Goal: Information Seeking & Learning: Learn about a topic

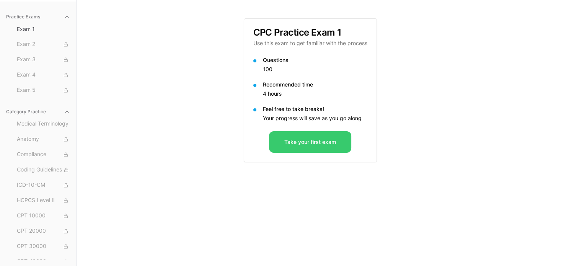
click at [325, 142] on button "Take your first exam" at bounding box center [310, 141] width 82 height 21
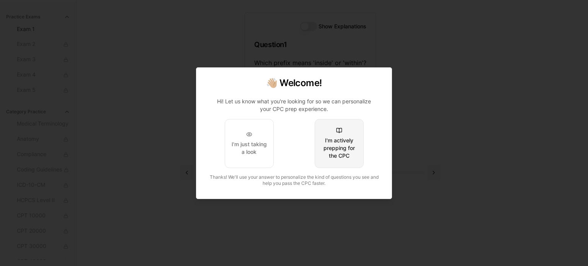
click at [340, 148] on div "I'm actively prepping for the CPC" at bounding box center [339, 148] width 36 height 23
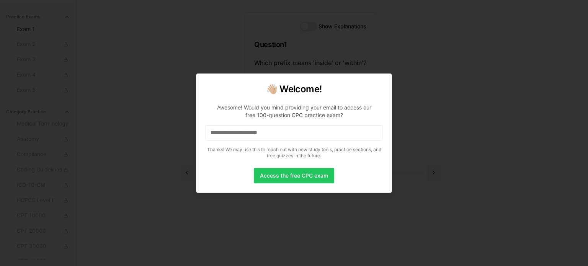
click at [307, 131] on input at bounding box center [293, 132] width 177 height 15
click at [234, 140] on p "Awesome! Would you mind providing your email to access our free 100-question CP…" at bounding box center [293, 130] width 177 height 64
click at [231, 130] on input "*" at bounding box center [293, 132] width 177 height 15
click at [231, 130] on input "**" at bounding box center [293, 132] width 177 height 15
click at [228, 136] on input "***" at bounding box center [293, 132] width 177 height 15
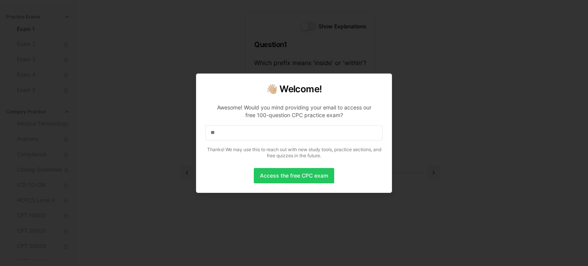
click at [233, 123] on p "Awesome! Would you mind providing your email to access our free 100-question CP…" at bounding box center [293, 130] width 177 height 64
drag, startPoint x: 233, startPoint y: 123, endPoint x: 233, endPoint y: 132, distance: 8.8
click at [233, 132] on p "Awesome! Would you mind providing your email to access our free 100-question CP…" at bounding box center [293, 130] width 177 height 64
click at [233, 132] on input "**" at bounding box center [293, 132] width 177 height 15
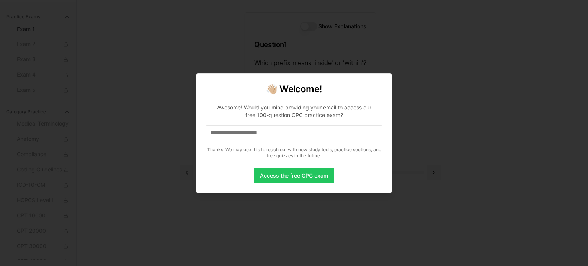
click at [219, 130] on input at bounding box center [293, 132] width 177 height 15
click at [220, 133] on input "*" at bounding box center [293, 132] width 177 height 15
click at [220, 133] on input at bounding box center [293, 132] width 177 height 15
click at [219, 138] on input "*" at bounding box center [293, 132] width 177 height 15
click at [219, 138] on input "**" at bounding box center [293, 132] width 177 height 15
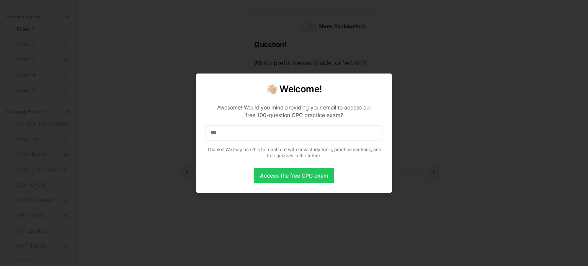
click at [222, 129] on input "***" at bounding box center [293, 132] width 177 height 15
click at [223, 132] on input "****" at bounding box center [293, 132] width 177 height 15
click at [228, 132] on input "*****" at bounding box center [293, 132] width 177 height 15
click at [228, 132] on input "******" at bounding box center [293, 132] width 177 height 15
click at [233, 134] on input "*******" at bounding box center [293, 132] width 177 height 15
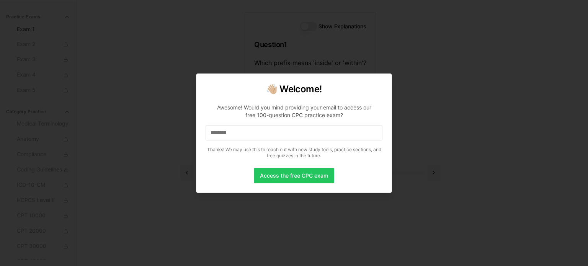
click at [233, 134] on input "********" at bounding box center [293, 132] width 177 height 15
click at [237, 132] on input "*********" at bounding box center [293, 132] width 177 height 15
click at [240, 135] on input "**********" at bounding box center [293, 132] width 177 height 15
click at [244, 131] on input "**********" at bounding box center [293, 132] width 177 height 15
click at [247, 132] on input "**********" at bounding box center [293, 132] width 177 height 15
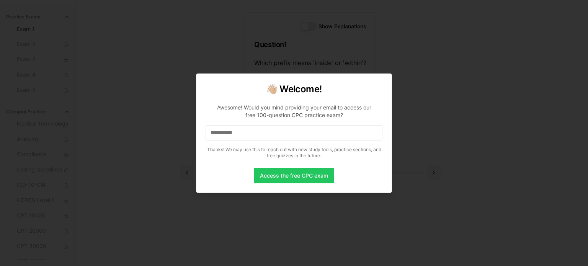
click at [247, 132] on input "**********" at bounding box center [293, 132] width 177 height 15
click at [237, 134] on input "*********" at bounding box center [293, 132] width 177 height 15
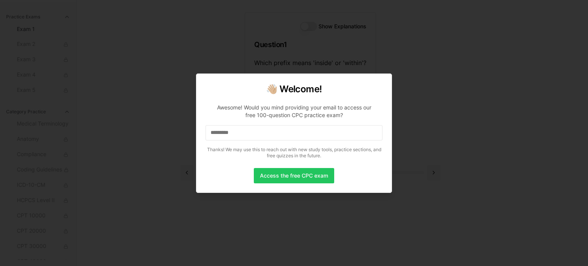
click at [237, 134] on input "*********" at bounding box center [293, 132] width 177 height 15
click at [219, 134] on input at bounding box center [293, 132] width 177 height 15
click at [219, 134] on input "*" at bounding box center [293, 132] width 177 height 15
click at [220, 134] on input at bounding box center [293, 132] width 177 height 15
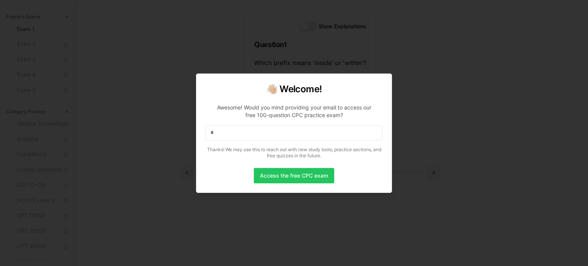
click at [220, 134] on input "*" at bounding box center [293, 132] width 177 height 15
click at [220, 134] on input "**" at bounding box center [293, 132] width 177 height 15
click at [220, 134] on input "***" at bounding box center [293, 132] width 177 height 15
click at [220, 134] on input "**" at bounding box center [293, 132] width 177 height 15
click at [220, 134] on input "***" at bounding box center [293, 132] width 177 height 15
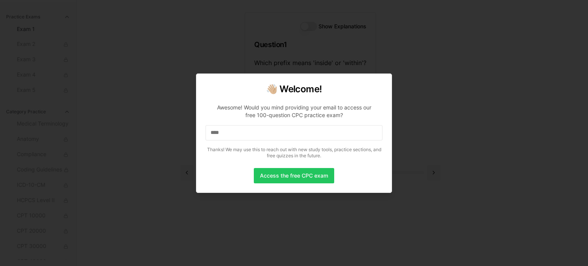
click at [220, 134] on input "****" at bounding box center [293, 132] width 177 height 15
click at [222, 134] on input "*****" at bounding box center [293, 132] width 177 height 15
click at [226, 134] on input "******" at bounding box center [293, 132] width 177 height 15
click at [230, 134] on input "*******" at bounding box center [293, 132] width 177 height 15
click at [230, 134] on input "********" at bounding box center [293, 132] width 177 height 15
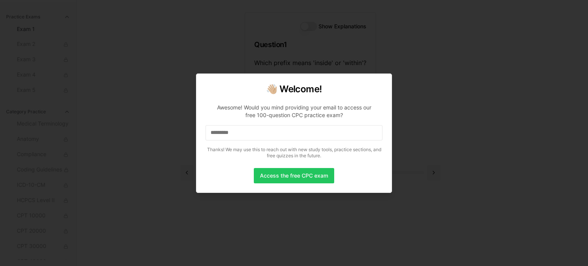
click at [231, 134] on input "*********" at bounding box center [293, 132] width 177 height 15
click at [231, 134] on input "**********" at bounding box center [293, 132] width 177 height 15
click at [238, 134] on input "**********" at bounding box center [293, 132] width 177 height 15
click at [239, 134] on input "**********" at bounding box center [293, 132] width 177 height 15
click at [243, 134] on input "**********" at bounding box center [293, 132] width 177 height 15
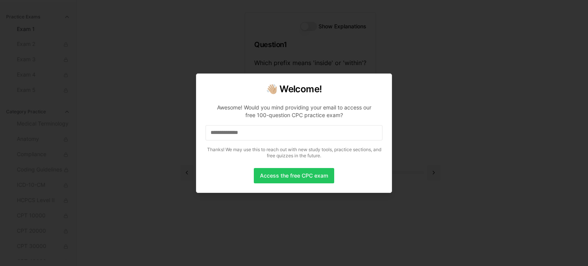
click at [249, 134] on input "**********" at bounding box center [293, 132] width 177 height 15
click at [255, 134] on input "**********" at bounding box center [293, 132] width 177 height 15
click at [259, 134] on input "**********" at bounding box center [293, 132] width 177 height 15
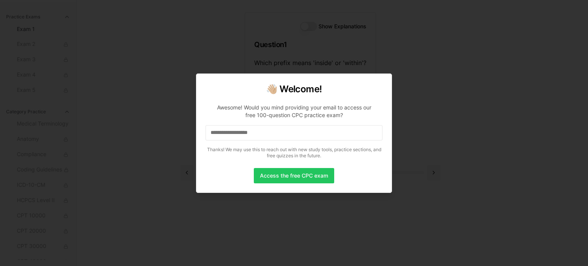
click at [261, 134] on input "**********" at bounding box center [293, 132] width 177 height 15
click at [262, 134] on input "**********" at bounding box center [293, 132] width 177 height 15
click at [266, 134] on input "**********" at bounding box center [293, 132] width 177 height 15
click at [267, 134] on input "**********" at bounding box center [293, 132] width 177 height 15
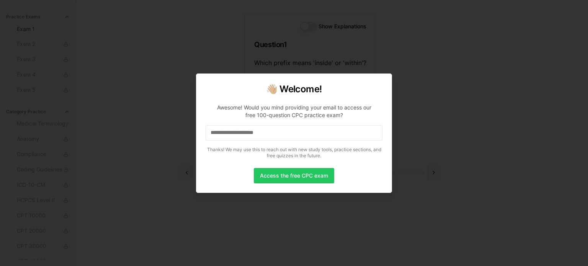
click at [268, 134] on input "**********" at bounding box center [293, 132] width 177 height 15
drag, startPoint x: 268, startPoint y: 134, endPoint x: 272, endPoint y: 133, distance: 4.3
click at [272, 133] on input "**********" at bounding box center [293, 132] width 177 height 15
click at [273, 133] on input "**********" at bounding box center [293, 132] width 177 height 15
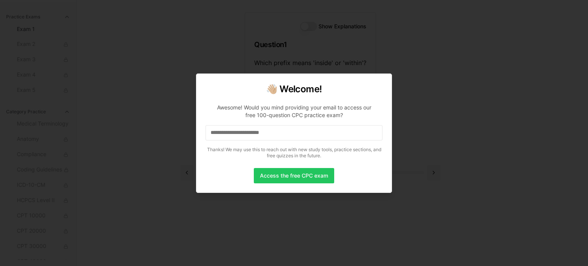
click at [279, 133] on input "**********" at bounding box center [293, 132] width 177 height 15
click at [282, 133] on input "**********" at bounding box center [293, 132] width 177 height 15
click at [283, 133] on input "**********" at bounding box center [293, 132] width 177 height 15
click at [286, 133] on input "**********" at bounding box center [293, 132] width 177 height 15
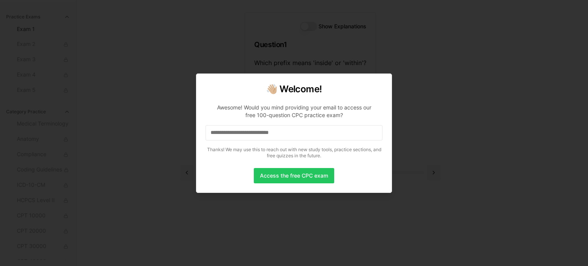
click at [288, 133] on input "**********" at bounding box center [293, 132] width 177 height 15
click at [274, 175] on button "Access the free CPC exam" at bounding box center [294, 175] width 80 height 15
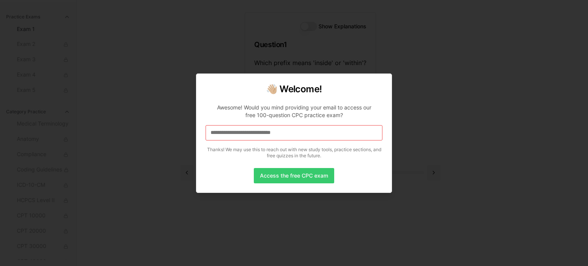
click at [277, 176] on button "Access the free CPC exam" at bounding box center [294, 175] width 80 height 15
click at [295, 134] on input "**********" at bounding box center [293, 132] width 177 height 15
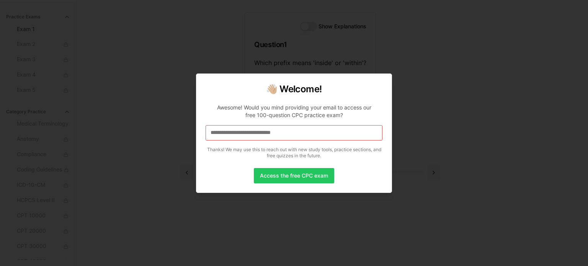
click at [295, 134] on input "**********" at bounding box center [293, 132] width 177 height 15
click at [290, 173] on button "Access the free CPC exam" at bounding box center [294, 175] width 80 height 15
click at [298, 135] on input "**********" at bounding box center [293, 132] width 177 height 15
click at [291, 132] on input "**********" at bounding box center [293, 132] width 177 height 15
drag, startPoint x: 291, startPoint y: 132, endPoint x: 216, endPoint y: 137, distance: 75.5
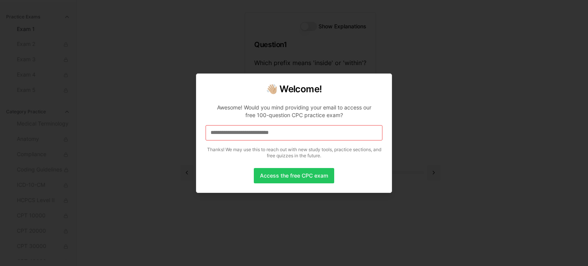
click at [216, 137] on input "**********" at bounding box center [293, 132] width 177 height 15
click at [216, 136] on input at bounding box center [293, 132] width 177 height 15
click at [217, 134] on input "*" at bounding box center [293, 132] width 177 height 15
click at [217, 134] on input "**" at bounding box center [293, 132] width 177 height 15
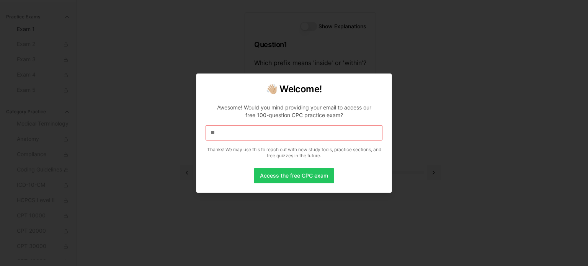
click at [217, 134] on input "**" at bounding box center [293, 132] width 177 height 15
click at [218, 134] on input "***" at bounding box center [293, 132] width 177 height 15
click at [222, 133] on input "****" at bounding box center [293, 132] width 177 height 15
click at [228, 133] on input "*****" at bounding box center [293, 132] width 177 height 15
click at [230, 133] on input "******" at bounding box center [293, 132] width 177 height 15
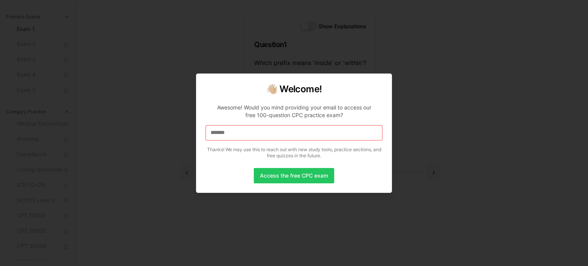
click at [231, 133] on input "*******" at bounding box center [293, 132] width 177 height 15
click at [233, 133] on input "********" at bounding box center [293, 132] width 177 height 15
click at [239, 133] on input "*********" at bounding box center [293, 132] width 177 height 15
click at [244, 131] on input "**********" at bounding box center [293, 132] width 177 height 15
click at [245, 131] on input "**********" at bounding box center [293, 132] width 177 height 15
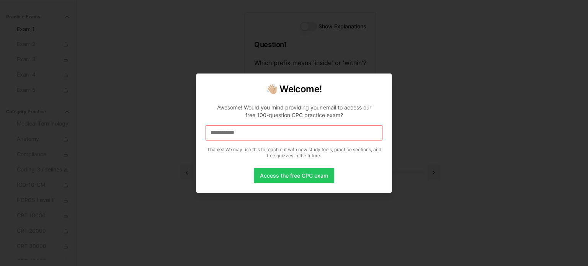
click at [249, 132] on input "**********" at bounding box center [293, 132] width 177 height 15
click at [253, 132] on input "**********" at bounding box center [293, 132] width 177 height 15
click at [257, 133] on input "**********" at bounding box center [293, 132] width 177 height 15
click at [256, 133] on input "**********" at bounding box center [293, 132] width 177 height 15
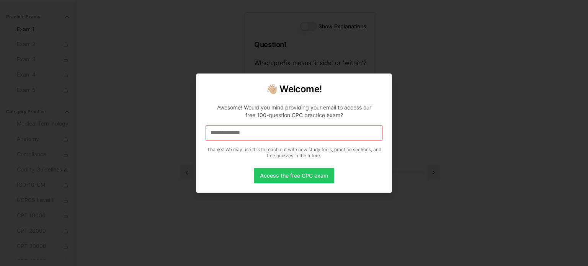
click at [259, 133] on input "**********" at bounding box center [293, 132] width 177 height 15
click at [262, 134] on input "**********" at bounding box center [293, 132] width 177 height 15
click at [264, 134] on input "**********" at bounding box center [293, 132] width 177 height 15
click at [279, 176] on button "Access the free CPC exam" at bounding box center [294, 175] width 80 height 15
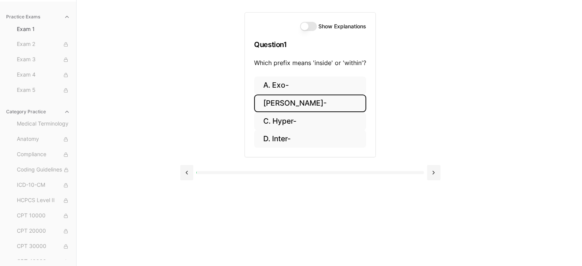
click at [287, 102] on button "B. Endo-" at bounding box center [310, 103] width 112 height 18
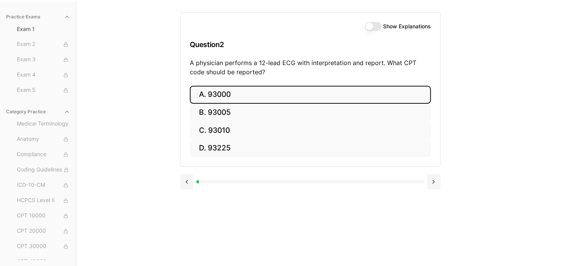
click at [210, 95] on button "A. 93000" at bounding box center [310, 95] width 241 height 18
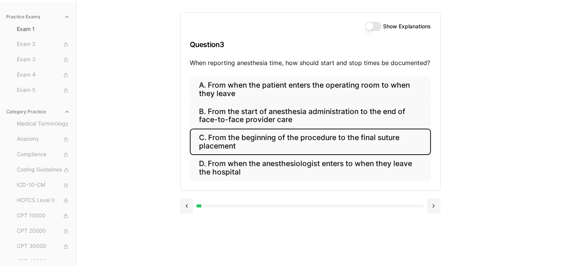
click at [275, 139] on button "C. From the beginning of the procedure to the final suture placement" at bounding box center [310, 142] width 241 height 26
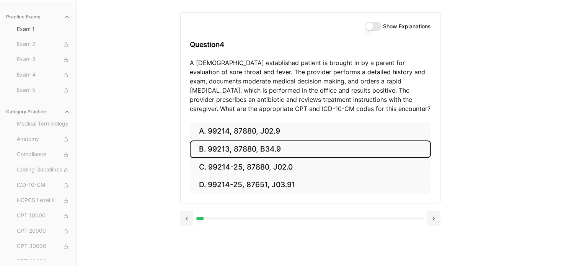
click at [210, 148] on button "B. 99213, 87880, B34.9" at bounding box center [310, 149] width 241 height 18
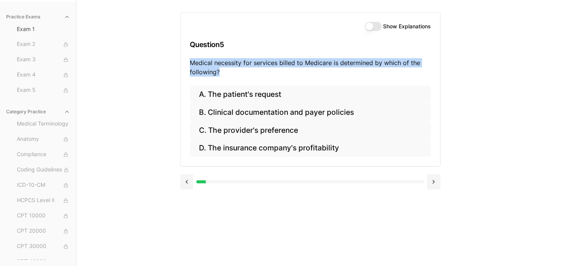
drag, startPoint x: 186, startPoint y: 66, endPoint x: 221, endPoint y: 74, distance: 36.1
click at [221, 74] on div "Show Explanations Question 5 Medical necessity for services billed to Medicare …" at bounding box center [310, 49] width 259 height 73
copy p "Medical necessity for services billed to Medicare is determined by which of the…"
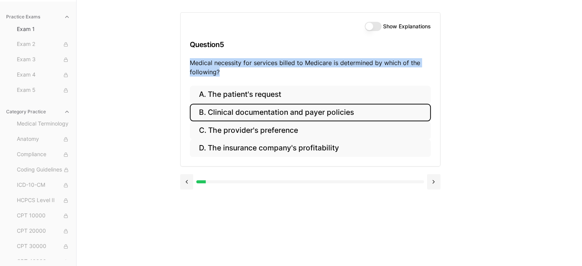
click at [254, 113] on button "B. Clinical documentation and payer policies" at bounding box center [310, 113] width 241 height 18
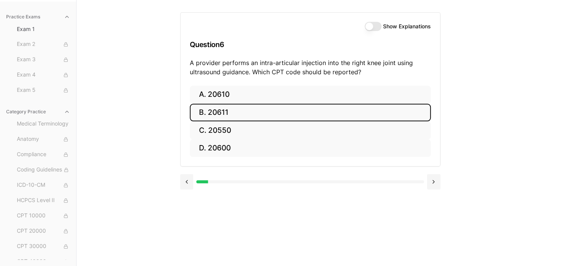
click at [210, 109] on button "B. 20611" at bounding box center [310, 113] width 241 height 18
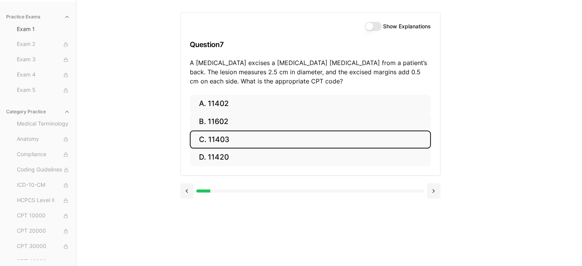
click at [219, 138] on button "C. 11403" at bounding box center [310, 139] width 241 height 18
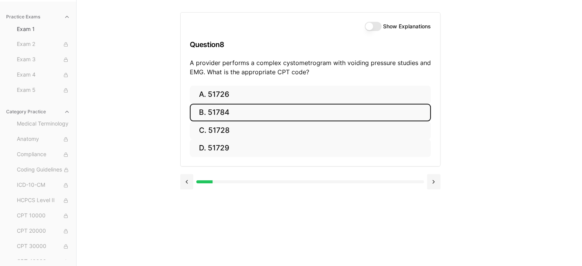
click at [208, 114] on button "B. 51784" at bounding box center [310, 113] width 241 height 18
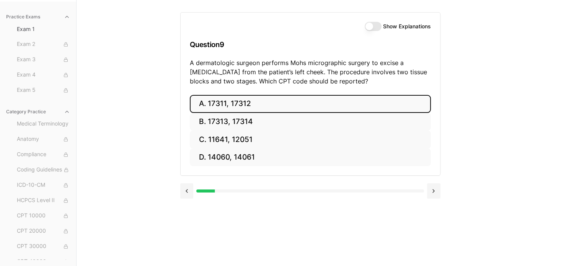
click at [217, 101] on button "A. 17311, 17312" at bounding box center [310, 104] width 241 height 18
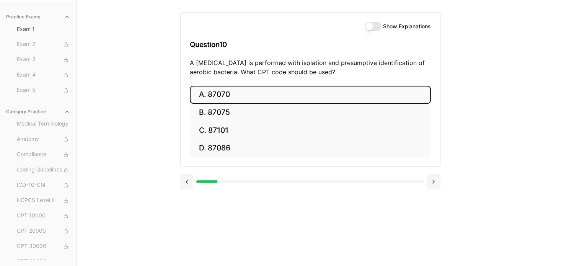
click at [234, 93] on button "A. 87070" at bounding box center [310, 95] width 241 height 18
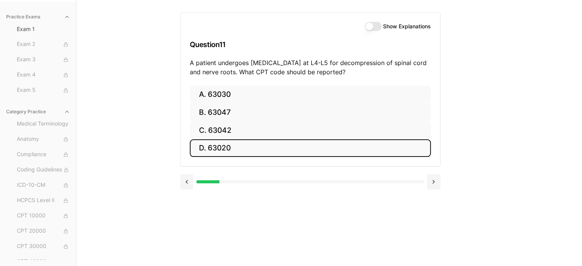
click at [206, 147] on button "D. 63020" at bounding box center [310, 148] width 241 height 18
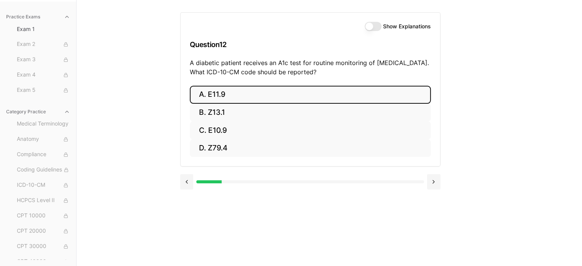
click at [220, 98] on button "A. E11.9" at bounding box center [310, 95] width 241 height 18
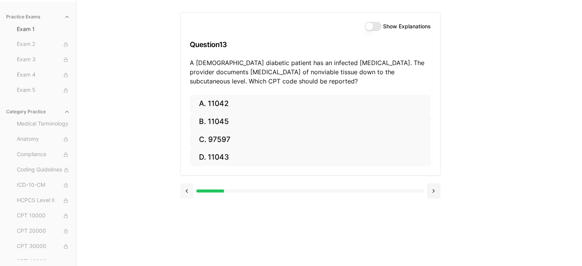
click at [188, 195] on button at bounding box center [186, 190] width 13 height 15
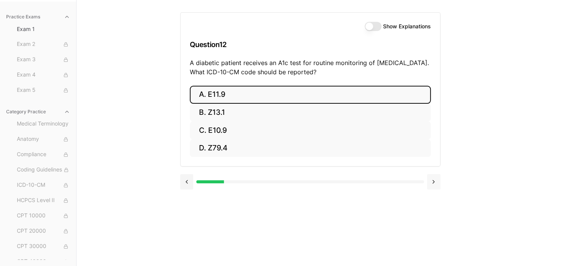
click at [431, 181] on button at bounding box center [433, 181] width 13 height 15
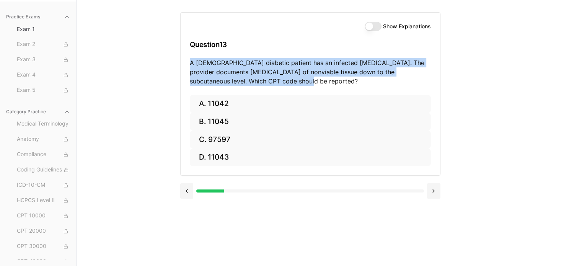
drag, startPoint x: 188, startPoint y: 61, endPoint x: 250, endPoint y: 81, distance: 64.6
click at [250, 81] on div "Show Explanations Question 13 A 60-year-old diabetic patient has an infected fo…" at bounding box center [310, 54] width 259 height 82
copy p "A 60-year-old diabetic patient has an infected foot ulcer. The provider documen…"
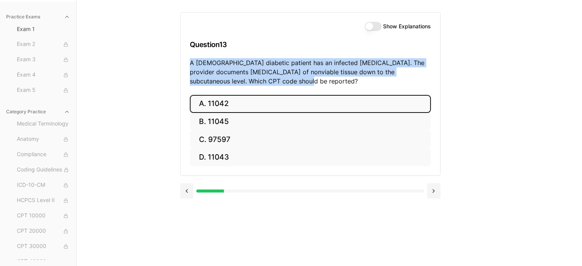
click at [224, 100] on button "A. 11042" at bounding box center [310, 104] width 241 height 18
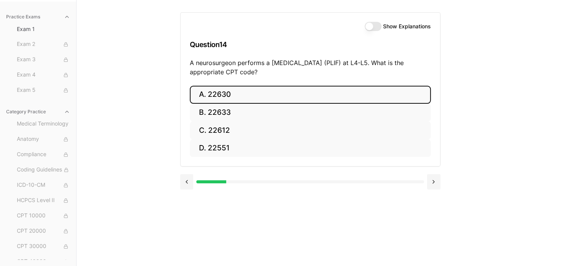
click at [243, 91] on button "A. 22630" at bounding box center [310, 95] width 241 height 18
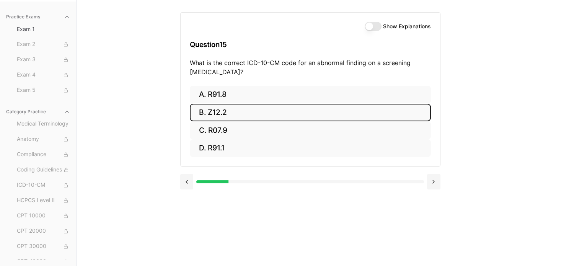
click at [221, 113] on button "B. Z12.2" at bounding box center [310, 113] width 241 height 18
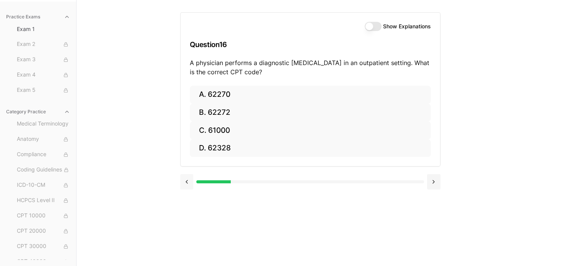
click at [185, 183] on button at bounding box center [186, 181] width 13 height 15
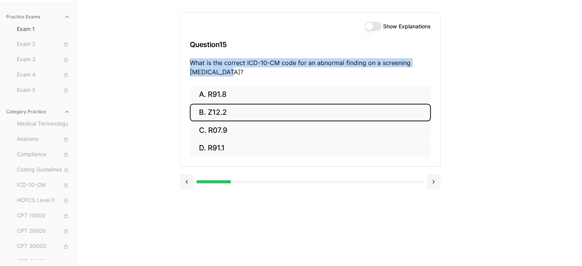
drag, startPoint x: 188, startPoint y: 62, endPoint x: 210, endPoint y: 70, distance: 23.2
click at [210, 70] on div "Show Explanations Question 15 What is the correct ICD-10-CM code for an abnorma…" at bounding box center [310, 49] width 259 height 73
copy p "What is the correct ICD-10-CM code for an abnormal finding on a screening chest…"
click at [225, 94] on button "A. R91.8" at bounding box center [310, 95] width 241 height 18
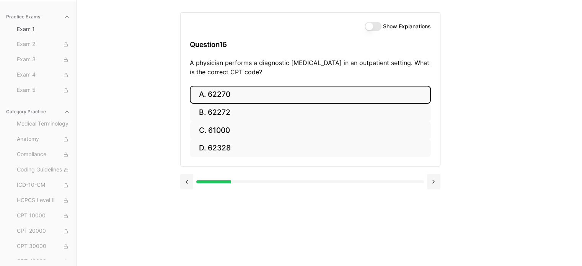
click at [248, 94] on button "A. 62270" at bounding box center [310, 95] width 241 height 18
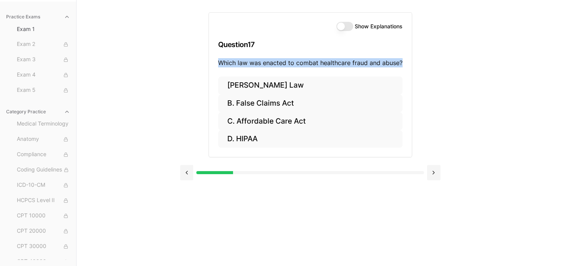
drag, startPoint x: 217, startPoint y: 62, endPoint x: 402, endPoint y: 68, distance: 185.3
click at [402, 68] on div "Show Explanations Question 17 Which law was enacted to combat healthcare fraud …" at bounding box center [310, 45] width 203 height 64
copy p "Which law was enacted to combat healthcare fraud and abuse?"
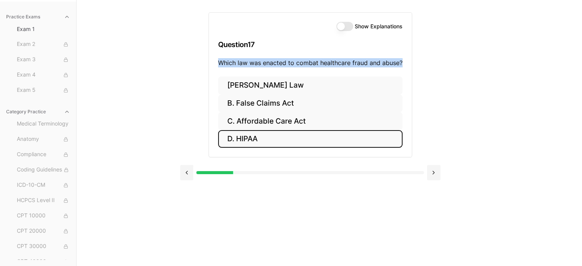
click at [240, 140] on button "D. HIPAA" at bounding box center [310, 139] width 184 height 18
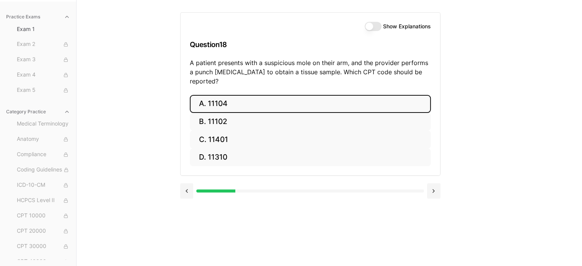
click at [200, 95] on button "A. 11104" at bounding box center [310, 104] width 241 height 18
click at [192, 96] on button "A. S52.501A" at bounding box center [310, 104] width 241 height 18
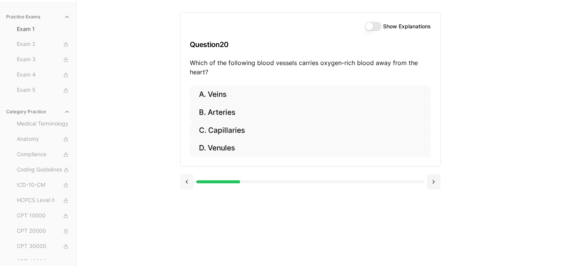
click at [187, 181] on button at bounding box center [186, 181] width 13 height 15
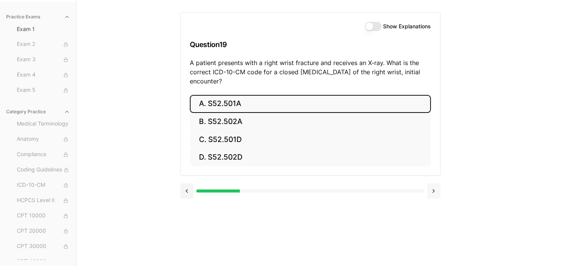
click at [427, 186] on button at bounding box center [433, 190] width 13 height 15
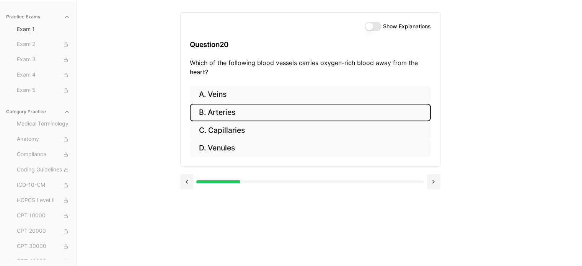
click at [223, 119] on button "B. Arteries" at bounding box center [310, 113] width 241 height 18
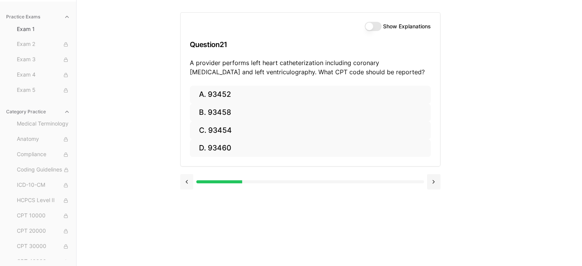
click at [187, 185] on button at bounding box center [186, 181] width 13 height 15
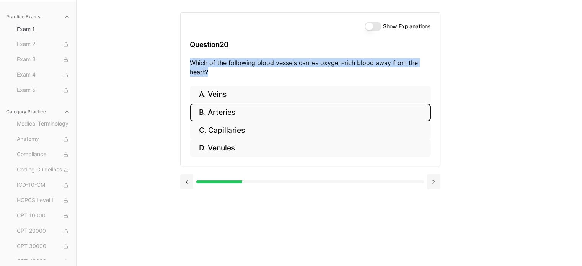
drag, startPoint x: 188, startPoint y: 61, endPoint x: 214, endPoint y: 70, distance: 27.7
click at [214, 70] on div "Show Explanations Question 20 Which of the following blood vessels carries oxyg…" at bounding box center [310, 49] width 259 height 73
copy p "Which of the following blood vessels carries oxygen-rich blood away from the he…"
click at [434, 178] on button at bounding box center [433, 181] width 13 height 15
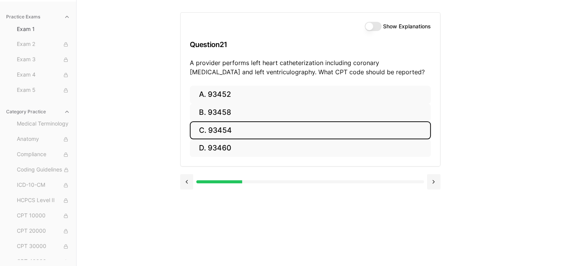
click at [240, 127] on button "C. 93454" at bounding box center [310, 130] width 241 height 18
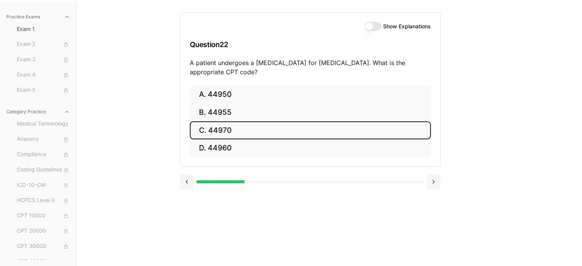
click at [243, 128] on button "C. 44970" at bounding box center [310, 130] width 241 height 18
click at [237, 129] on button "C. 95909" at bounding box center [310, 130] width 241 height 18
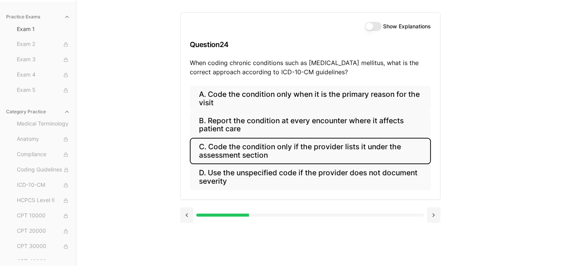
click at [242, 155] on button "C. Code the condition only if the provider lists it under the assessment section" at bounding box center [310, 151] width 241 height 26
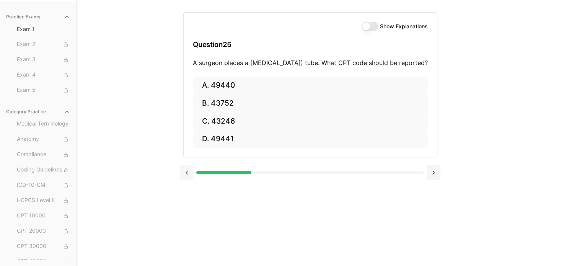
click at [187, 180] on button at bounding box center [186, 172] width 13 height 15
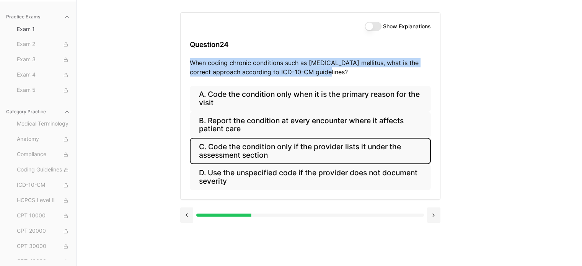
drag, startPoint x: 189, startPoint y: 61, endPoint x: 326, endPoint y: 74, distance: 137.6
click at [326, 74] on div "Show Explanations Question 24 When coding chronic conditions such as diabetes m…" at bounding box center [310, 49] width 259 height 73
copy p "When coding chronic conditions such as diabetes mellitus, what is the correct a…"
click at [207, 145] on button "C. Code the condition only if the provider lists it under the assessment section" at bounding box center [310, 151] width 241 height 26
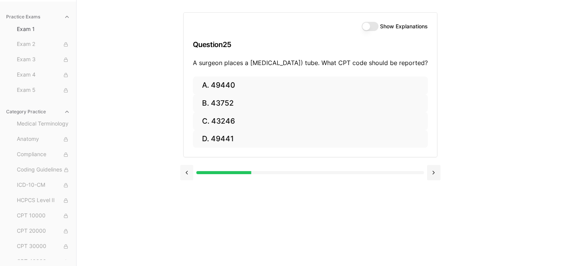
click at [191, 180] on button at bounding box center [186, 172] width 13 height 15
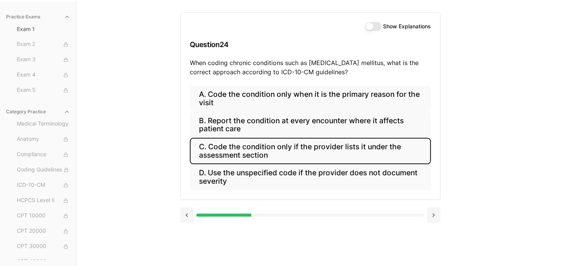
click at [207, 145] on button "C. Code the condition only if the provider lists it under the assessment section" at bounding box center [310, 151] width 241 height 26
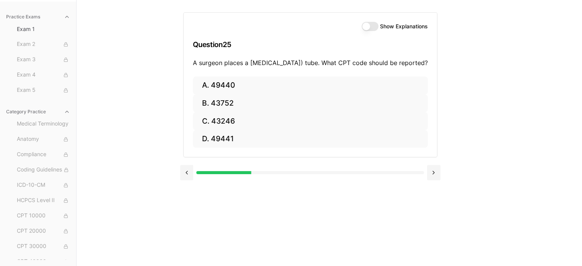
click at [142, 98] on div "Practice Exams Exam 1 Exam 2 Exam 3 Exam 4 Exam 5 Category Practice Medical Ter…" at bounding box center [291, 133] width 582 height 266
click at [181, 180] on button at bounding box center [186, 172] width 13 height 15
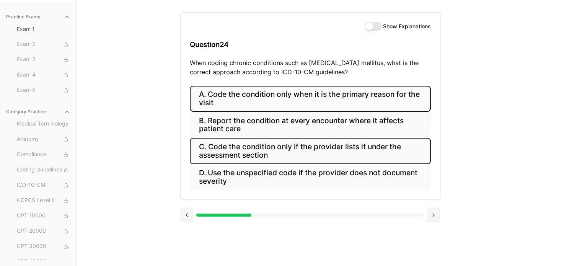
click at [253, 99] on button "A. Code the condition only when it is the primary reason for the visit" at bounding box center [310, 99] width 241 height 26
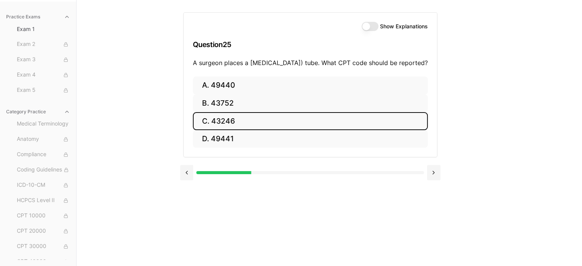
click at [237, 130] on button "C. 43246" at bounding box center [310, 121] width 235 height 18
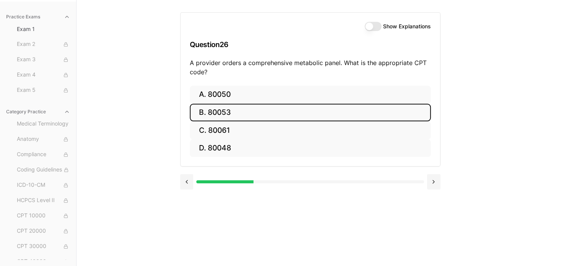
click at [216, 115] on button "B. 80053" at bounding box center [310, 113] width 241 height 18
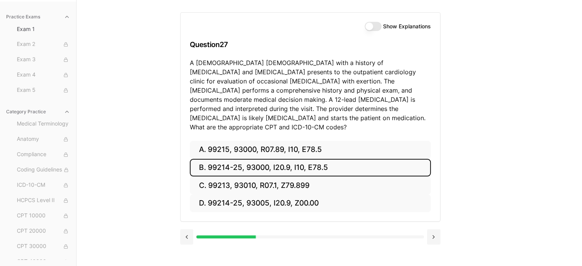
click at [217, 160] on button "B. 99214-25, 93000, I20.9, I10, E78.5" at bounding box center [310, 168] width 241 height 18
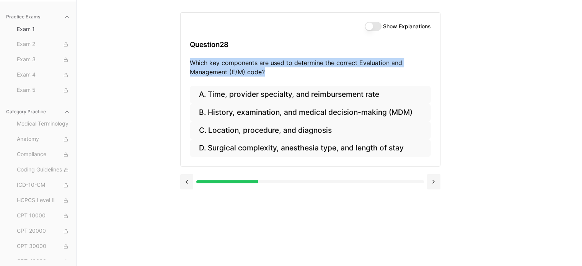
drag, startPoint x: 188, startPoint y: 62, endPoint x: 279, endPoint y: 72, distance: 91.3
click at [279, 72] on div "Show Explanations Question 28 Which key components are used to determine the co…" at bounding box center [310, 49] width 259 height 73
copy p "Which key components are used to determine the correct Evaluation and Managemen…"
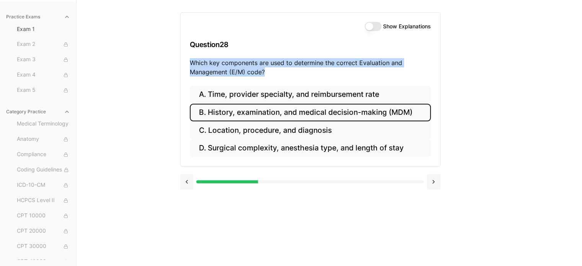
click at [277, 108] on button "B. History, examination, and medical decision-making (MDM)" at bounding box center [310, 113] width 241 height 18
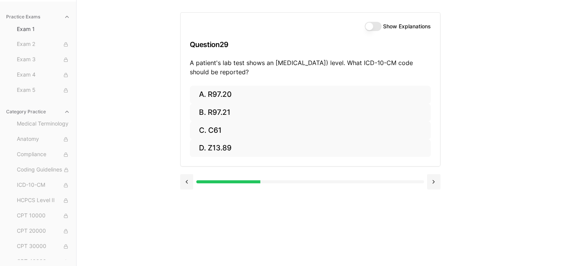
click at [187, 68] on div "Show Explanations Question 29 A patient's lab test shows an elevated prostate-s…" at bounding box center [310, 49] width 259 height 73
drag, startPoint x: 190, startPoint y: 62, endPoint x: 300, endPoint y: 76, distance: 111.0
click at [300, 76] on p "A patient's lab test shows an elevated prostate-specific antigen (PSA) level. W…" at bounding box center [310, 67] width 241 height 18
copy p "A patient's lab test shows an elevated prostate-specific antigen (PSA) level. W…"
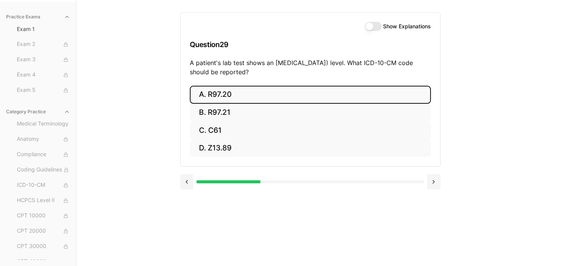
click at [217, 96] on button "A. R97.20" at bounding box center [310, 95] width 241 height 18
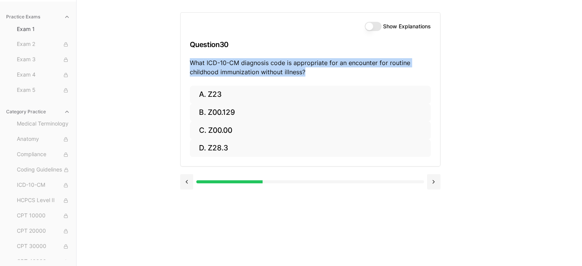
drag, startPoint x: 187, startPoint y: 61, endPoint x: 313, endPoint y: 78, distance: 126.2
click at [313, 78] on div "Show Explanations Question 30 What ICD-10-CM diagnosis code is appropriate for …" at bounding box center [310, 49] width 259 height 73
copy p "What ICD-10-CM diagnosis code is appropriate for an encounter for routine child…"
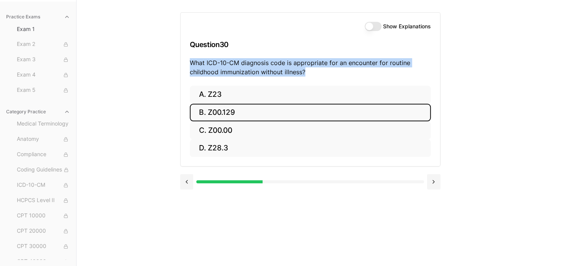
click at [234, 108] on button "B. Z00.129" at bounding box center [310, 113] width 241 height 18
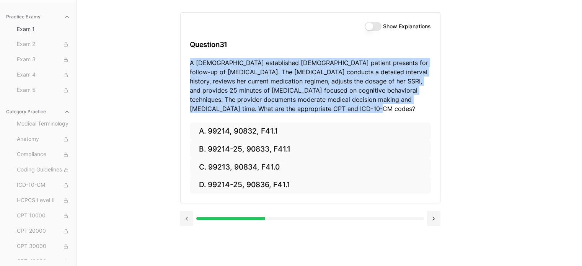
drag, startPoint x: 188, startPoint y: 62, endPoint x: 354, endPoint y: 106, distance: 170.9
click at [354, 106] on div "Show Explanations Question 31 A 42-year-old established female patient presents…" at bounding box center [310, 68] width 259 height 110
copy p "A 42-year-old established female patient presents for follow-up of generalized …"
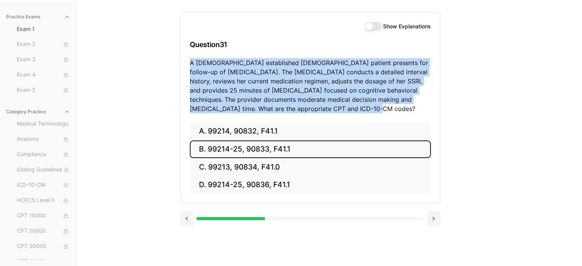
click at [259, 151] on button "B. 99214-25, 90833, F41.1" at bounding box center [310, 149] width 241 height 18
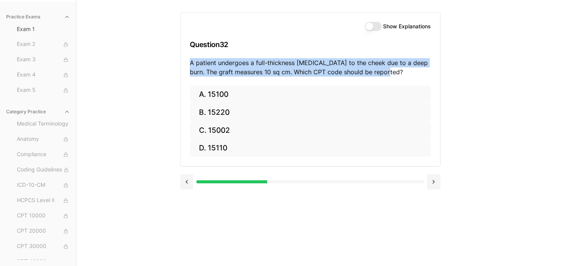
drag, startPoint x: 187, startPoint y: 63, endPoint x: 395, endPoint y: 76, distance: 208.2
click at [395, 76] on div "Show Explanations Question 32 A patient undergoes a full-thickness skin graft t…" at bounding box center [310, 49] width 259 height 73
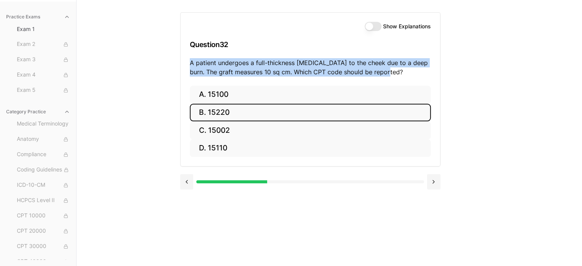
click at [225, 109] on button "B. 15220" at bounding box center [310, 113] width 241 height 18
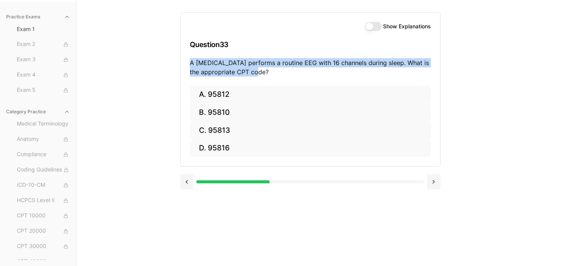
drag, startPoint x: 188, startPoint y: 61, endPoint x: 257, endPoint y: 73, distance: 70.3
click at [257, 73] on div "Show Explanations Question 33 A neurologist performs a routine EEG with 16 chan…" at bounding box center [310, 49] width 259 height 73
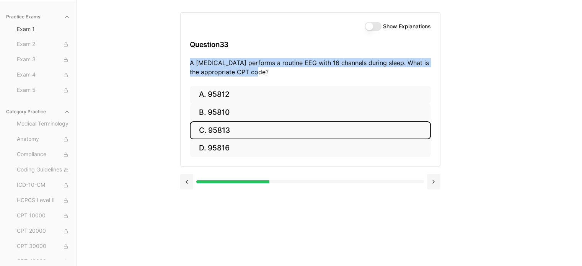
click at [231, 127] on button "C. 95813" at bounding box center [310, 130] width 241 height 18
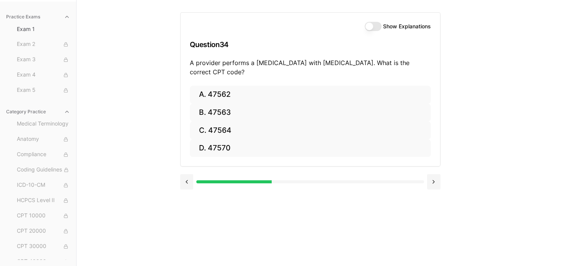
drag, startPoint x: 190, startPoint y: 61, endPoint x: 264, endPoint y: 75, distance: 74.9
click at [264, 75] on p "A provider performs a laparoscopic cholecystectomy with cholangiography. What i…" at bounding box center [310, 67] width 241 height 18
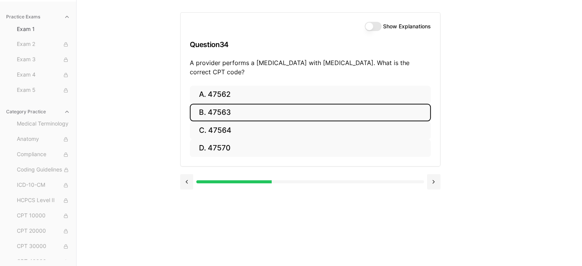
click at [231, 106] on button "B. 47563" at bounding box center [310, 113] width 241 height 18
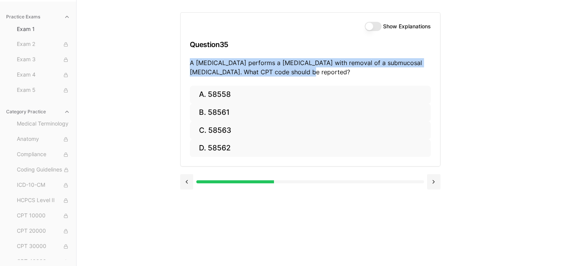
drag, startPoint x: 187, startPoint y: 65, endPoint x: 299, endPoint y: 71, distance: 112.7
click at [299, 71] on div "Show Explanations Question 35 A gynecologist performs a hysteroscopy with remov…" at bounding box center [310, 49] width 259 height 73
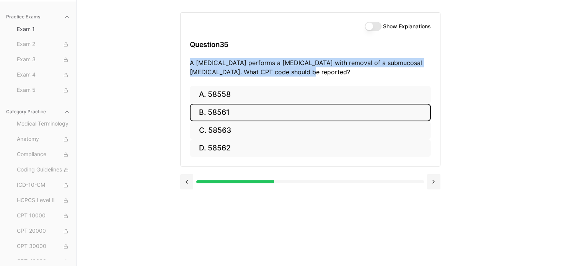
click at [220, 114] on button "B. 58561" at bounding box center [310, 113] width 241 height 18
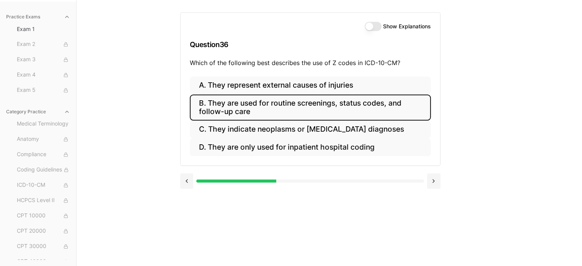
click at [314, 106] on button "B. They are used for routine screenings, status codes, and follow-up care" at bounding box center [310, 107] width 241 height 26
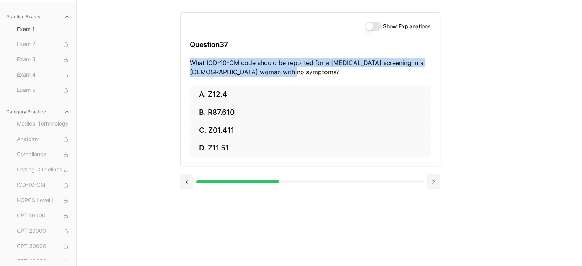
drag, startPoint x: 188, startPoint y: 61, endPoint x: 291, endPoint y: 72, distance: 103.1
click at [291, 72] on div "Show Explanations Question 37 What ICD-10-CM code should be reported for a Pap …" at bounding box center [310, 49] width 259 height 73
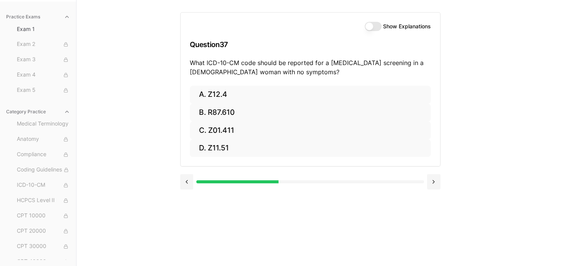
click at [313, 44] on h3 "Question 37" at bounding box center [310, 44] width 241 height 23
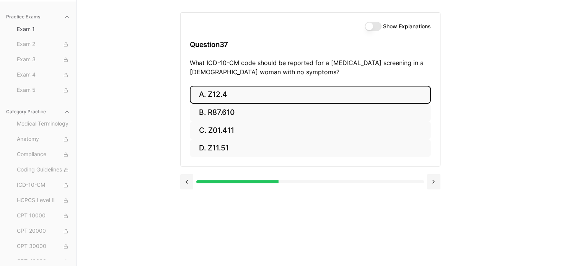
click at [225, 91] on button "A. Z12.4" at bounding box center [310, 95] width 241 height 18
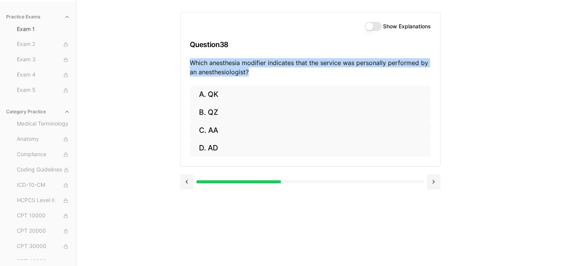
drag, startPoint x: 187, startPoint y: 61, endPoint x: 253, endPoint y: 70, distance: 66.4
click at [253, 70] on div "Show Explanations Question 38 Which anesthesia modifier indicates that the serv…" at bounding box center [310, 49] width 259 height 73
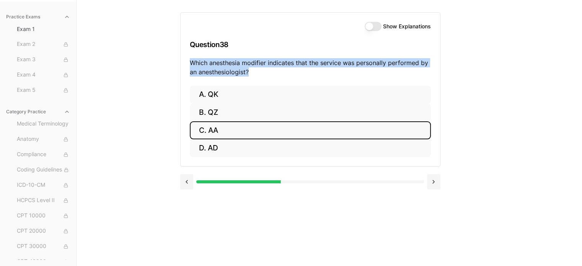
click at [225, 130] on button "C. AA" at bounding box center [310, 130] width 241 height 18
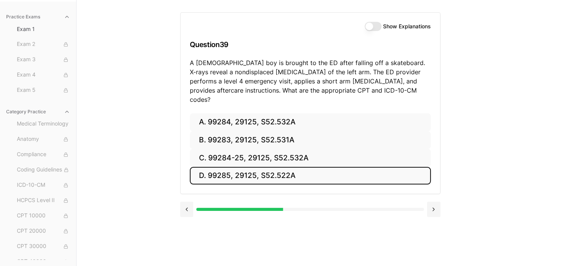
click at [316, 169] on button "D. 99285, 29125, S52.522A" at bounding box center [310, 176] width 241 height 18
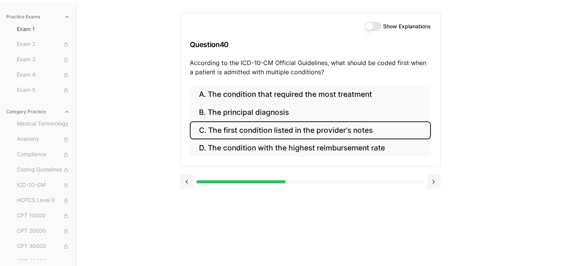
click at [241, 132] on button "C. The first condition listed in the provider's notes" at bounding box center [310, 130] width 241 height 18
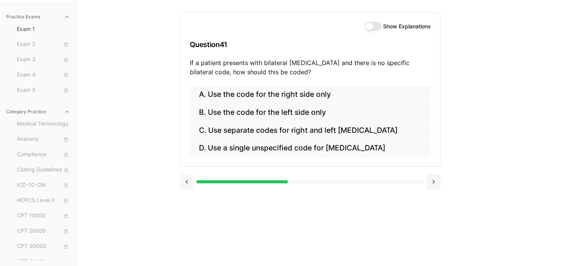
click at [190, 176] on button at bounding box center [186, 181] width 13 height 15
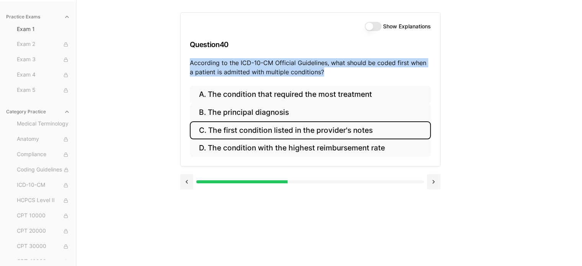
drag, startPoint x: 188, startPoint y: 62, endPoint x: 340, endPoint y: 73, distance: 151.9
click at [340, 73] on div "Show Explanations Question 40 According to the ICD-10-CM Official Guidelines, w…" at bounding box center [310, 49] width 259 height 73
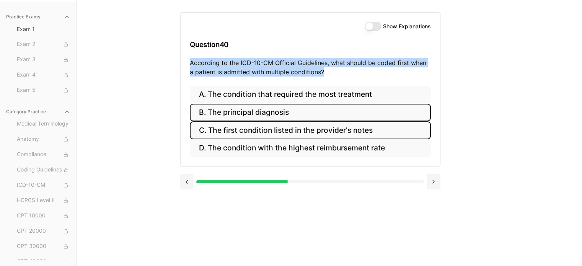
click at [252, 114] on button "B. The principal diagnosis" at bounding box center [310, 113] width 241 height 18
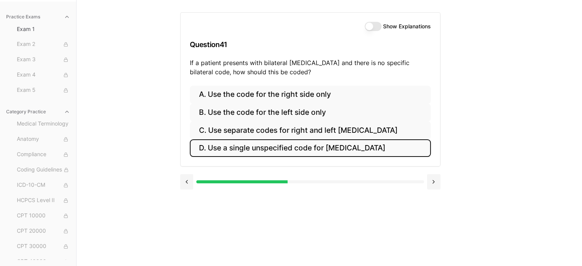
click at [244, 145] on button "D. Use a single unspecified code for otitis media" at bounding box center [310, 148] width 241 height 18
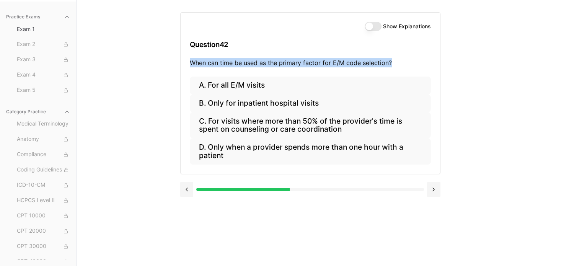
drag, startPoint x: 189, startPoint y: 60, endPoint x: 390, endPoint y: 67, distance: 201.0
click at [390, 67] on p "When can time be used as the primary factor for E/M code selection?" at bounding box center [310, 62] width 241 height 9
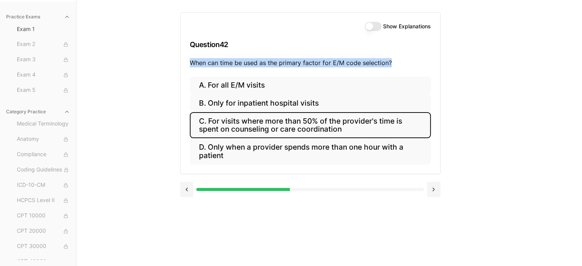
click at [277, 131] on button "C. For visits where more than 50% of the provider's time is spent on counseling…" at bounding box center [310, 125] width 241 height 26
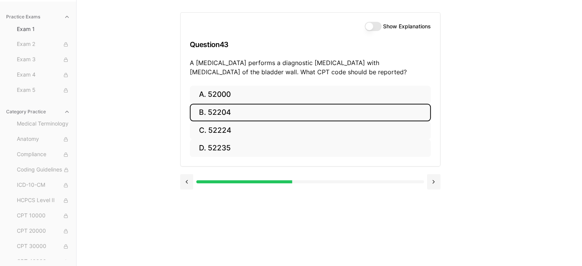
click at [219, 113] on button "B. 52204" at bounding box center [310, 113] width 241 height 18
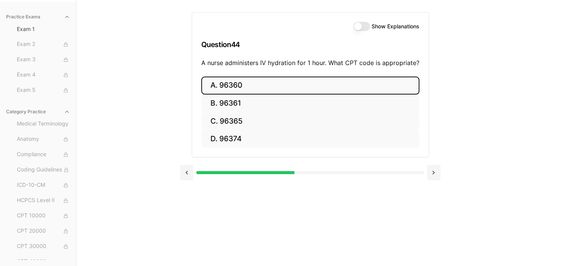
click at [238, 88] on button "A. 96360" at bounding box center [310, 86] width 218 height 18
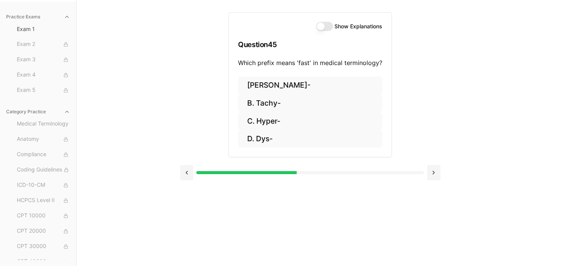
click at [205, 89] on div "Show Explanations Question 45 Which prefix means 'fast' in medical terminology?…" at bounding box center [310, 93] width 260 height 186
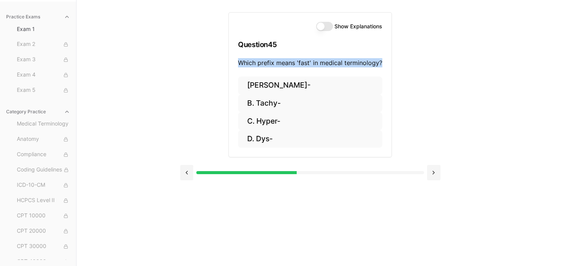
drag, startPoint x: 237, startPoint y: 62, endPoint x: 383, endPoint y: 62, distance: 145.4
click at [383, 62] on div "Show Explanations Question 45 Which prefix means 'fast' in medical terminology?" at bounding box center [310, 45] width 163 height 64
click at [274, 99] on button "B. Tachy-" at bounding box center [310, 103] width 144 height 18
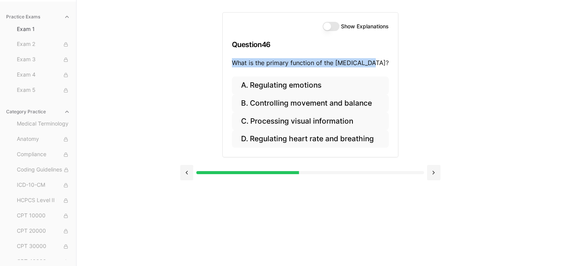
drag, startPoint x: 233, startPoint y: 62, endPoint x: 375, endPoint y: 58, distance: 141.6
click at [375, 58] on div "Show Explanations Question 46 What is the primary function of the cerebellum?" at bounding box center [310, 45] width 175 height 64
click at [291, 105] on button "B. Controlling movement and balance" at bounding box center [310, 103] width 157 height 18
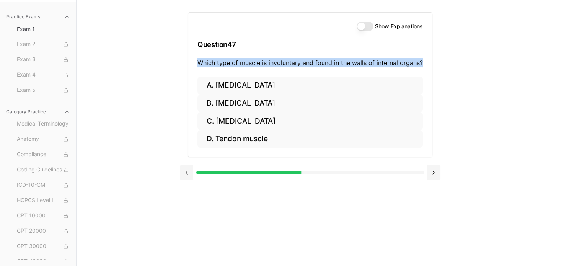
drag, startPoint x: 197, startPoint y: 59, endPoint x: 426, endPoint y: 65, distance: 228.5
click at [426, 65] on div "Show Explanations Question 47 Which type of muscle is involuntary and found in …" at bounding box center [310, 45] width 244 height 64
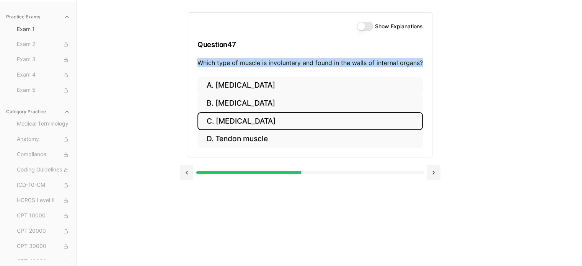
click at [253, 122] on button "C. Smooth muscle" at bounding box center [309, 121] width 225 height 18
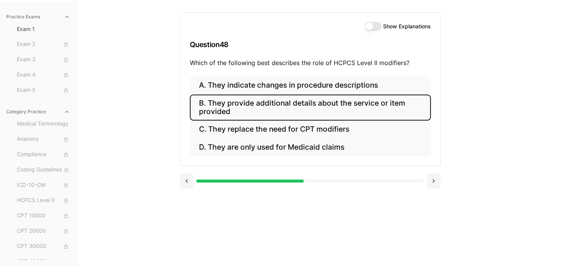
click at [251, 108] on button "B. They provide additional details about the service or item provided" at bounding box center [310, 107] width 241 height 26
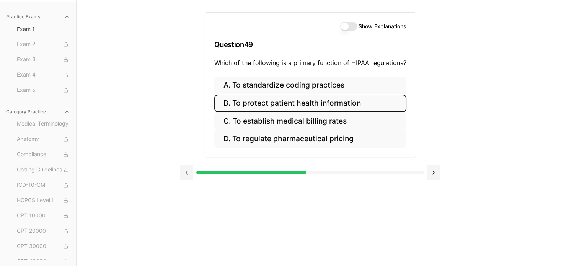
click at [265, 107] on button "B. To protect patient health information" at bounding box center [310, 103] width 192 height 18
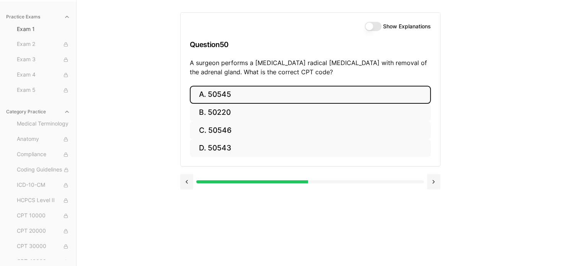
click at [211, 97] on button "A. 50545" at bounding box center [310, 95] width 241 height 18
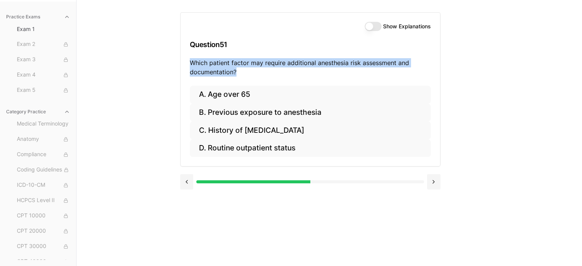
drag, startPoint x: 240, startPoint y: 71, endPoint x: 190, endPoint y: 62, distance: 50.8
click at [190, 62] on p "Which patient factor may require additional anesthesia risk assessment and docu…" at bounding box center [310, 67] width 241 height 18
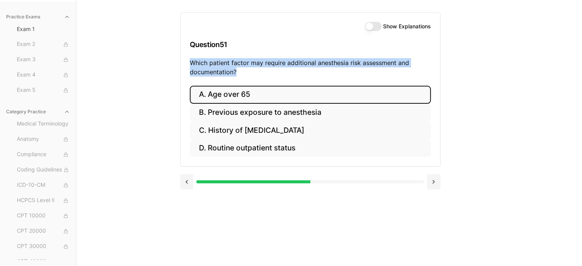
click at [217, 94] on button "A. Age over 65" at bounding box center [310, 95] width 241 height 18
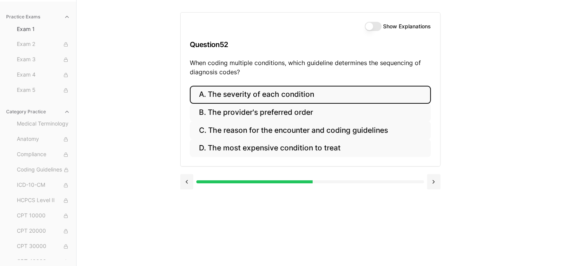
click at [240, 94] on button "A. The severity of each condition" at bounding box center [310, 95] width 241 height 18
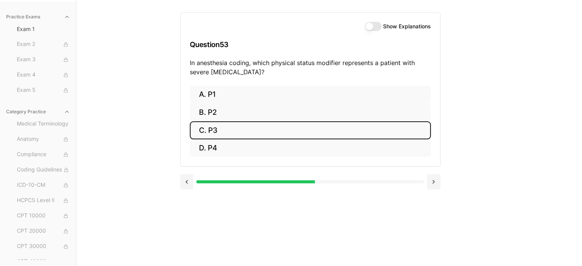
click at [209, 134] on button "C. P3" at bounding box center [310, 130] width 241 height 18
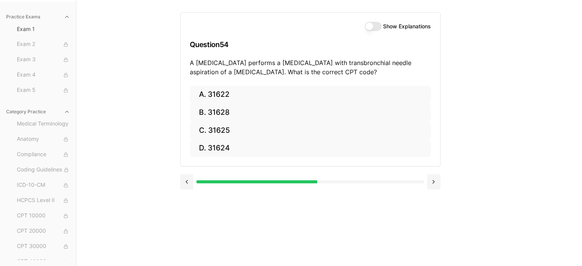
drag, startPoint x: 190, startPoint y: 60, endPoint x: 357, endPoint y: 76, distance: 168.3
click at [357, 76] on div "Show Explanations Question 54 A pulmonologist performs a bronchoscopy with tran…" at bounding box center [310, 49] width 259 height 73
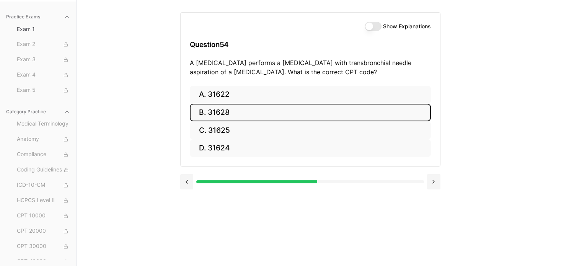
click at [213, 115] on button "B. 31628" at bounding box center [310, 113] width 241 height 18
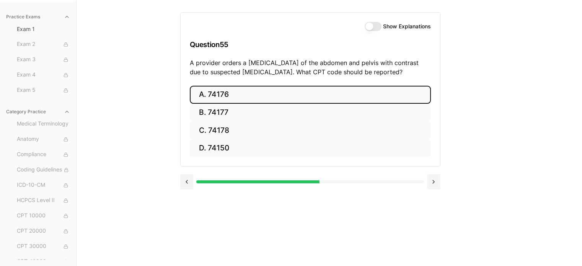
click at [207, 96] on button "A. 74176" at bounding box center [310, 95] width 241 height 18
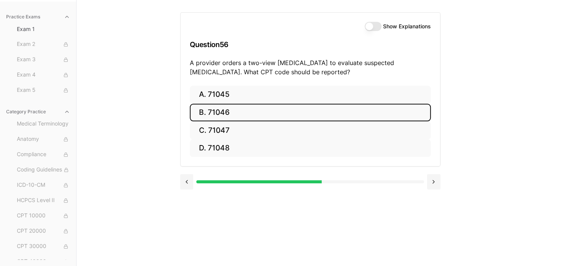
click at [217, 110] on button "B. 71046" at bounding box center [310, 113] width 241 height 18
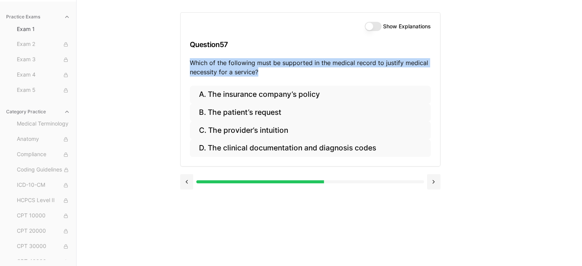
drag, startPoint x: 260, startPoint y: 72, endPoint x: 188, endPoint y: 62, distance: 72.5
click at [188, 62] on div "Show Explanations Question 57 Which of the following must be supported in the m…" at bounding box center [310, 49] width 259 height 73
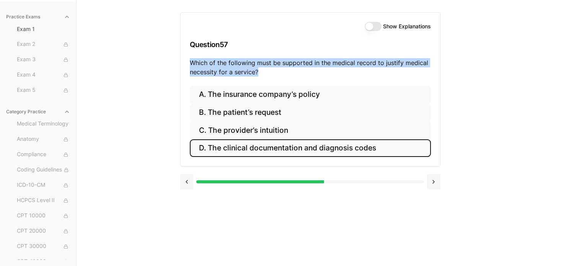
click at [253, 153] on button "D. The clinical documentation and diagnosis codes" at bounding box center [310, 148] width 241 height 18
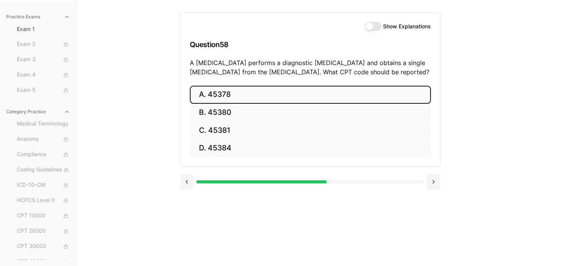
click at [237, 98] on button "A. 45378" at bounding box center [310, 95] width 241 height 18
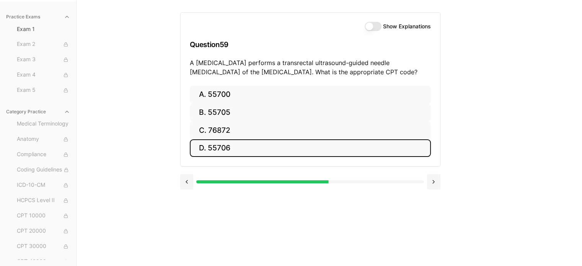
click at [221, 147] on button "D. 55706" at bounding box center [310, 148] width 241 height 18
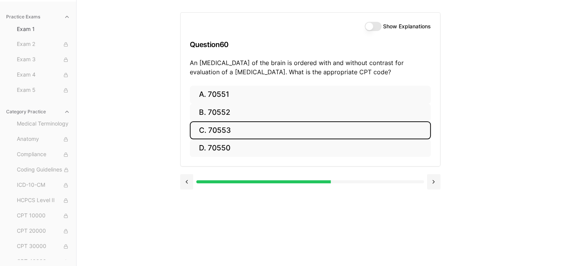
click at [236, 131] on button "C. 70553" at bounding box center [310, 130] width 241 height 18
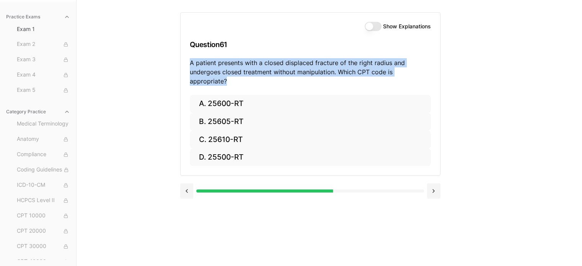
drag, startPoint x: 189, startPoint y: 63, endPoint x: 430, endPoint y: 70, distance: 241.1
click at [430, 70] on div "Show Explanations Question 61 A patient presents with a closed displaced fractu…" at bounding box center [310, 54] width 259 height 82
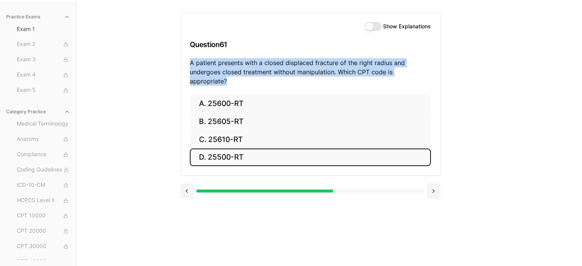
click at [213, 150] on button "D. 25500-RT" at bounding box center [310, 157] width 241 height 18
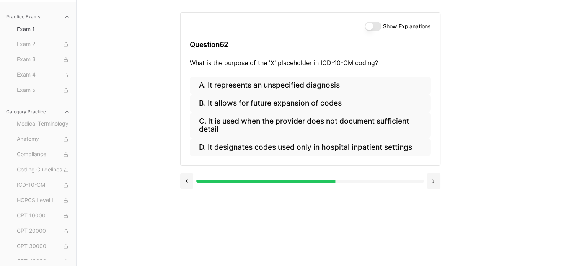
click at [144, 117] on div "Practice Exams Exam 1 Exam 2 Exam 3 Exam 4 Exam 5 Category Practice Medical Ter…" at bounding box center [291, 133] width 582 height 266
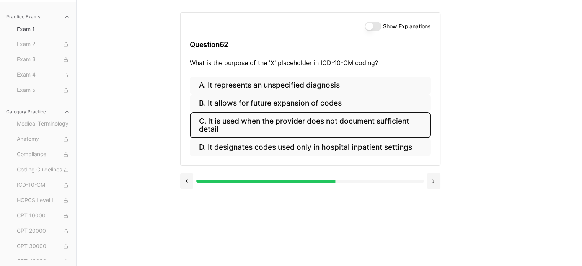
click at [298, 127] on button "C. It is used when the provider does not document sufficient detail" at bounding box center [310, 125] width 241 height 26
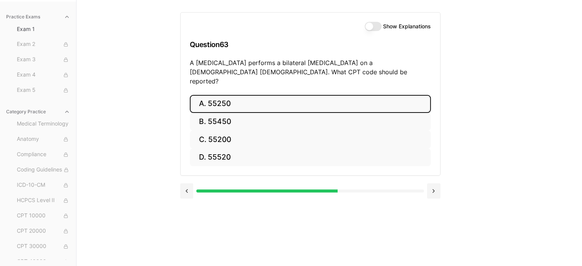
click at [205, 95] on button "A. 55250" at bounding box center [310, 104] width 241 height 18
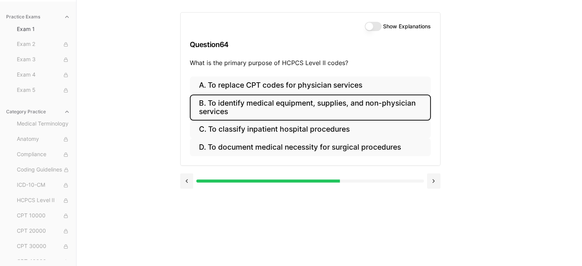
click at [285, 109] on button "B. To identify medical equipment, supplies, and non-physician services" at bounding box center [310, 107] width 241 height 26
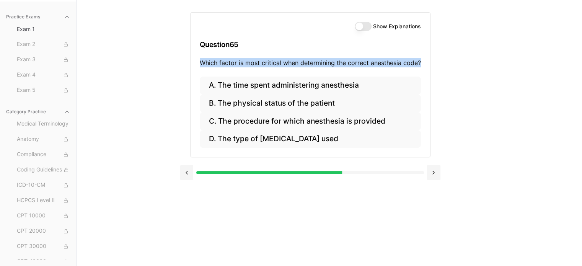
drag, startPoint x: 198, startPoint y: 58, endPoint x: 421, endPoint y: 62, distance: 223.1
click at [421, 62] on div "Show Explanations Question 65 Which factor is most critical when determining th…" at bounding box center [310, 45] width 239 height 64
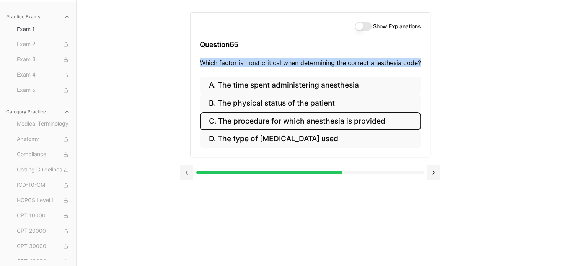
click at [297, 122] on button "C. The procedure for which anesthesia is provided" at bounding box center [310, 121] width 221 height 18
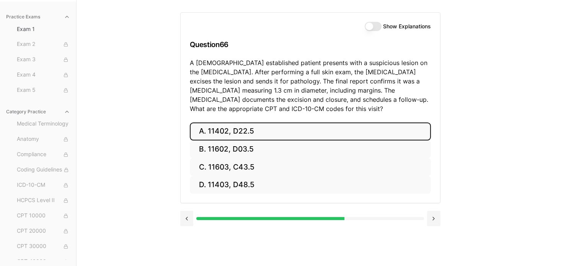
click at [201, 133] on button "A. 11402, D22.5" at bounding box center [310, 131] width 241 height 18
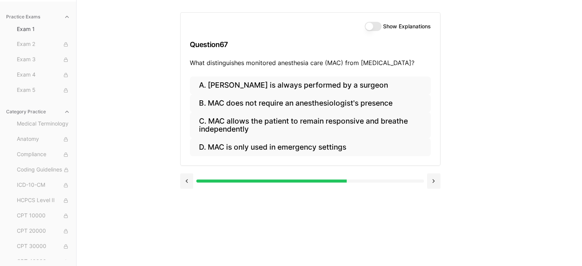
drag, startPoint x: 189, startPoint y: 64, endPoint x: 420, endPoint y: 62, distance: 231.1
click at [420, 62] on p "What distinguishes monitored anesthesia care (MAC) from general anesthesia?" at bounding box center [310, 62] width 241 height 9
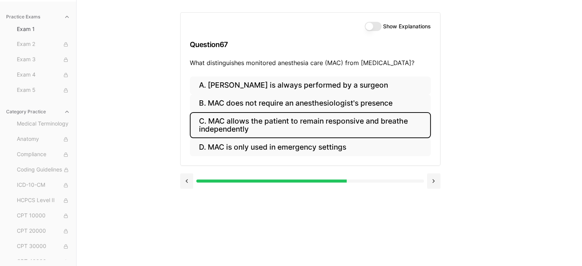
click at [283, 120] on button "C. MAC allows the patient to remain responsive and breathe independently" at bounding box center [310, 125] width 241 height 26
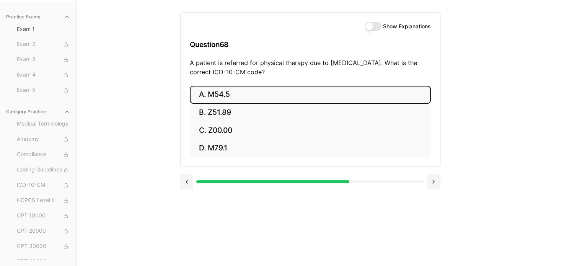
click at [217, 99] on button "A. M54.5" at bounding box center [310, 95] width 241 height 18
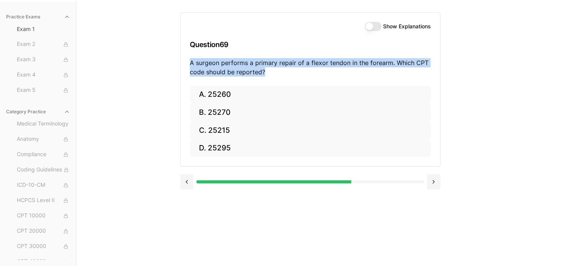
drag, startPoint x: 263, startPoint y: 72, endPoint x: 188, endPoint y: 61, distance: 75.7
click at [188, 61] on div "Show Explanations Question 69 A surgeon performs a primary repair of a flexor t…" at bounding box center [310, 49] width 259 height 73
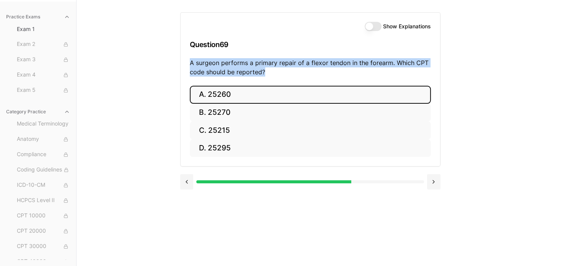
click at [239, 96] on button "A. 25260" at bounding box center [310, 95] width 241 height 18
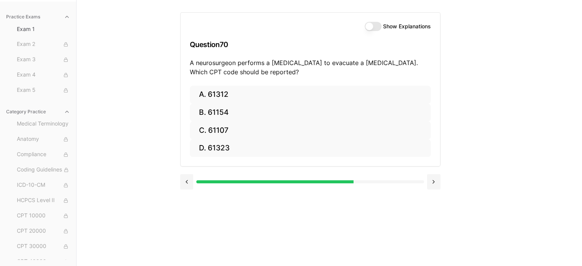
click at [155, 104] on div "Practice Exams Exam 1 Exam 2 Exam 3 Exam 4 Exam 5 Category Practice Medical Ter…" at bounding box center [291, 133] width 582 height 266
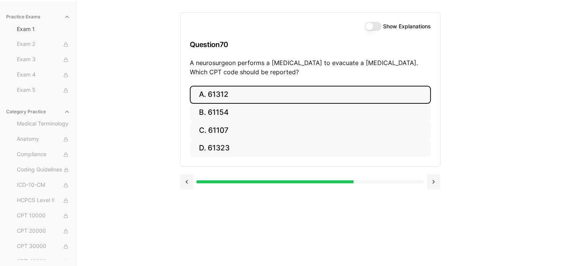
click at [207, 90] on button "A. 61312" at bounding box center [310, 95] width 241 height 18
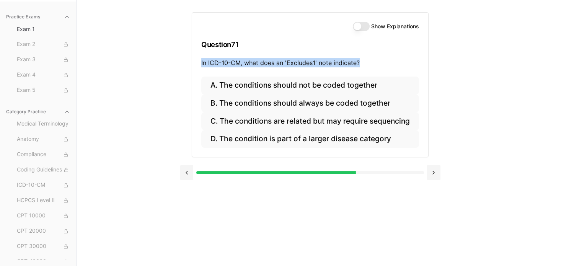
drag, startPoint x: 360, startPoint y: 63, endPoint x: 197, endPoint y: 68, distance: 163.5
click at [197, 68] on div "Show Explanations Question 71 In ICD-10-CM, what does an 'Excludes1' note indic…" at bounding box center [310, 45] width 236 height 64
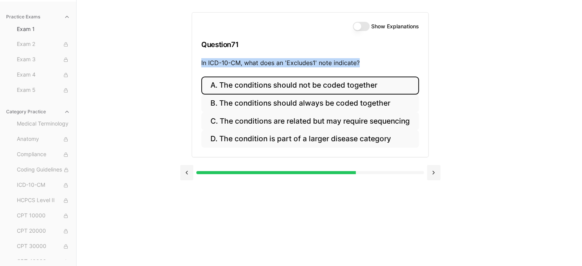
click at [315, 87] on button "A. The conditions should not be coded together" at bounding box center [310, 86] width 218 height 18
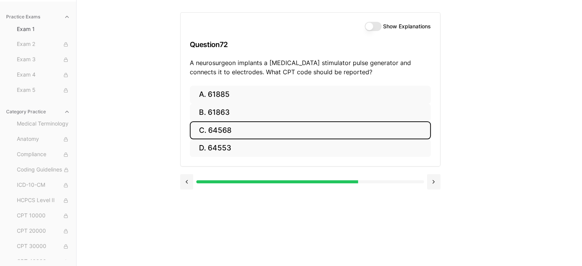
click at [227, 132] on button "C. 64568" at bounding box center [310, 130] width 241 height 18
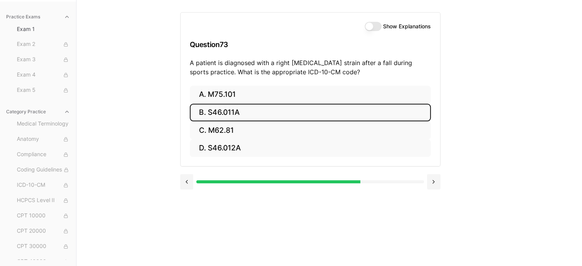
click at [218, 111] on button "B. S46.011A" at bounding box center [310, 113] width 241 height 18
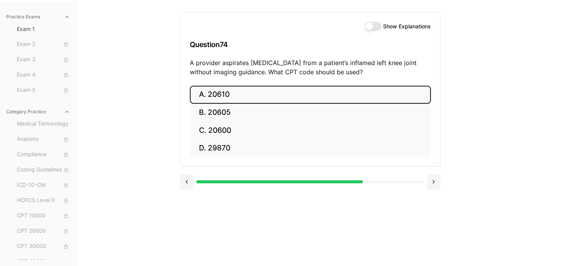
click at [228, 96] on button "A. 20610" at bounding box center [310, 95] width 241 height 18
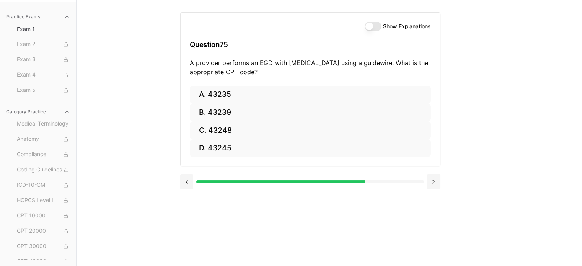
click at [159, 104] on div "Practice Exams Exam 1 Exam 2 Exam 3 Exam 4 Exam 5 Category Practice Medical Ter…" at bounding box center [291, 133] width 582 height 266
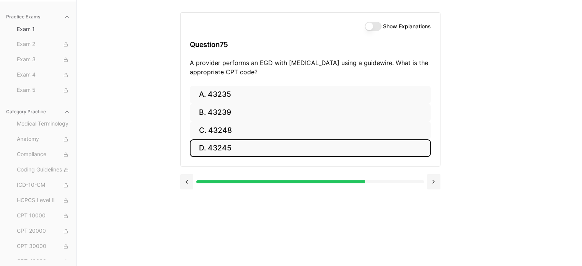
click at [212, 152] on button "D. 43245" at bounding box center [310, 148] width 241 height 18
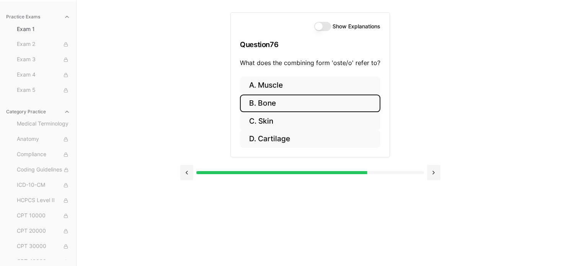
click at [261, 102] on button "B. Bone" at bounding box center [310, 103] width 140 height 18
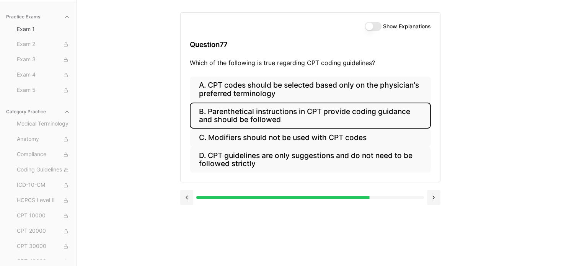
click at [254, 111] on button "B. Parenthetical instructions in CPT provide coding guidance and should be foll…" at bounding box center [310, 116] width 241 height 26
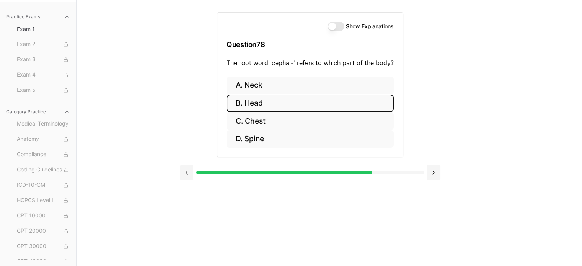
click at [271, 106] on button "B. Head" at bounding box center [309, 103] width 167 height 18
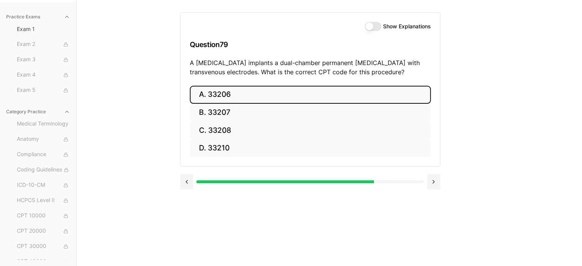
click at [205, 96] on button "A. 33206" at bounding box center [310, 95] width 241 height 18
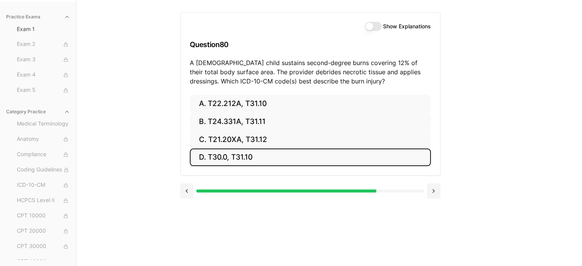
click at [224, 159] on button "D. T30.0, T31.10" at bounding box center [310, 157] width 241 height 18
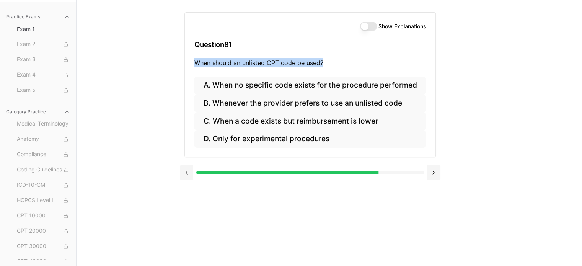
drag, startPoint x: 329, startPoint y: 60, endPoint x: 195, endPoint y: 69, distance: 134.6
click at [195, 69] on div "Show Explanations Question 81 When should an unlisted CPT code be used?" at bounding box center [310, 45] width 250 height 64
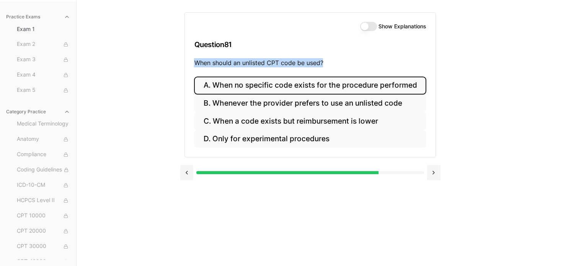
click at [281, 88] on button "A. When no specific code exists for the procedure performed" at bounding box center [310, 86] width 232 height 18
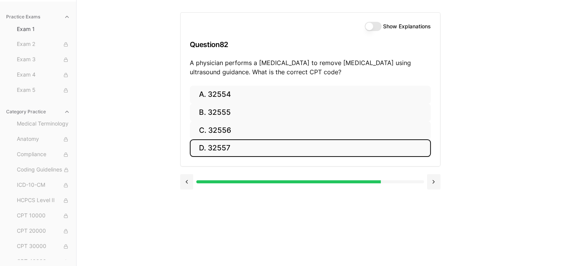
click at [226, 148] on button "D. 32557" at bounding box center [310, 148] width 241 height 18
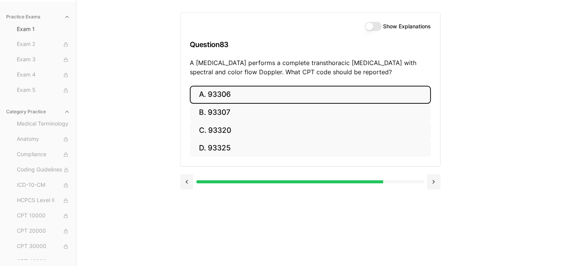
click at [228, 96] on button "A. 93306" at bounding box center [310, 95] width 241 height 18
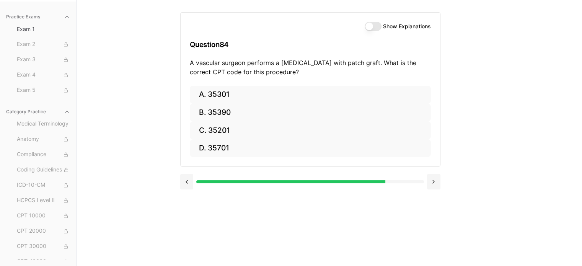
drag, startPoint x: 189, startPoint y: 63, endPoint x: 310, endPoint y: 76, distance: 121.9
click at [310, 76] on div "Show Explanations Question 84 A vascular surgeon performs a carotid endarterect…" at bounding box center [310, 49] width 259 height 73
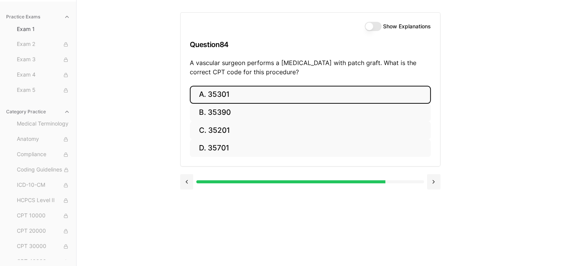
click at [241, 96] on button "A. 35301" at bounding box center [310, 95] width 241 height 18
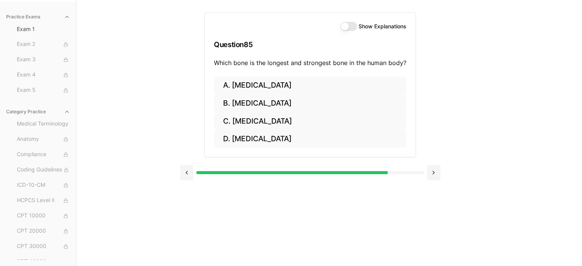
click at [158, 94] on div "Practice Exams Exam 1 Exam 2 Exam 3 Exam 4 Exam 5 Category Practice Medical Ter…" at bounding box center [291, 133] width 582 height 266
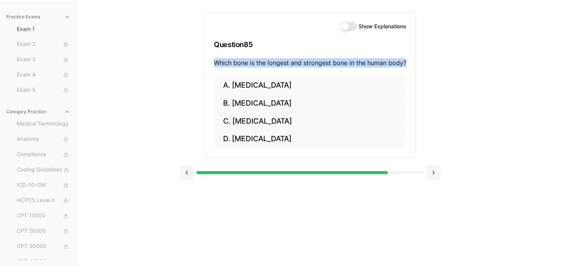
drag, startPoint x: 212, startPoint y: 61, endPoint x: 407, endPoint y: 70, distance: 194.6
click at [407, 70] on div "Show Explanations Question 85 Which bone is the longest and strongest bone in t…" at bounding box center [310, 45] width 211 height 64
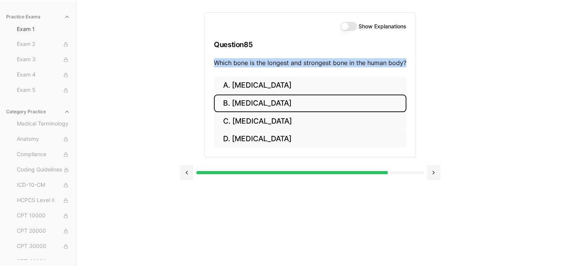
click at [262, 108] on button "B. Femur" at bounding box center [310, 103] width 192 height 18
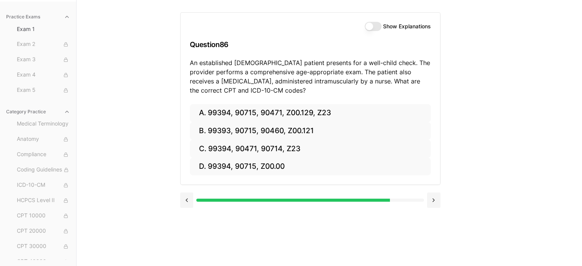
click at [154, 111] on div "Practice Exams Exam 1 Exam 2 Exam 3 Exam 4 Exam 5 Category Practice Medical Ter…" at bounding box center [291, 133] width 582 height 266
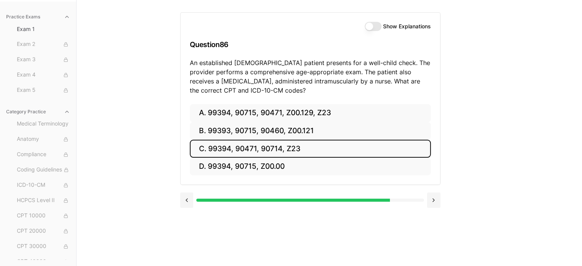
click at [204, 152] on button "C. 99394, 90471, 90714, Z23" at bounding box center [310, 149] width 241 height 18
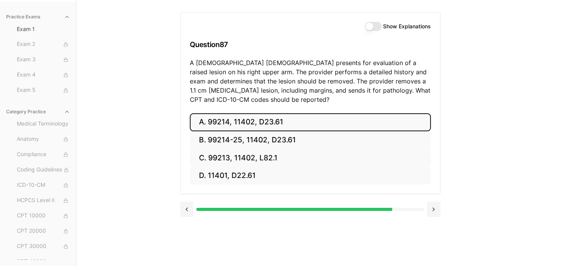
click at [222, 124] on button "A. 99214, 11402, D23.61" at bounding box center [310, 122] width 241 height 18
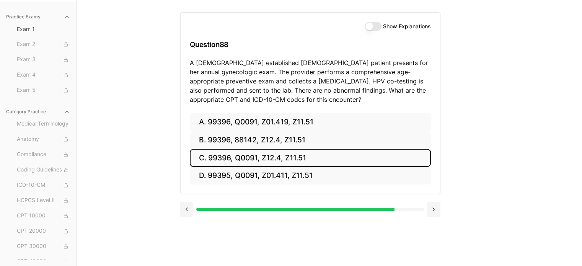
click at [225, 160] on button "C. 99396, Q0091, Z12.4, Z11.51" at bounding box center [310, 158] width 241 height 18
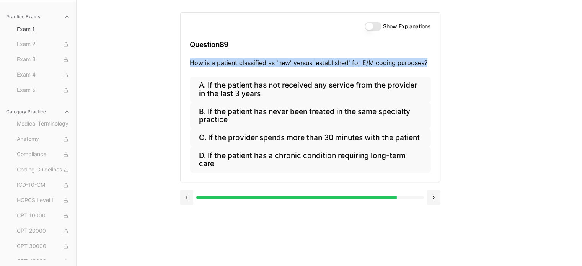
drag, startPoint x: 189, startPoint y: 62, endPoint x: 428, endPoint y: 70, distance: 239.6
click at [428, 70] on div "Show Explanations Question 89 How is a patient classified as 'new' versus 'esta…" at bounding box center [310, 45] width 259 height 64
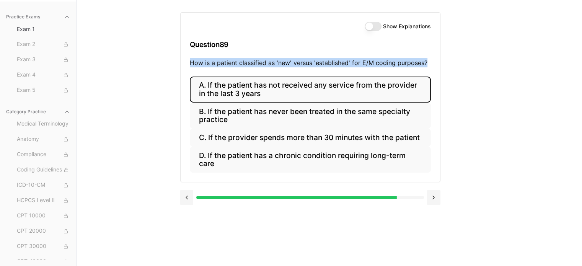
click at [297, 85] on button "A. If the patient has not received any service from the provider in the last 3 …" at bounding box center [310, 90] width 241 height 26
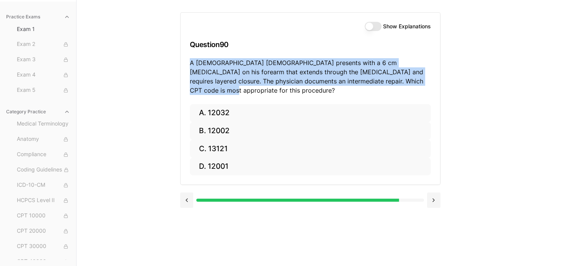
drag, startPoint x: 189, startPoint y: 64, endPoint x: 414, endPoint y: 84, distance: 225.5
click at [414, 84] on div "Show Explanations Question 90 A 35-year-old male presents with a 6 cm laceratio…" at bounding box center [310, 58] width 259 height 91
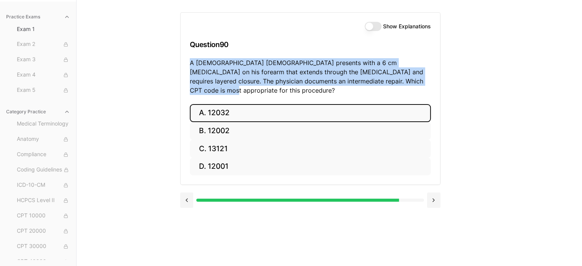
click at [231, 104] on button "A. 12032" at bounding box center [310, 113] width 241 height 18
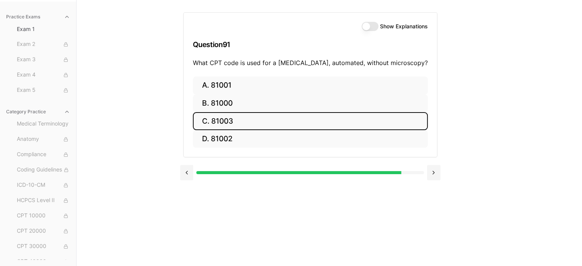
click at [229, 118] on button "C. 81003" at bounding box center [310, 121] width 235 height 18
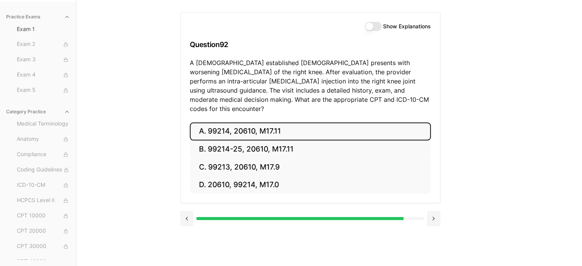
click at [222, 122] on button "A. 99214, 20610, M17.11" at bounding box center [310, 131] width 241 height 18
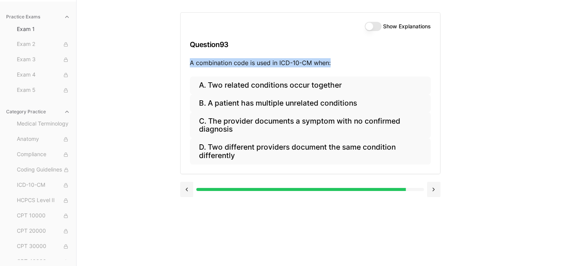
drag, startPoint x: 187, startPoint y: 65, endPoint x: 332, endPoint y: 75, distance: 145.7
click at [332, 75] on div "Show Explanations Question 93 A combination code is used in ICD-10-CM when:" at bounding box center [310, 45] width 259 height 64
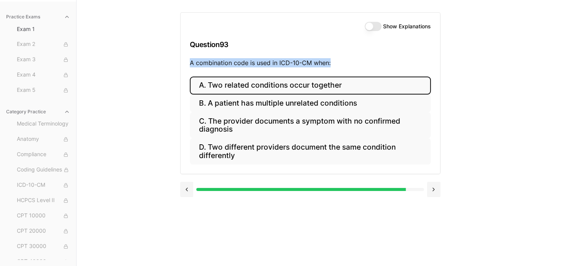
click at [247, 88] on button "A. Two related conditions occur together" at bounding box center [310, 86] width 241 height 18
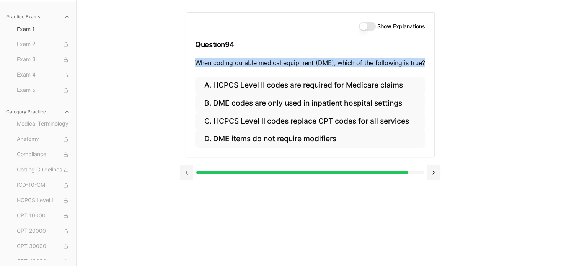
drag, startPoint x: 197, startPoint y: 61, endPoint x: 424, endPoint y: 62, distance: 226.5
click at [424, 62] on div "Show Explanations Question 94 When coding durable medical equipment (DME), whic…" at bounding box center [310, 45] width 248 height 64
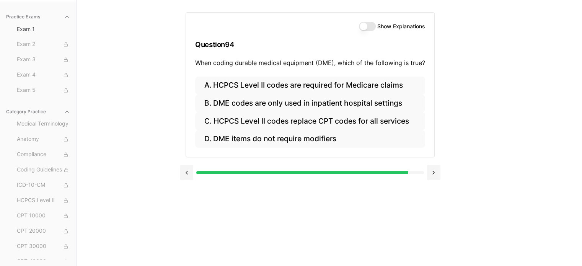
click at [157, 88] on div "Practice Exams Exam 1 Exam 2 Exam 3 Exam 4 Exam 5 Category Practice Medical Ter…" at bounding box center [291, 133] width 582 height 266
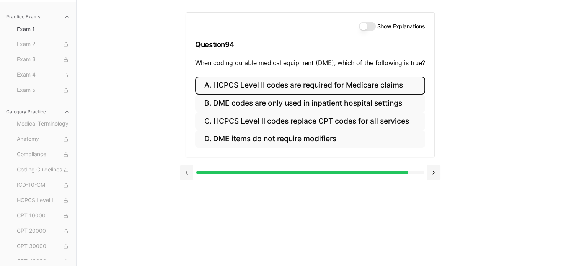
click at [291, 91] on button "A. HCPCS Level II codes are required for Medicare claims" at bounding box center [310, 86] width 230 height 18
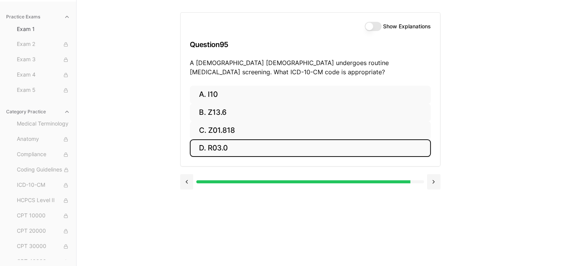
click at [220, 145] on button "D. R03.0" at bounding box center [310, 148] width 241 height 18
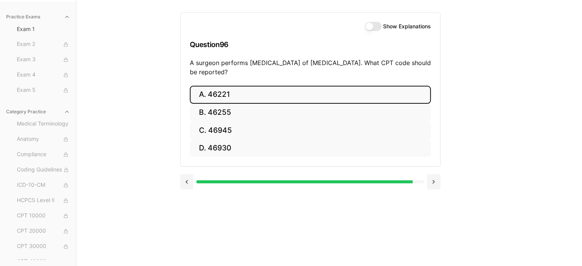
click at [245, 95] on button "A. 46221" at bounding box center [310, 95] width 241 height 18
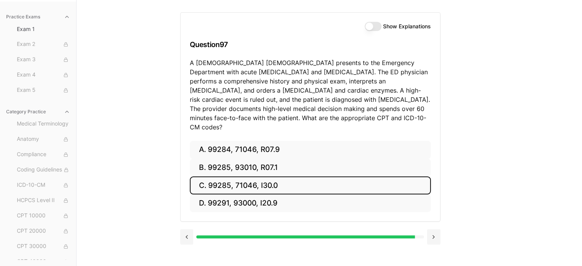
click at [226, 176] on button "C. 99285, 71046, I30.0" at bounding box center [310, 185] width 241 height 18
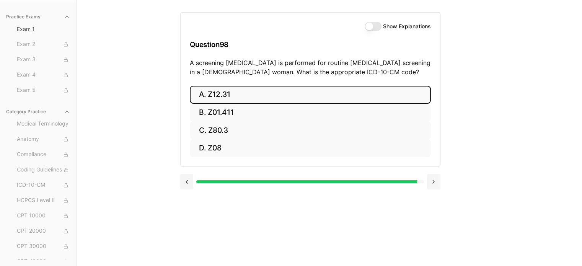
click at [213, 96] on button "A. Z12.31" at bounding box center [310, 95] width 241 height 18
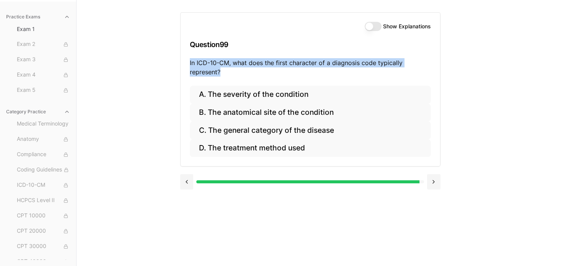
drag, startPoint x: 226, startPoint y: 71, endPoint x: 188, endPoint y: 62, distance: 38.8
click at [188, 62] on div "Show Explanations Question 99 In ICD-10-CM, what does the first character of a …" at bounding box center [310, 49] width 259 height 73
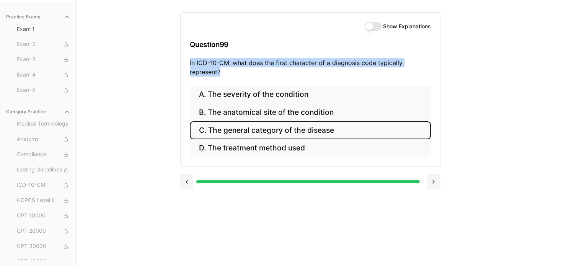
click at [292, 130] on button "C. The general category of the disease" at bounding box center [310, 130] width 241 height 18
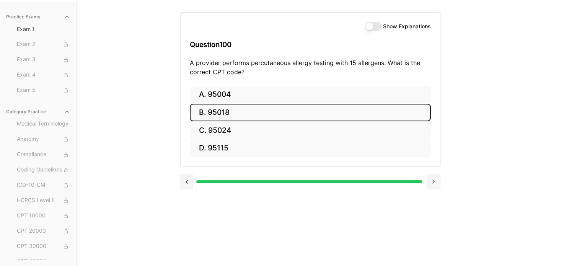
click at [205, 112] on button "B. 95018" at bounding box center [310, 113] width 241 height 18
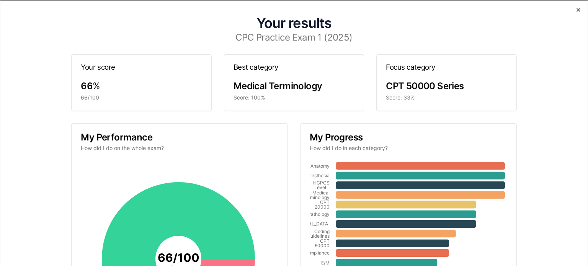
click at [575, 10] on icon "button" at bounding box center [578, 10] width 6 height 6
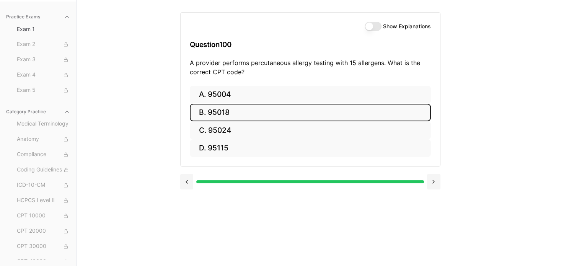
click at [370, 26] on button "Show Explanations" at bounding box center [373, 26] width 17 height 9
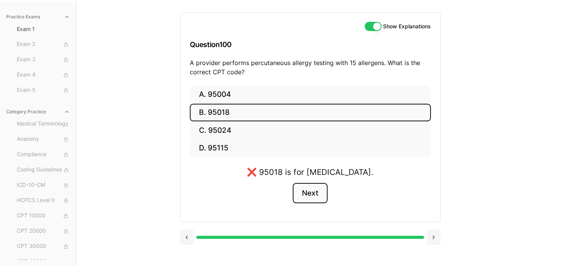
click at [308, 188] on button "Next" at bounding box center [310, 193] width 35 height 21
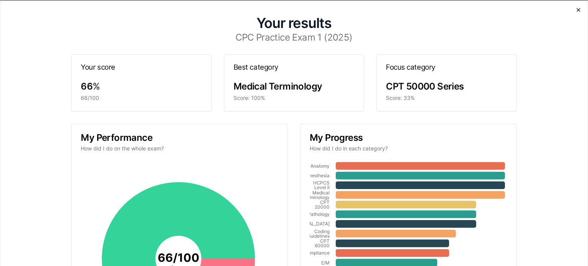
click at [575, 10] on icon "button" at bounding box center [578, 10] width 6 height 6
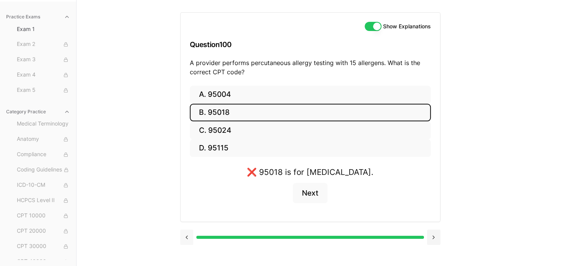
click at [187, 232] on button at bounding box center [186, 237] width 13 height 15
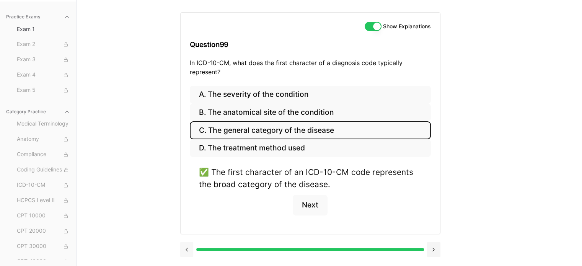
click at [189, 249] on button at bounding box center [186, 249] width 13 height 15
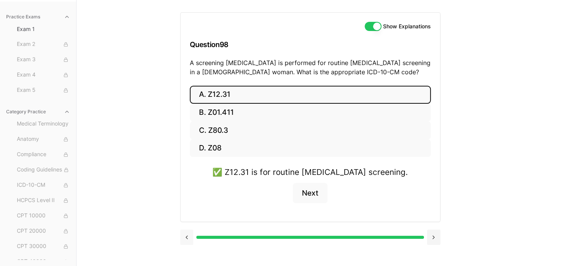
click at [189, 235] on button at bounding box center [186, 237] width 13 height 15
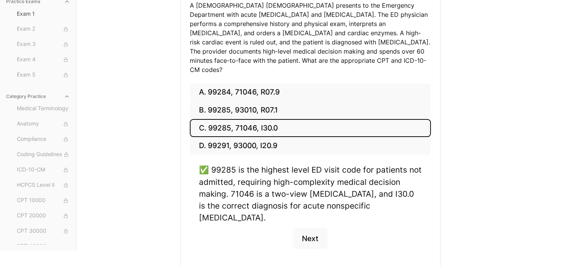
scroll to position [136, 0]
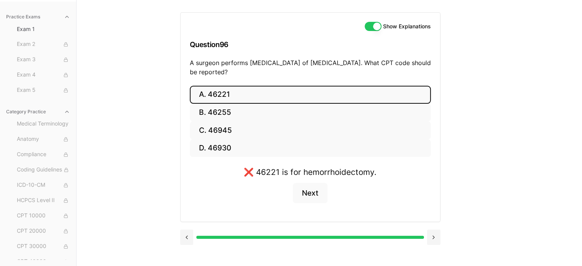
drag, startPoint x: 188, startPoint y: 62, endPoint x: 251, endPoint y: 73, distance: 64.0
click at [251, 73] on div "Show Explanations Question 96 A surgeon performs rubber band ligation of intern…" at bounding box center [310, 49] width 259 height 73
click at [187, 238] on button at bounding box center [186, 237] width 13 height 15
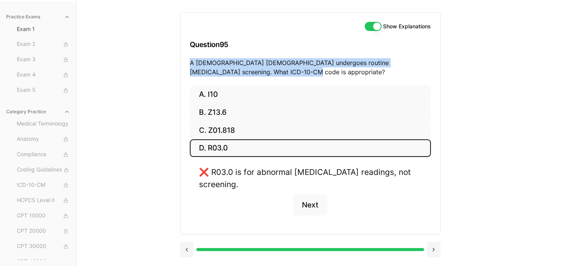
drag, startPoint x: 186, startPoint y: 62, endPoint x: 257, endPoint y: 72, distance: 72.1
click at [257, 72] on div "Show Explanations Question 95 A 52-year-old male undergoes routine blood pressu…" at bounding box center [310, 49] width 259 height 73
click at [313, 208] on button "Next" at bounding box center [310, 205] width 35 height 21
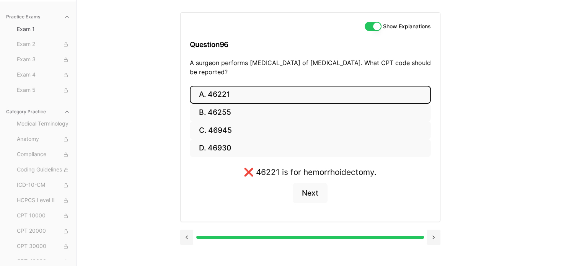
drag, startPoint x: 188, startPoint y: 62, endPoint x: 254, endPoint y: 77, distance: 67.8
click at [254, 77] on div "Show Explanations Question 96 A surgeon performs rubber band ligation of intern…" at bounding box center [310, 49] width 259 height 73
click at [187, 233] on button at bounding box center [186, 237] width 13 height 15
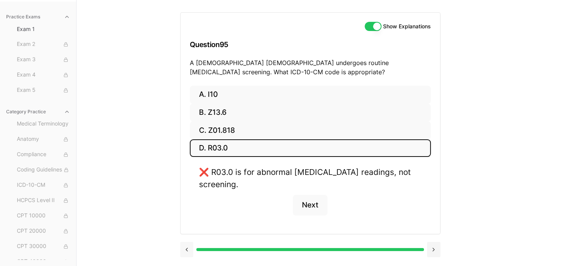
click at [186, 251] on button at bounding box center [186, 249] width 13 height 15
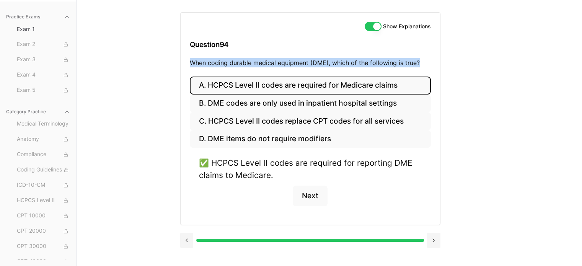
drag, startPoint x: 188, startPoint y: 62, endPoint x: 422, endPoint y: 64, distance: 234.2
click at [422, 64] on div "Show Explanations Question 94 When coding durable medical equipment (DME), whic…" at bounding box center [310, 45] width 259 height 64
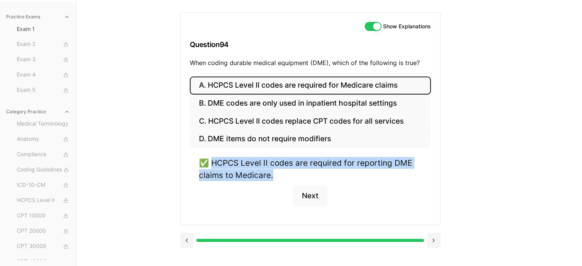
drag, startPoint x: 213, startPoint y: 163, endPoint x: 272, endPoint y: 176, distance: 60.2
click at [272, 176] on div "✅ HCPCS Level II codes are required for reporting DME claims to Medicare." at bounding box center [310, 169] width 223 height 24
click at [187, 238] on button at bounding box center [186, 240] width 13 height 15
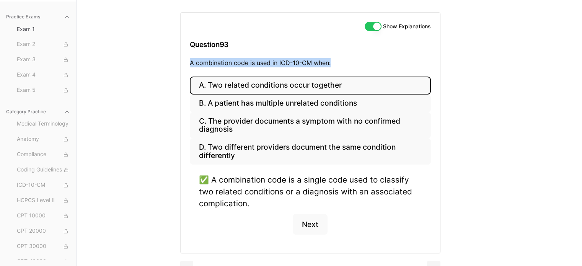
drag, startPoint x: 187, startPoint y: 63, endPoint x: 332, endPoint y: 67, distance: 144.7
click at [332, 67] on div "Show Explanations Question 93 A combination code is used in ICD-10-CM when:" at bounding box center [310, 45] width 259 height 64
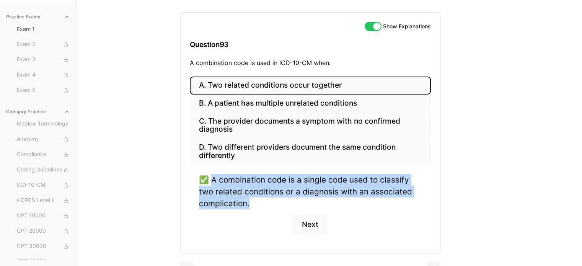
drag, startPoint x: 213, startPoint y: 178, endPoint x: 249, endPoint y: 205, distance: 45.9
click at [249, 205] on div "✅ A combination code is a single code used to classify two related conditions o…" at bounding box center [310, 192] width 223 height 36
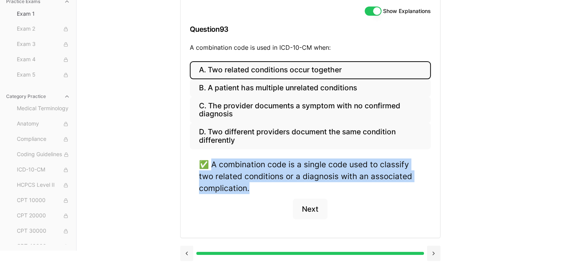
click at [185, 251] on button at bounding box center [186, 253] width 13 height 15
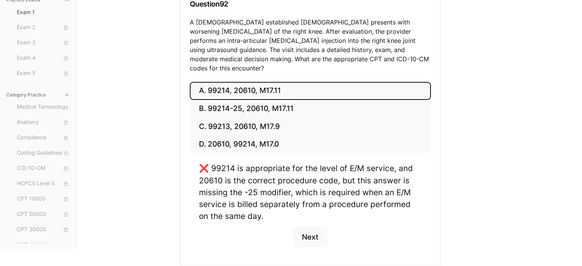
scroll to position [107, 0]
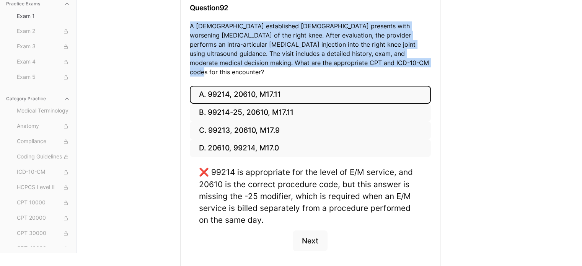
drag, startPoint x: 191, startPoint y: 23, endPoint x: 364, endPoint y: 70, distance: 180.1
click at [364, 70] on div "Show Explanations Question 92 A 62-year-old established male presents with wors…" at bounding box center [310, 31] width 259 height 110
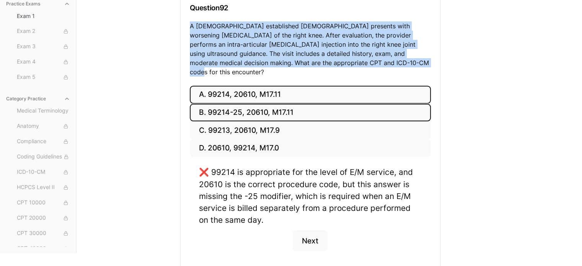
click at [208, 104] on button "B. 99214-25, 20610, M17.11" at bounding box center [310, 113] width 241 height 18
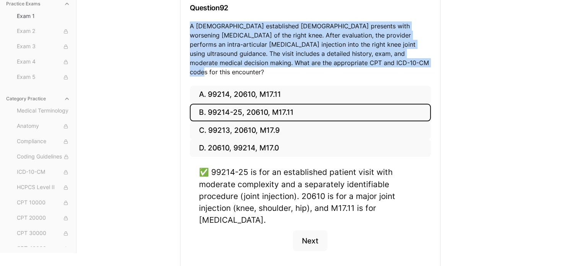
drag, startPoint x: 208, startPoint y: 103, endPoint x: 238, endPoint y: 105, distance: 30.3
click at [238, 105] on button "B. 99214-25, 20610, M17.11" at bounding box center [310, 113] width 241 height 18
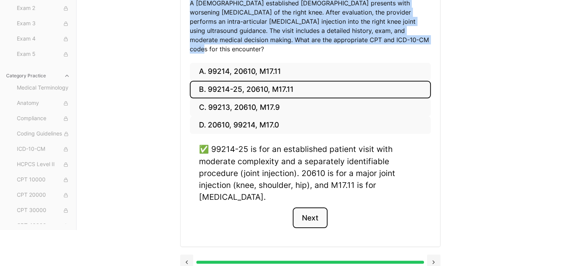
click at [308, 210] on button "Next" at bounding box center [310, 217] width 35 height 21
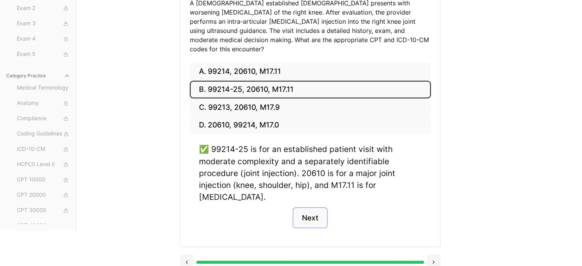
scroll to position [86, 0]
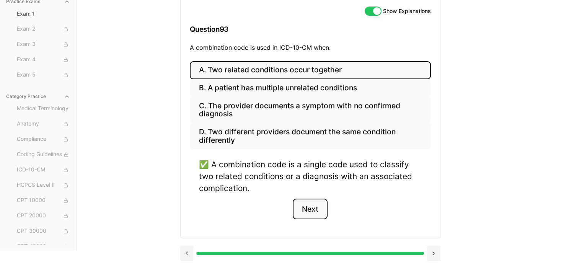
click at [308, 210] on button "Next" at bounding box center [310, 209] width 35 height 21
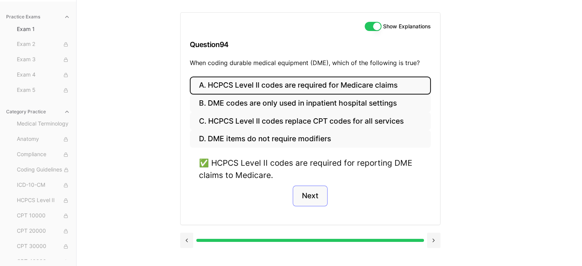
scroll to position [70, 0]
click at [310, 194] on button "Next" at bounding box center [310, 196] width 35 height 21
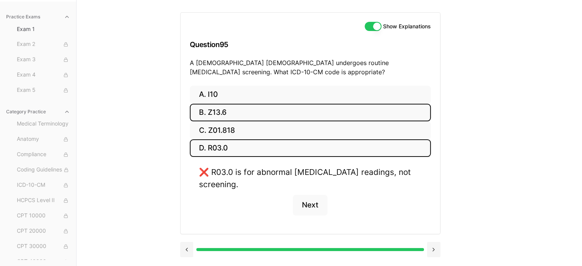
click at [242, 114] on button "B. Z13.6" at bounding box center [310, 113] width 241 height 18
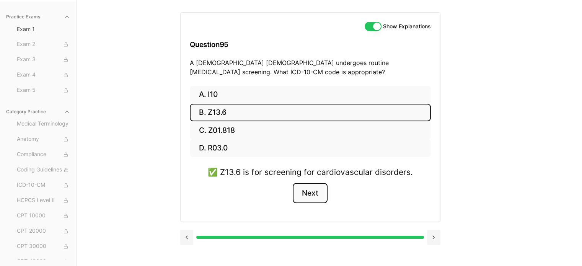
click at [312, 197] on button "Next" at bounding box center [310, 193] width 35 height 21
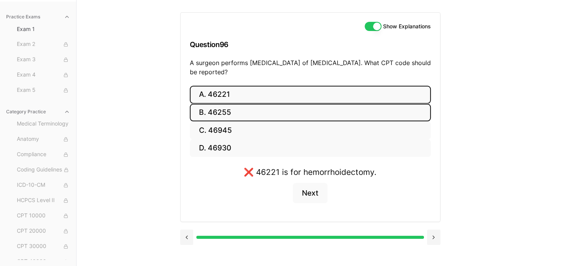
click at [262, 111] on button "B. 46255" at bounding box center [310, 113] width 241 height 18
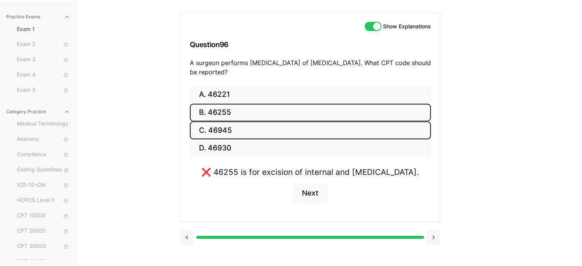
click at [237, 127] on button "C. 46945" at bounding box center [310, 130] width 241 height 18
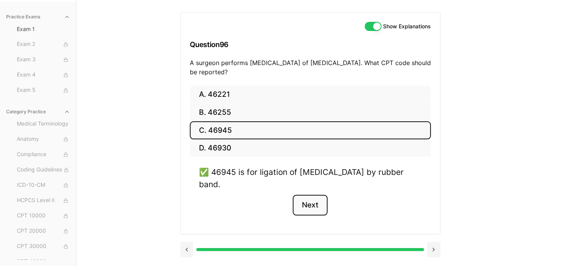
click at [316, 207] on button "Next" at bounding box center [310, 205] width 35 height 21
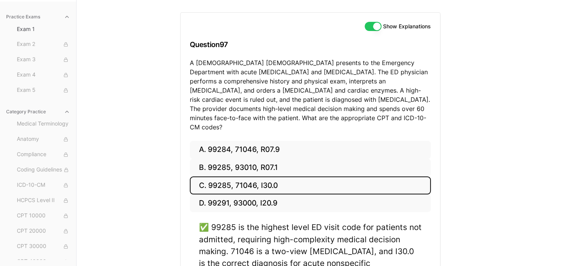
scroll to position [136, 0]
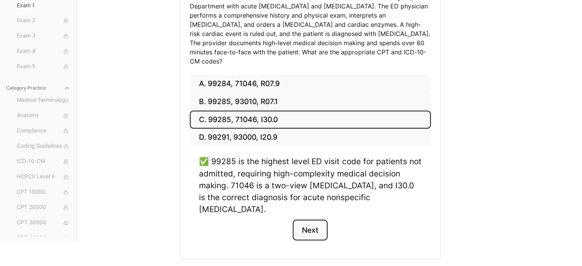
click at [315, 220] on button "Next" at bounding box center [310, 230] width 35 height 21
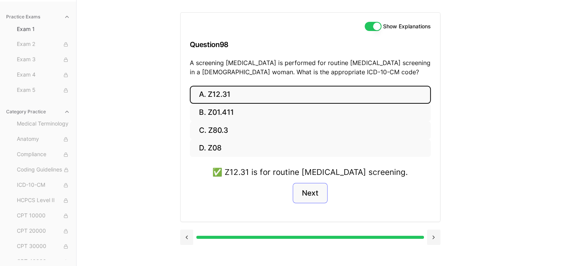
scroll to position [70, 0]
click at [311, 194] on button "Next" at bounding box center [310, 193] width 35 height 21
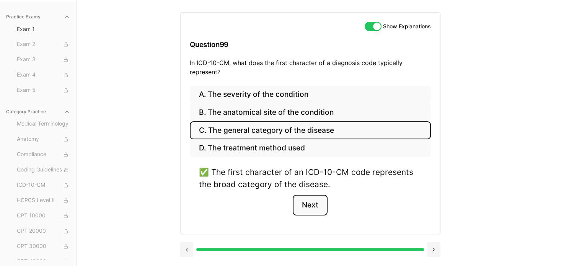
click at [311, 202] on button "Next" at bounding box center [310, 205] width 35 height 21
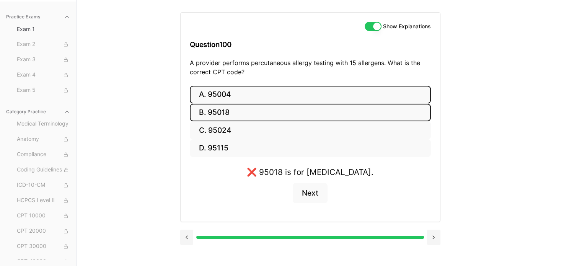
click at [259, 99] on button "A. 95004" at bounding box center [310, 95] width 241 height 18
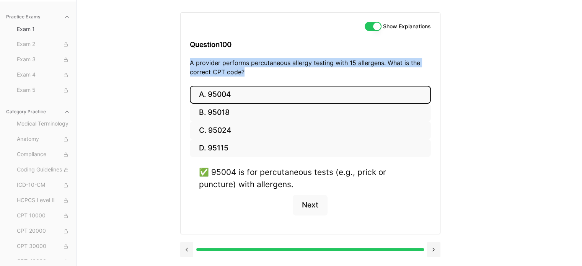
drag, startPoint x: 188, startPoint y: 61, endPoint x: 246, endPoint y: 75, distance: 59.7
click at [246, 75] on div "Show Explanations Question 100 A provider performs percutaneous allergy testing…" at bounding box center [310, 49] width 259 height 73
click at [188, 246] on button at bounding box center [186, 249] width 13 height 15
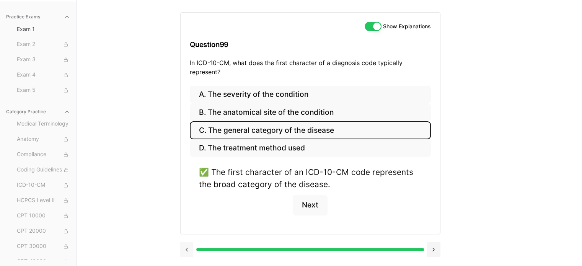
click at [188, 246] on button at bounding box center [186, 249] width 13 height 15
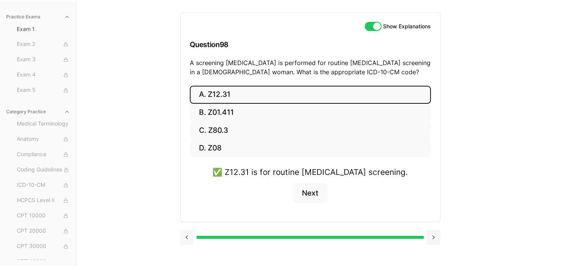
click at [188, 246] on div at bounding box center [310, 236] width 260 height 29
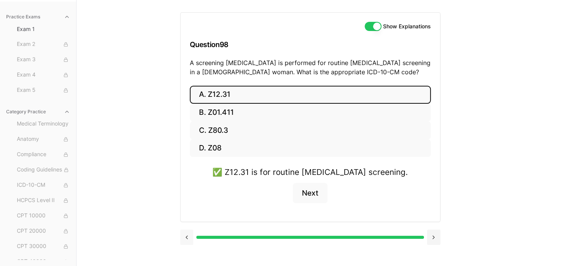
click at [188, 235] on button at bounding box center [186, 237] width 13 height 15
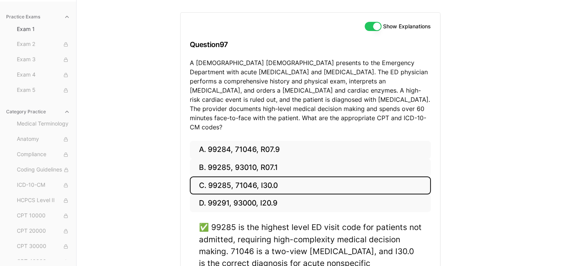
click at [188, 235] on div "A. 99284, 71046, R07.9 B. 99285, 93010, R07.1 C. 99285, 71046, I30.0 D. 99291, …" at bounding box center [310, 233] width 259 height 184
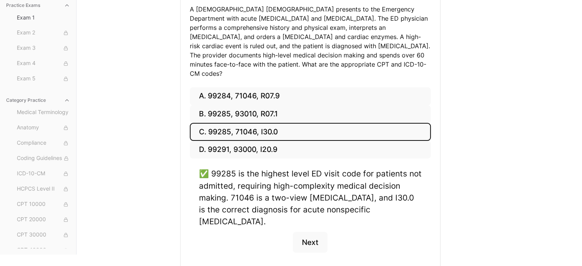
scroll to position [136, 0]
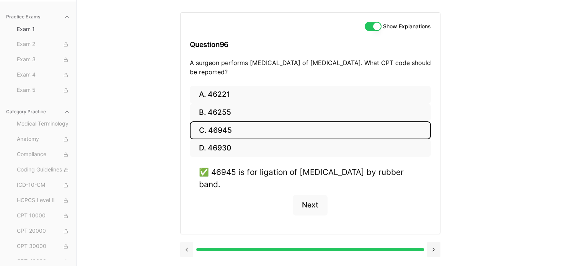
click at [184, 252] on button at bounding box center [186, 249] width 13 height 15
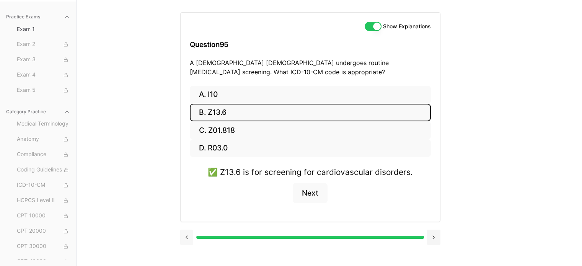
click at [187, 235] on button at bounding box center [186, 237] width 13 height 15
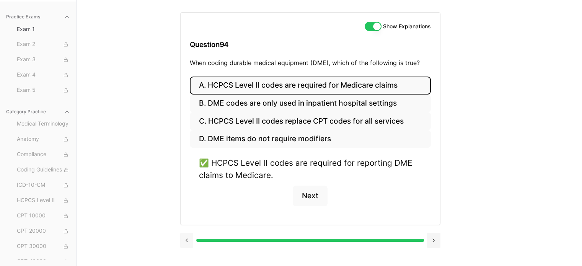
click at [187, 235] on button at bounding box center [186, 240] width 13 height 15
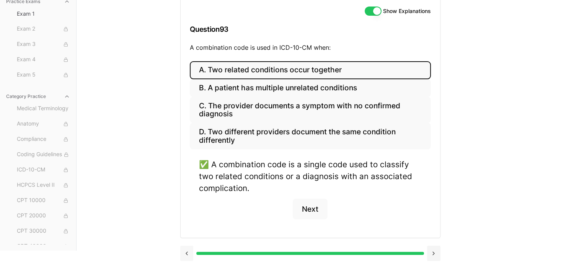
click at [187, 235] on div "A. Two related conditions occur together B. A patient has multiple unrelated co…" at bounding box center [310, 149] width 259 height 176
click at [187, 249] on button at bounding box center [186, 253] width 13 height 15
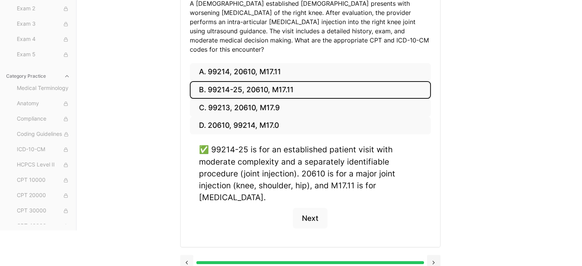
click at [186, 255] on button at bounding box center [186, 262] width 13 height 15
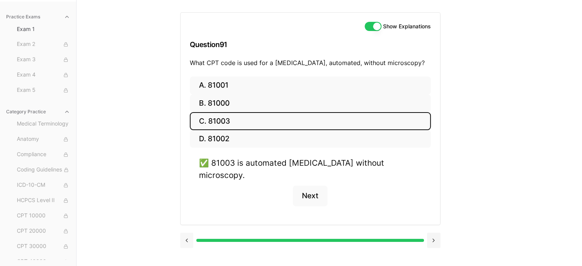
scroll to position [70, 0]
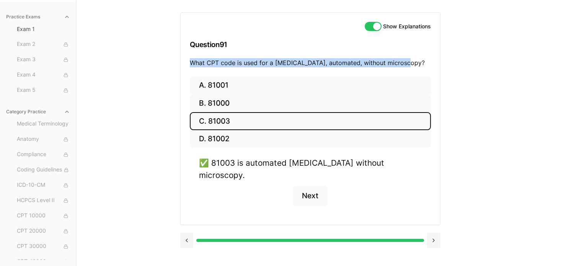
drag, startPoint x: 200, startPoint y: 63, endPoint x: 413, endPoint y: 61, distance: 212.7
click at [413, 61] on p "What CPT code is used for a urinalysis, automated, without microscopy?" at bounding box center [310, 62] width 241 height 9
click at [184, 233] on button at bounding box center [186, 240] width 13 height 15
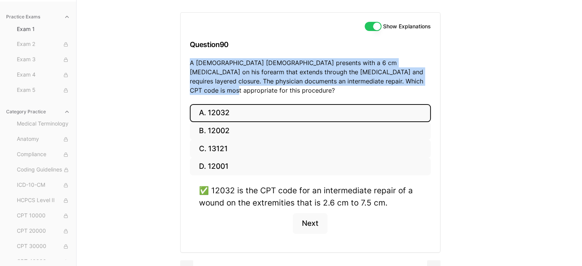
drag, startPoint x: 188, startPoint y: 62, endPoint x: 415, endPoint y: 82, distance: 227.7
click at [415, 82] on div "Show Explanations Question 90 A 35-year-old male presents with a 6 cm laceratio…" at bounding box center [310, 58] width 259 height 91
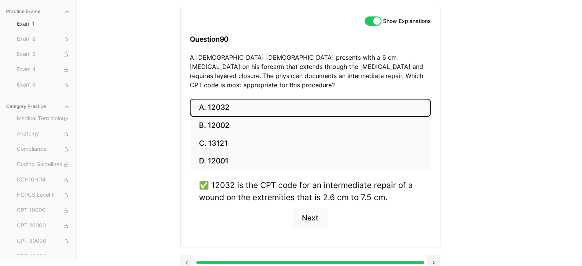
click at [261, 216] on div "✅ 12032 is the CPT code for an intermediate repair of a wound on the extremitie…" at bounding box center [310, 208] width 241 height 58
click at [188, 255] on button at bounding box center [186, 262] width 13 height 15
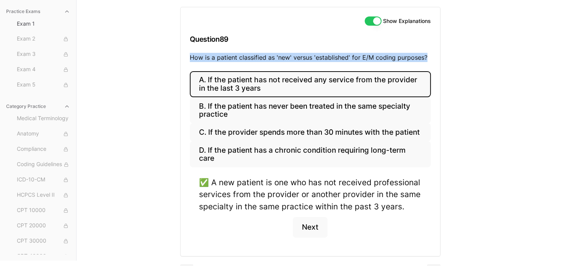
drag, startPoint x: 187, startPoint y: 55, endPoint x: 427, endPoint y: 63, distance: 239.6
click at [427, 63] on div "Show Explanations Question 89 How is a patient classified as 'new' versus 'esta…" at bounding box center [310, 39] width 259 height 64
click at [209, 81] on button "A. If the patient has not received any service from the provider in the last 3 …" at bounding box center [310, 84] width 241 height 26
drag, startPoint x: 206, startPoint y: 81, endPoint x: 264, endPoint y: 87, distance: 57.8
click at [264, 87] on button "A. If the patient has not received any service from the provider in the last 3 …" at bounding box center [310, 84] width 241 height 26
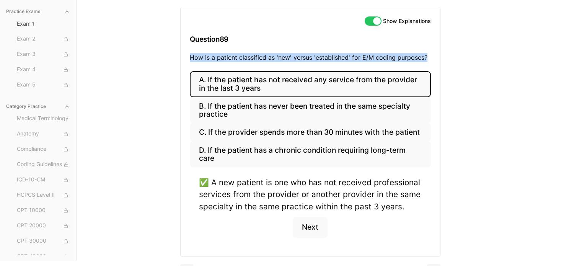
click at [264, 87] on button "A. If the patient has not received any service from the provider in the last 3 …" at bounding box center [310, 84] width 241 height 26
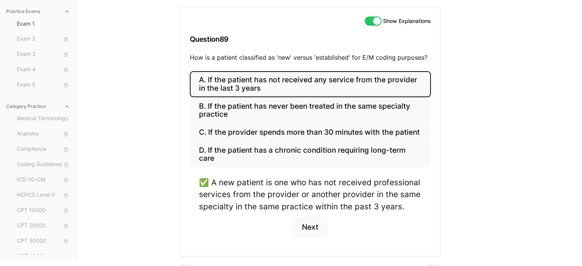
click at [175, 88] on div "Practice Exams Exam 1 Exam 2 Exam 3 Exam 4 Exam 5 Category Practice Medical Ter…" at bounding box center [291, 128] width 582 height 266
drag, startPoint x: 206, startPoint y: 81, endPoint x: 260, endPoint y: 90, distance: 55.0
click at [260, 90] on button "A. If the patient has not received any service from the provider in the last 3 …" at bounding box center [310, 84] width 241 height 26
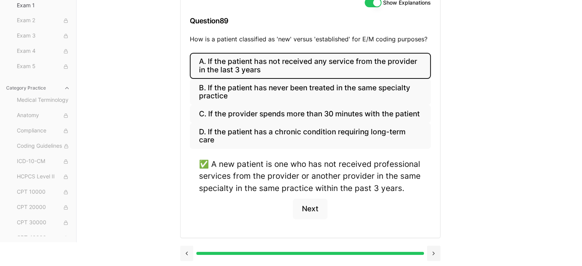
click at [186, 252] on button at bounding box center [186, 253] width 13 height 15
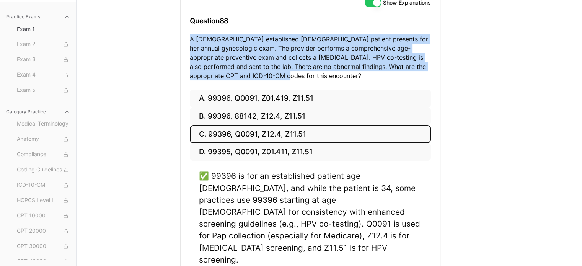
drag, startPoint x: 189, startPoint y: 36, endPoint x: 275, endPoint y: 77, distance: 95.0
click at [275, 77] on p "A 34-year-old established female patient presents for her annual gynecologic ex…" at bounding box center [310, 57] width 241 height 46
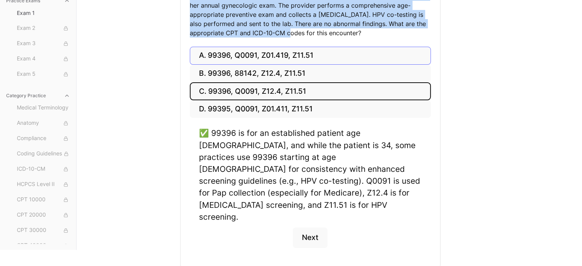
scroll to position [138, 0]
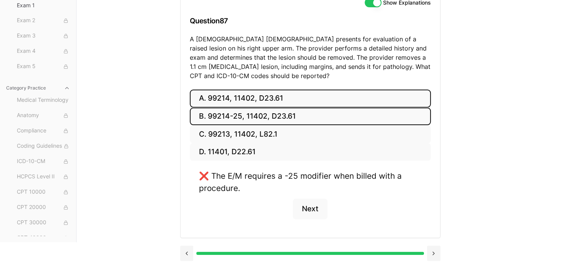
click at [249, 116] on button "B. 99214-25, 11402, D23.61" at bounding box center [310, 117] width 241 height 18
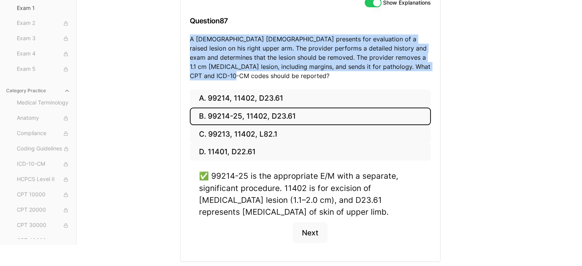
drag, startPoint x: 189, startPoint y: 39, endPoint x: 218, endPoint y: 75, distance: 45.9
click at [218, 75] on div "Show Explanations Question 87 A 63-year-old male presents for evaluation of a r…" at bounding box center [310, 39] width 259 height 101
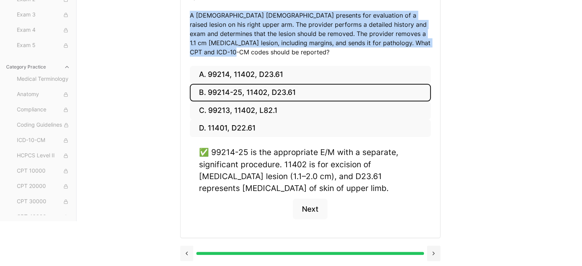
click at [185, 252] on button at bounding box center [186, 253] width 13 height 15
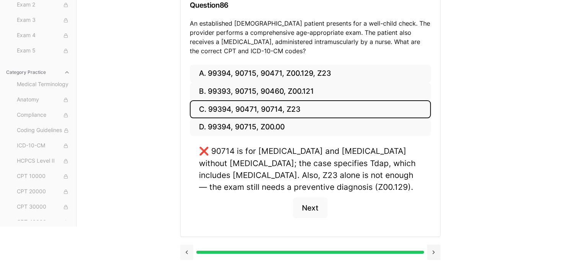
scroll to position [109, 0]
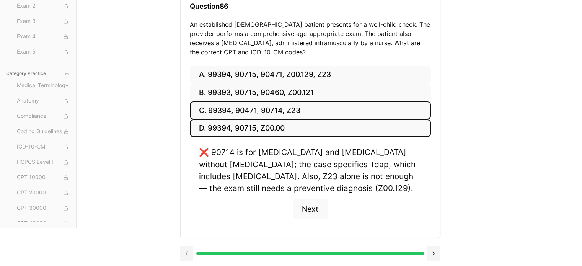
click at [222, 127] on button "D. 99394, 90715, Z00.00" at bounding box center [310, 128] width 241 height 18
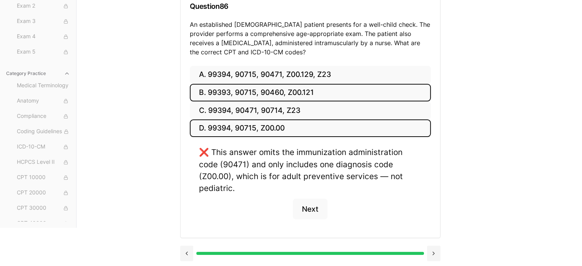
click at [218, 91] on button "B. 99393, 90715, 90460, Z00.121" at bounding box center [310, 93] width 241 height 18
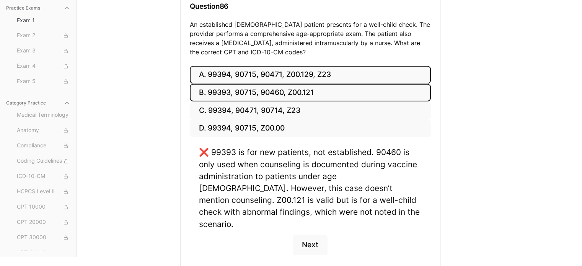
click at [222, 71] on button "A. 99394, 90715, 90471, Z00.129, Z23" at bounding box center [310, 75] width 241 height 18
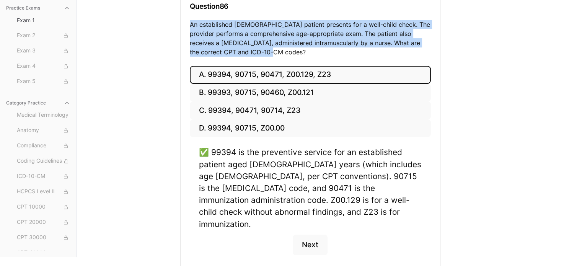
drag, startPoint x: 189, startPoint y: 21, endPoint x: 246, endPoint y: 52, distance: 64.9
click at [246, 52] on p "An established 11-year-old patient presents for a well-child check. The provide…" at bounding box center [310, 38] width 241 height 37
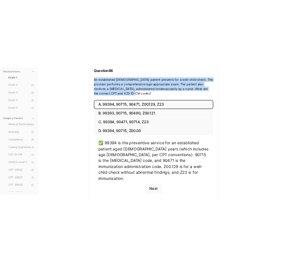
scroll to position [103, 0]
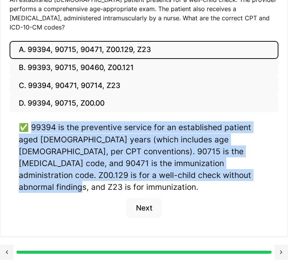
drag, startPoint x: 32, startPoint y: 140, endPoint x: 200, endPoint y: 187, distance: 174.9
click at [200, 187] on div "✅ 99394 is the preventive service for an established patient aged 12–17 years (…" at bounding box center [144, 157] width 250 height 72
click at [185, 163] on div "✅ 99394 is the preventive service for an established patient aged 12–17 years (…" at bounding box center [144, 157] width 250 height 72
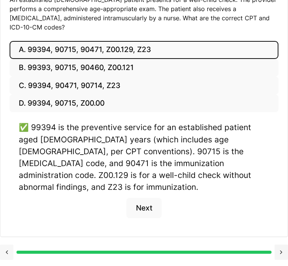
click at [9, 247] on button at bounding box center [6, 251] width 13 height 15
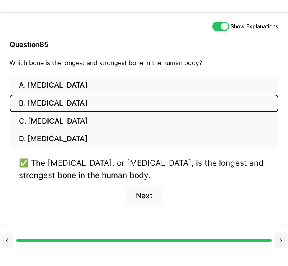
scroll to position [62, 0]
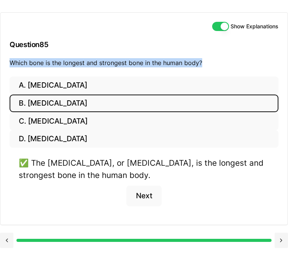
drag, startPoint x: 7, startPoint y: 59, endPoint x: 202, endPoint y: 63, distance: 195.5
click at [202, 63] on div "Show Explanations Question 85 Which bone is the longest and strongest bone in t…" at bounding box center [143, 45] width 287 height 64
click at [2, 241] on button at bounding box center [6, 240] width 13 height 15
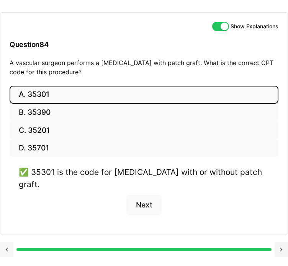
click at [2, 242] on button at bounding box center [6, 249] width 13 height 15
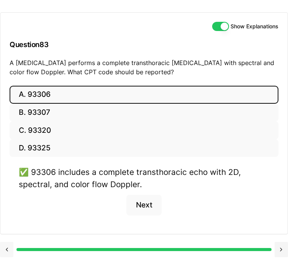
click at [5, 244] on button at bounding box center [6, 249] width 13 height 15
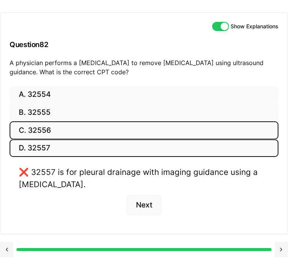
click at [44, 131] on button "C. 32556" at bounding box center [144, 130] width 269 height 18
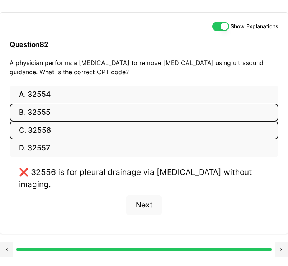
click at [44, 109] on button "B. 32555" at bounding box center [144, 113] width 269 height 18
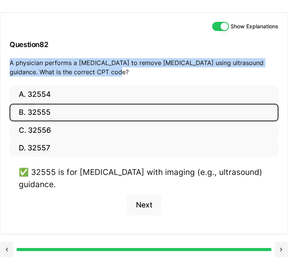
drag, startPoint x: 101, startPoint y: 69, endPoint x: 5, endPoint y: 65, distance: 96.1
click at [5, 65] on div "Show Explanations Question 82 A physician performs a thoracentesis to remove pl…" at bounding box center [143, 49] width 287 height 73
click at [6, 247] on button at bounding box center [6, 249] width 13 height 15
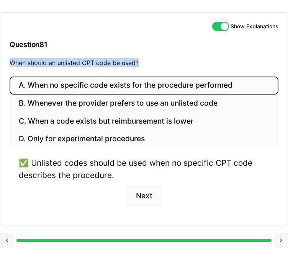
drag, startPoint x: 9, startPoint y: 60, endPoint x: 146, endPoint y: 70, distance: 137.3
click at [146, 70] on div "Show Explanations Question 81 When should an unlisted CPT code be used?" at bounding box center [143, 45] width 287 height 64
click at [7, 242] on button at bounding box center [6, 240] width 13 height 15
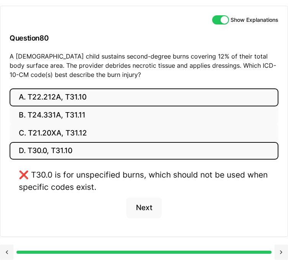
click at [68, 101] on button "A. T22.212A, T31.10" at bounding box center [144, 97] width 269 height 18
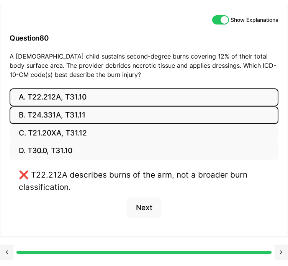
click at [65, 121] on button "B. T24.331A, T31.11" at bounding box center [144, 115] width 269 height 18
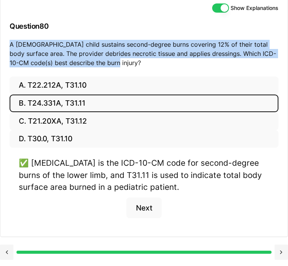
drag, startPoint x: 8, startPoint y: 63, endPoint x: 101, endPoint y: 82, distance: 95.7
click at [101, 77] on div "Show Explanations Question 80 A 4-year-old child sustains second-degree burns c…" at bounding box center [143, 35] width 287 height 82
click at [9, 255] on button at bounding box center [6, 251] width 13 height 15
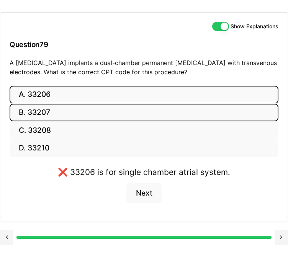
click at [42, 110] on button "B. 33207" at bounding box center [144, 113] width 269 height 18
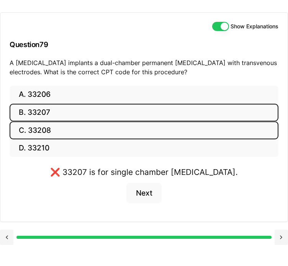
click at [38, 130] on button "C. 33208" at bounding box center [144, 130] width 269 height 18
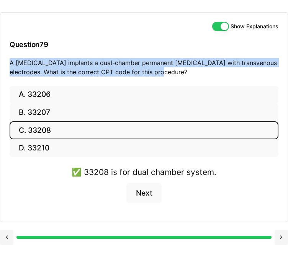
drag, startPoint x: 7, startPoint y: 58, endPoint x: 157, endPoint y: 74, distance: 150.9
click at [157, 74] on div "Show Explanations Question 79 A cardiologist implants a dual-chamber permanent …" at bounding box center [143, 49] width 287 height 73
click at [7, 233] on button at bounding box center [6, 237] width 13 height 15
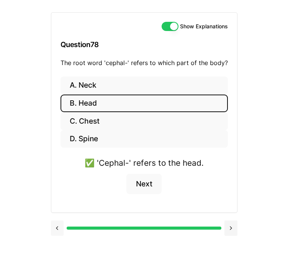
click at [58, 231] on button at bounding box center [57, 227] width 13 height 15
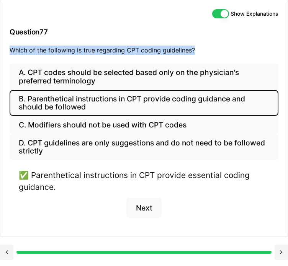
drag, startPoint x: 10, startPoint y: 63, endPoint x: 196, endPoint y: 65, distance: 185.6
click at [196, 55] on p "Which of the following is true regarding CPT coding guidelines?" at bounding box center [144, 50] width 269 height 9
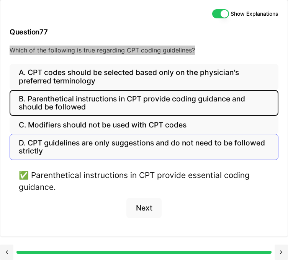
scroll to position [73, 0]
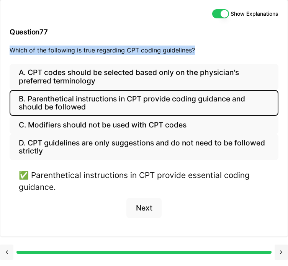
click at [4, 254] on button at bounding box center [6, 251] width 13 height 15
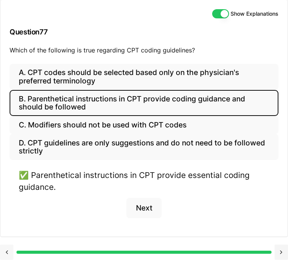
scroll to position [62, 0]
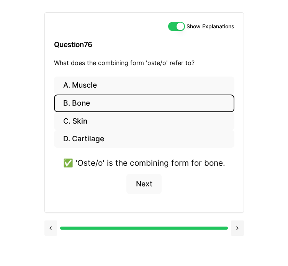
click at [52, 228] on button at bounding box center [50, 227] width 13 height 15
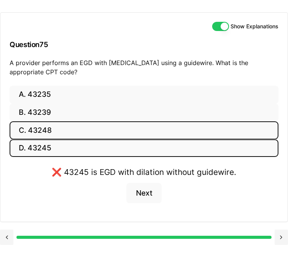
click at [43, 129] on button "C. 43248" at bounding box center [144, 130] width 269 height 18
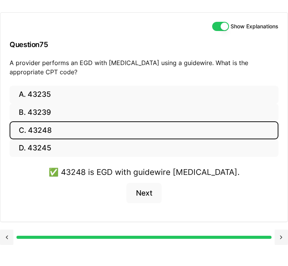
drag, startPoint x: 9, startPoint y: 62, endPoint x: 79, endPoint y: 75, distance: 71.5
click at [79, 75] on div "Show Explanations Question 75 A provider performs an EGD with dilation of the e…" at bounding box center [143, 49] width 287 height 73
click at [9, 236] on button at bounding box center [6, 237] width 13 height 15
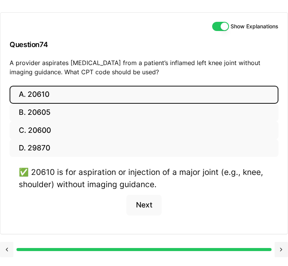
click at [8, 246] on button at bounding box center [6, 249] width 13 height 15
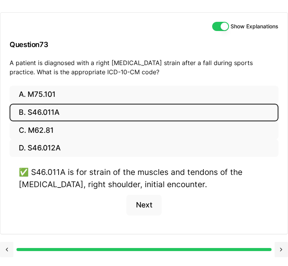
click at [8, 246] on button at bounding box center [6, 249] width 13 height 15
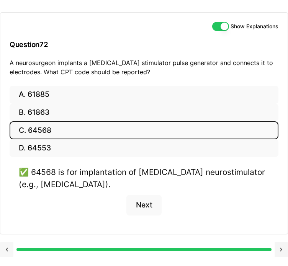
click at [8, 246] on button at bounding box center [6, 249] width 13 height 15
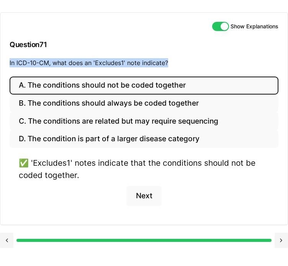
drag, startPoint x: 8, startPoint y: 64, endPoint x: 171, endPoint y: 64, distance: 163.0
click at [171, 64] on div "Show Explanations Question 71 In ICD-10-CM, what does an 'Excludes1' note indic…" at bounding box center [143, 45] width 287 height 64
click at [7, 238] on button at bounding box center [6, 240] width 13 height 15
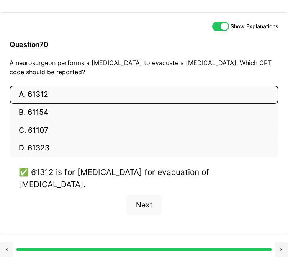
click at [7, 242] on button at bounding box center [6, 249] width 13 height 15
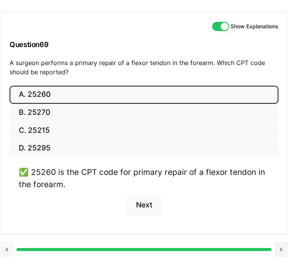
click at [7, 238] on div at bounding box center [144, 248] width 288 height 29
click at [7, 244] on button at bounding box center [6, 249] width 13 height 15
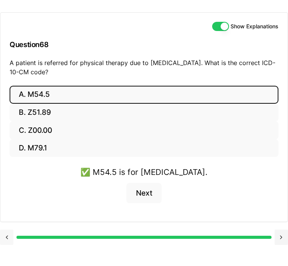
click at [7, 236] on button at bounding box center [6, 237] width 13 height 15
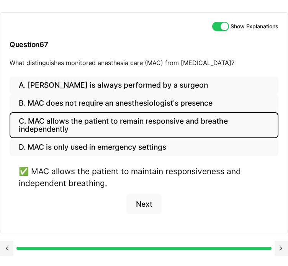
drag, startPoint x: 8, startPoint y: 61, endPoint x: 245, endPoint y: 63, distance: 237.6
click at [245, 63] on div "Show Explanations Question 67 What distinguishes monitored anesthesia care (MAC…" at bounding box center [143, 45] width 287 height 64
click at [5, 246] on button at bounding box center [6, 248] width 13 height 15
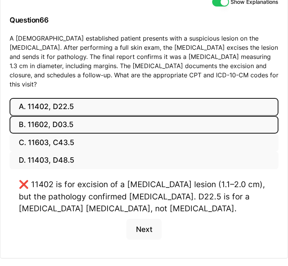
click at [55, 134] on button "B. 11602, D03.5" at bounding box center [144, 125] width 269 height 18
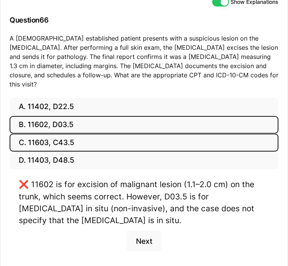
click at [52, 152] on button "C. 11603, C43.5" at bounding box center [144, 143] width 269 height 18
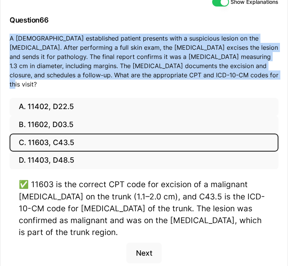
drag, startPoint x: 8, startPoint y: 64, endPoint x: 238, endPoint y: 102, distance: 233.8
click at [238, 98] on div "Show Explanations Question 66 A 56-year-old established patient presents with a…" at bounding box center [143, 43] width 287 height 110
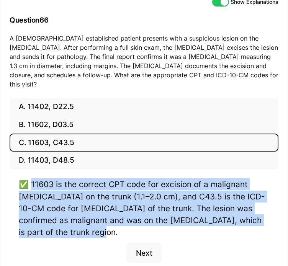
drag, startPoint x: 32, startPoint y: 199, endPoint x: 53, endPoint y: 246, distance: 51.9
click at [53, 238] on div "✅ 11603 is the correct CPT code for excision of a malignant skin lesion on the …" at bounding box center [144, 208] width 250 height 60
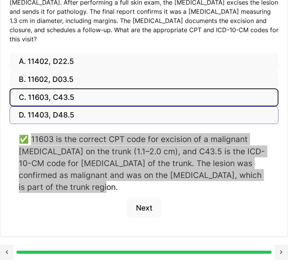
scroll to position [121, 0]
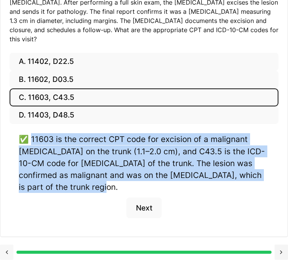
click at [2, 254] on button at bounding box center [6, 251] width 13 height 15
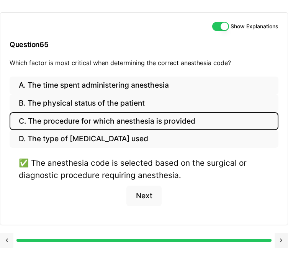
scroll to position [62, 0]
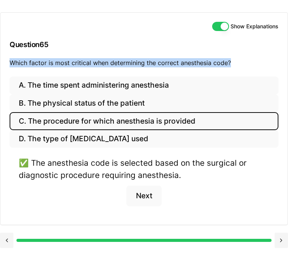
drag, startPoint x: 8, startPoint y: 60, endPoint x: 233, endPoint y: 68, distance: 225.1
click at [233, 68] on div "Show Explanations Question 65 Which factor is most critical when determining th…" at bounding box center [143, 45] width 287 height 64
click at [7, 237] on button at bounding box center [6, 240] width 13 height 15
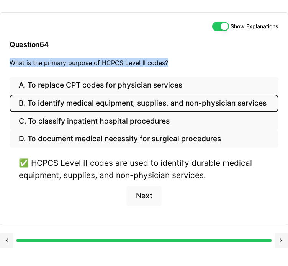
drag, startPoint x: 10, startPoint y: 65, endPoint x: 171, endPoint y: 69, distance: 161.1
click at [171, 69] on div "Show Explanations Question 64 What is the primary purpose of HCPCS Level II cod…" at bounding box center [143, 45] width 287 height 64
click at [6, 239] on button at bounding box center [6, 240] width 13 height 15
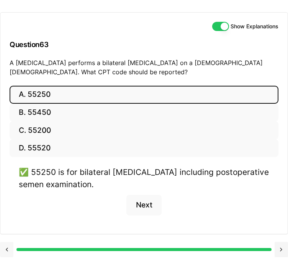
click at [6, 239] on div at bounding box center [144, 248] width 288 height 29
click at [6, 249] on button at bounding box center [6, 249] width 13 height 15
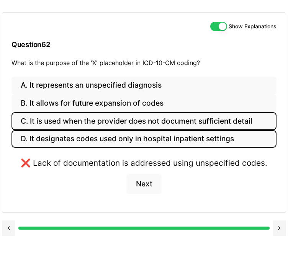
click at [92, 138] on button "D. It designates codes used only in hospital inpatient settings" at bounding box center [143, 139] width 265 height 18
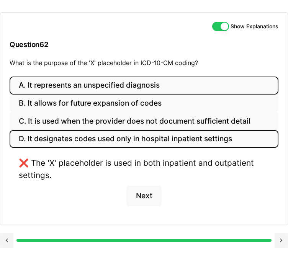
click at [88, 84] on button "A. It represents an unspecified diagnosis" at bounding box center [144, 86] width 269 height 18
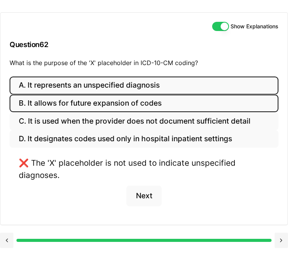
click at [86, 102] on button "B. It allows for future expansion of codes" at bounding box center [144, 103] width 269 height 18
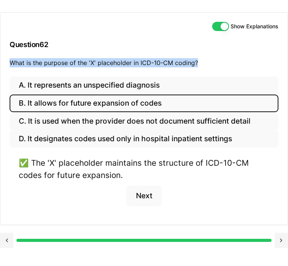
drag, startPoint x: 8, startPoint y: 62, endPoint x: 204, endPoint y: 65, distance: 195.9
click at [204, 65] on div "Show Explanations Question 62 What is the purpose of the 'X' placeholder in ICD…" at bounding box center [143, 45] width 287 height 64
click at [6, 238] on button at bounding box center [6, 240] width 13 height 15
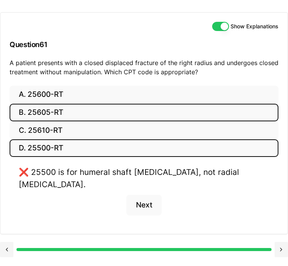
click at [31, 113] on button "B. 25605-RT" at bounding box center [144, 113] width 269 height 18
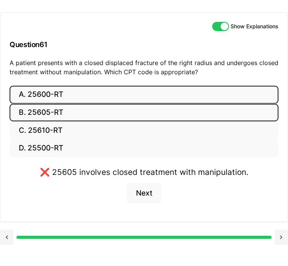
click at [45, 93] on button "A. 25600-RT" at bounding box center [144, 95] width 269 height 18
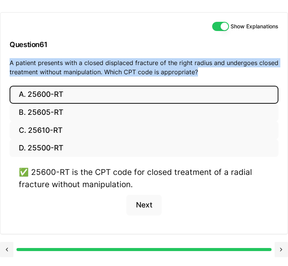
drag, startPoint x: 9, startPoint y: 62, endPoint x: 202, endPoint y: 75, distance: 192.9
click at [202, 75] on div "Show Explanations Question 61 A patient presents with a closed displaced fractu…" at bounding box center [143, 49] width 287 height 73
click at [7, 252] on button at bounding box center [6, 249] width 13 height 15
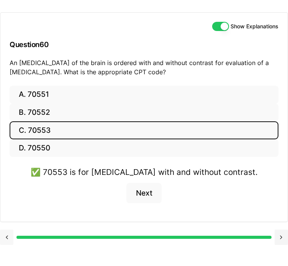
click at [4, 237] on button at bounding box center [6, 237] width 13 height 15
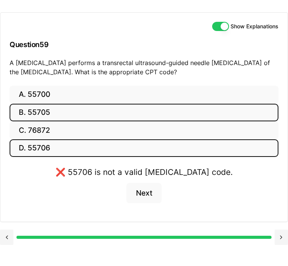
click at [43, 111] on button "B. 55705" at bounding box center [144, 113] width 269 height 18
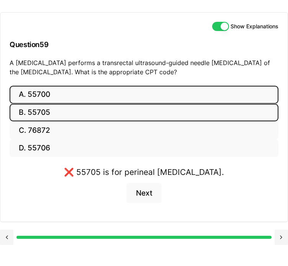
click at [44, 98] on button "A. 55700" at bounding box center [144, 95] width 269 height 18
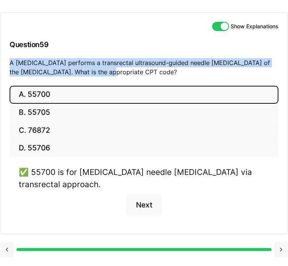
drag, startPoint x: 7, startPoint y: 59, endPoint x: 101, endPoint y: 72, distance: 94.9
click at [101, 72] on div "Show Explanations Question 59 A urologist performs a transrectal ultrasound-gui…" at bounding box center [143, 49] width 287 height 73
click at [6, 242] on button at bounding box center [6, 249] width 13 height 15
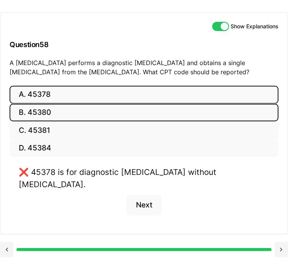
click at [40, 110] on button "B. 45380" at bounding box center [144, 113] width 269 height 18
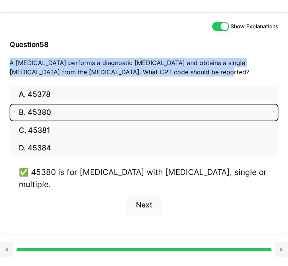
drag, startPoint x: 11, startPoint y: 57, endPoint x: 185, endPoint y: 72, distance: 174.7
click at [185, 72] on div "Show Explanations Question 58 A gastroenterologist performs a diagnostic colono…" at bounding box center [143, 49] width 287 height 73
click at [4, 242] on button at bounding box center [6, 249] width 13 height 15
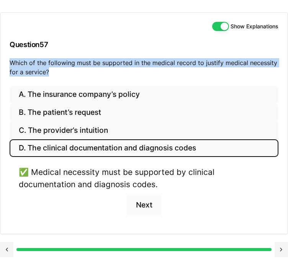
drag, startPoint x: 5, startPoint y: 60, endPoint x: 54, endPoint y: 70, distance: 49.8
click at [54, 70] on div "Show Explanations Question 57 Which of the following must be supported in the m…" at bounding box center [143, 49] width 287 height 73
click at [8, 249] on button at bounding box center [6, 249] width 13 height 15
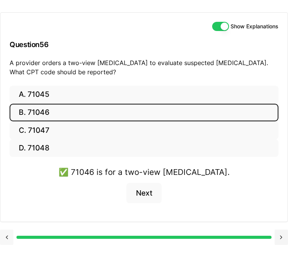
click at [8, 249] on div at bounding box center [144, 236] width 288 height 29
click at [8, 234] on button at bounding box center [6, 237] width 13 height 15
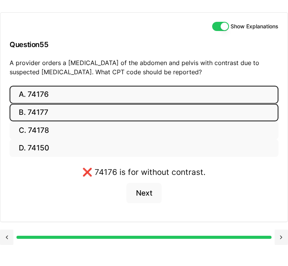
click at [29, 116] on button "B. 74177" at bounding box center [144, 113] width 269 height 18
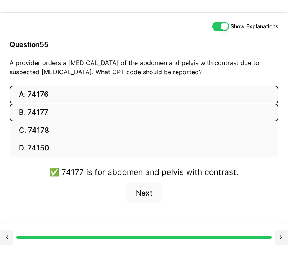
click at [34, 94] on button "A. 74176" at bounding box center [144, 95] width 269 height 18
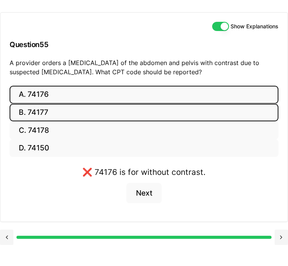
click at [35, 112] on button "B. 74177" at bounding box center [144, 113] width 269 height 18
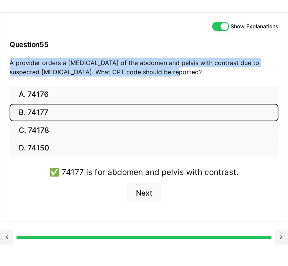
drag, startPoint x: 9, startPoint y: 61, endPoint x: 156, endPoint y: 72, distance: 148.1
click at [156, 72] on div "Show Explanations Question 55 A provider orders a CT scan of the abdomen and pe…" at bounding box center [143, 49] width 287 height 73
click at [8, 234] on button at bounding box center [6, 237] width 13 height 15
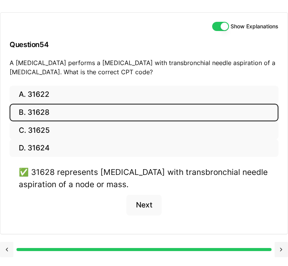
click at [7, 247] on button at bounding box center [6, 249] width 13 height 15
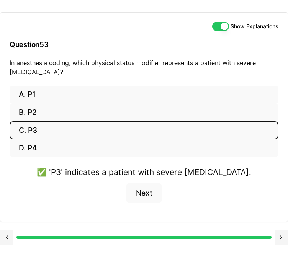
drag, startPoint x: 9, startPoint y: 61, endPoint x: 66, endPoint y: 77, distance: 58.8
click at [66, 77] on div "Show Explanations Question 53 In anesthesia coding, which physical status modif…" at bounding box center [143, 49] width 287 height 73
click at [8, 235] on button at bounding box center [6, 237] width 13 height 15
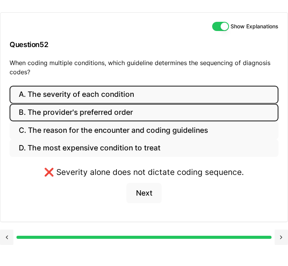
click at [34, 115] on button "B. The provider's preferred order" at bounding box center [144, 113] width 269 height 18
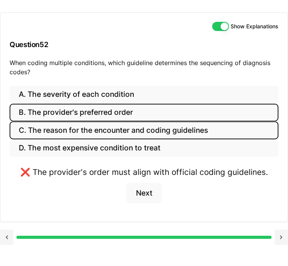
click at [41, 132] on button "C. The reason for the encounter and coding guidelines" at bounding box center [144, 130] width 269 height 18
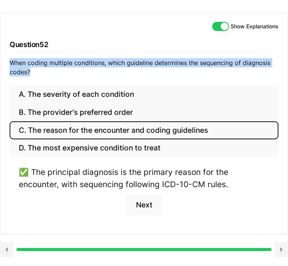
drag, startPoint x: 35, startPoint y: 73, endPoint x: 9, endPoint y: 62, distance: 28.0
click at [9, 62] on div "Show Explanations Question 52 When coding multiple conditions, which guideline …" at bounding box center [143, 49] width 287 height 73
click at [6, 248] on button at bounding box center [6, 249] width 13 height 15
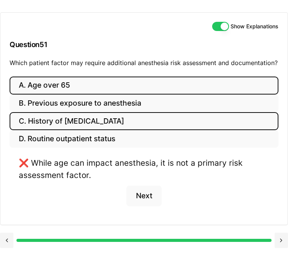
click at [35, 119] on button "C. History of obstructive sleep apnea" at bounding box center [144, 121] width 269 height 18
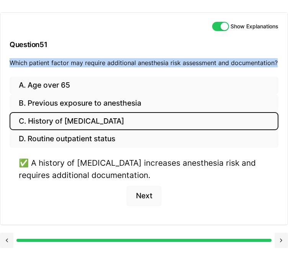
drag, startPoint x: 9, startPoint y: 61, endPoint x: 279, endPoint y: 65, distance: 269.7
click at [279, 65] on div "Show Explanations Question 51 Which patient factor may require additional anest…" at bounding box center [143, 45] width 287 height 64
click at [6, 239] on button at bounding box center [6, 240] width 13 height 15
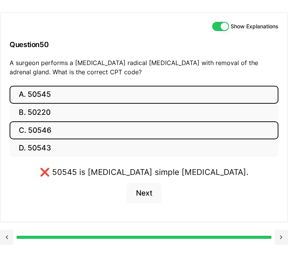
click at [35, 131] on button "C. 50546" at bounding box center [144, 130] width 269 height 18
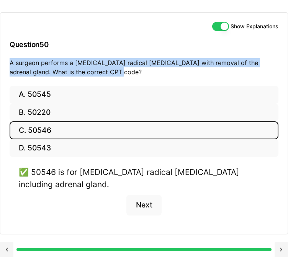
drag, startPoint x: 101, startPoint y: 72, endPoint x: 7, endPoint y: 65, distance: 94.0
click at [7, 65] on div "Show Explanations Question 50 A surgeon performs a laparoscopic radical nephrec…" at bounding box center [143, 49] width 287 height 73
click at [5, 248] on button at bounding box center [6, 249] width 13 height 15
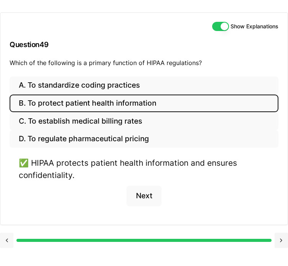
click at [8, 241] on button at bounding box center [6, 240] width 13 height 15
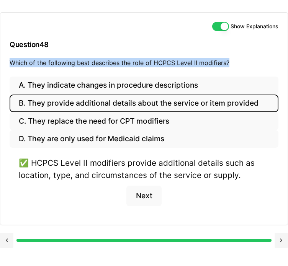
drag, startPoint x: 11, startPoint y: 59, endPoint x: 233, endPoint y: 68, distance: 222.1
click at [233, 68] on div "Show Explanations Question 48 Which of the following best describes the role of…" at bounding box center [143, 45] width 287 height 64
click at [8, 240] on button at bounding box center [6, 240] width 13 height 15
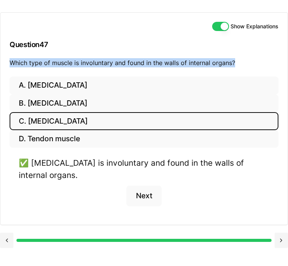
drag, startPoint x: 7, startPoint y: 59, endPoint x: 237, endPoint y: 73, distance: 230.4
click at [237, 73] on div "Show Explanations Question 47 Which type of muscle is involuntary and found in …" at bounding box center [143, 45] width 287 height 64
click at [8, 238] on button at bounding box center [6, 240] width 13 height 15
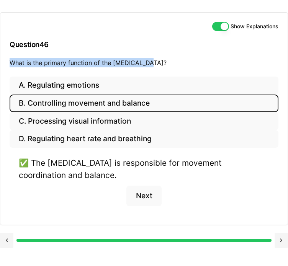
drag, startPoint x: 8, startPoint y: 60, endPoint x: 152, endPoint y: 64, distance: 143.5
click at [152, 64] on div "Show Explanations Question 46 What is the primary function of the cerebellum?" at bounding box center [143, 45] width 287 height 64
click at [6, 238] on button at bounding box center [6, 240] width 13 height 15
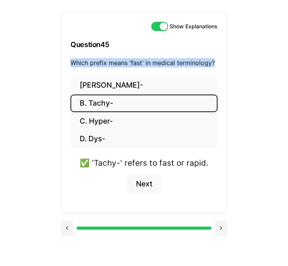
drag, startPoint x: 72, startPoint y: 62, endPoint x: 219, endPoint y: 68, distance: 147.1
click at [219, 68] on div "Show Explanations Question 45 Which prefix means 'fast' in medical terminology?" at bounding box center [143, 45] width 165 height 64
click at [67, 229] on button at bounding box center [67, 227] width 13 height 15
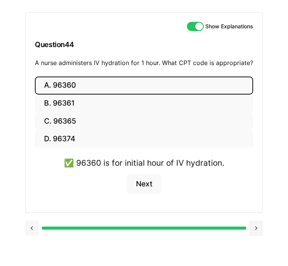
click at [33, 232] on button at bounding box center [31, 227] width 13 height 15
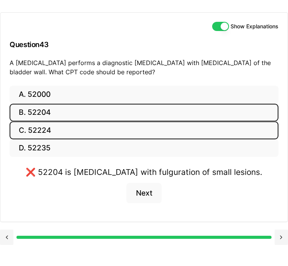
click at [44, 130] on button "C. 52224" at bounding box center [144, 130] width 269 height 18
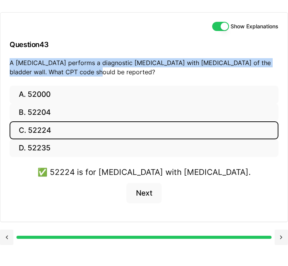
drag, startPoint x: 88, startPoint y: 72, endPoint x: 9, endPoint y: 67, distance: 79.4
click at [9, 67] on div "Show Explanations Question 43 A urologist performs a diagnostic cystoscopy with…" at bounding box center [143, 49] width 287 height 73
click at [10, 234] on button at bounding box center [6, 237] width 13 height 15
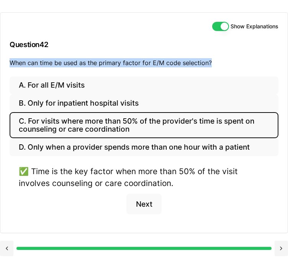
drag, startPoint x: 9, startPoint y: 61, endPoint x: 217, endPoint y: 70, distance: 208.3
click at [217, 70] on div "Show Explanations Question 42 When can time be used as the primary factor for E…" at bounding box center [143, 45] width 287 height 64
click at [5, 249] on button at bounding box center [6, 248] width 13 height 15
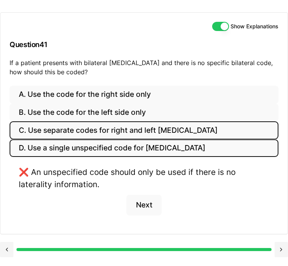
click at [122, 129] on button "C. Use separate codes for right and left otitis media" at bounding box center [144, 130] width 269 height 18
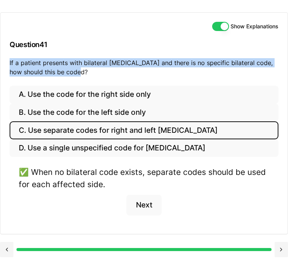
drag, startPoint x: 8, startPoint y: 61, endPoint x: 78, endPoint y: 78, distance: 72.0
click at [78, 78] on div "Show Explanations Question 41 If a patient presents with bilateral otitis media…" at bounding box center [143, 49] width 287 height 73
click at [4, 248] on button at bounding box center [6, 249] width 13 height 15
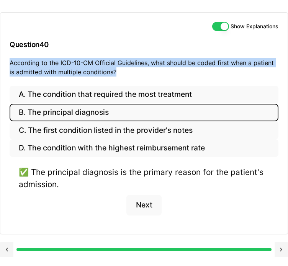
drag, startPoint x: 8, startPoint y: 59, endPoint x: 112, endPoint y: 72, distance: 104.8
click at [112, 72] on div "Show Explanations Question 40 According to the ICD-10-CM Official Guidelines, w…" at bounding box center [143, 49] width 287 height 73
click at [5, 245] on button at bounding box center [6, 249] width 13 height 15
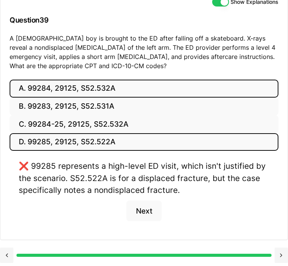
click at [95, 98] on button "A. 99284, 29125, S52.532A" at bounding box center [144, 89] width 269 height 18
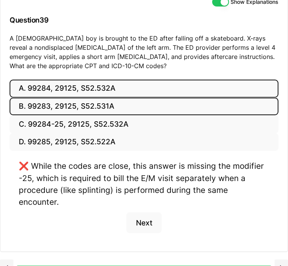
click at [87, 116] on button "B. 99283, 29125, S52.531A" at bounding box center [144, 107] width 269 height 18
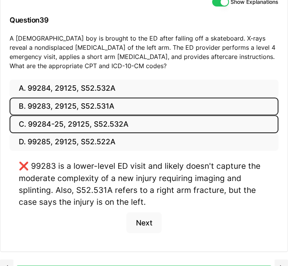
click at [82, 133] on button "C. 99284-25, 29125, S52.532A" at bounding box center [144, 124] width 269 height 18
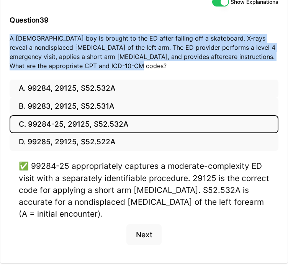
drag, startPoint x: 8, startPoint y: 64, endPoint x: 127, endPoint y: 95, distance: 123.4
click at [127, 80] on div "Show Explanations Question 39 A 10-year-old boy is brought to the ED after fall…" at bounding box center [143, 33] width 287 height 91
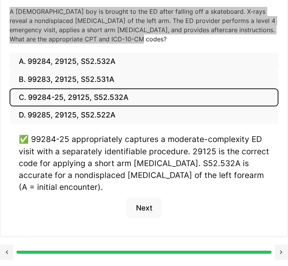
scroll to position [112, 0]
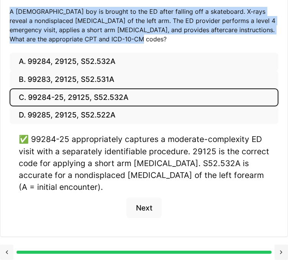
click at [8, 249] on button at bounding box center [6, 251] width 13 height 15
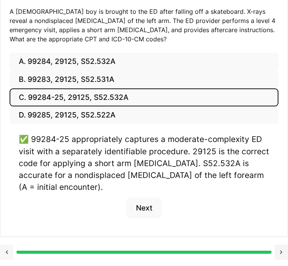
scroll to position [62, 0]
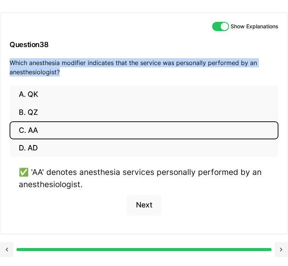
drag, startPoint x: 65, startPoint y: 71, endPoint x: 9, endPoint y: 57, distance: 57.8
click at [9, 57] on div "Show Explanations Question 38 Which anesthesia modifier indicates that the serv…" at bounding box center [143, 49] width 287 height 73
click at [7, 249] on button at bounding box center [6, 249] width 13 height 15
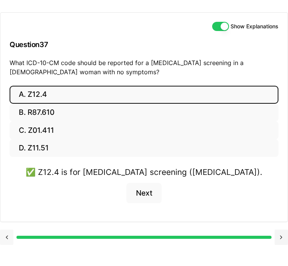
click at [8, 234] on button at bounding box center [6, 237] width 13 height 15
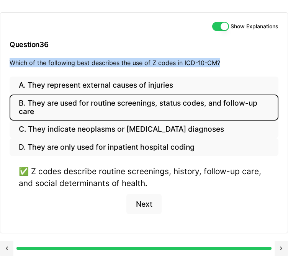
drag, startPoint x: 9, startPoint y: 58, endPoint x: 219, endPoint y: 65, distance: 210.2
click at [219, 65] on div "Show Explanations Question 36 Which of the following best describes the use of …" at bounding box center [143, 45] width 287 height 64
click at [9, 245] on button at bounding box center [6, 248] width 13 height 15
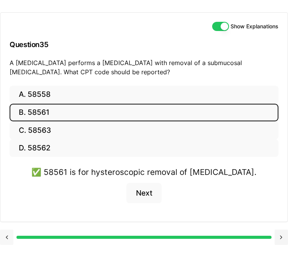
click at [7, 237] on button at bounding box center [6, 237] width 13 height 15
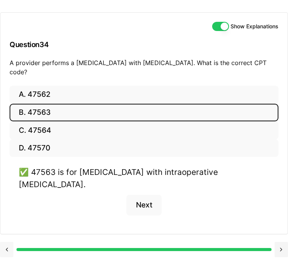
click at [6, 246] on button at bounding box center [6, 249] width 13 height 15
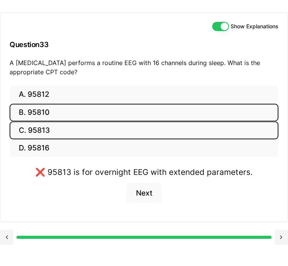
click at [32, 111] on button "B. 95810" at bounding box center [144, 113] width 269 height 18
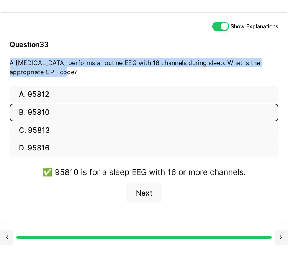
drag, startPoint x: 44, startPoint y: 70, endPoint x: 4, endPoint y: 64, distance: 41.0
click at [4, 64] on div "Show Explanations Question 33 A neurologist performs a routine EEG with 16 chan…" at bounding box center [143, 49] width 287 height 73
click at [6, 242] on button at bounding box center [6, 237] width 13 height 15
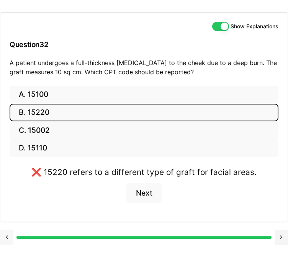
click at [6, 242] on button at bounding box center [6, 237] width 13 height 15
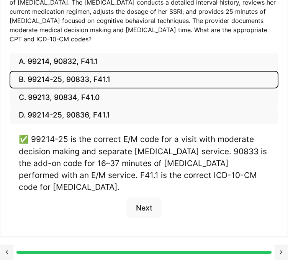
scroll to position [130, 0]
click at [3, 251] on button at bounding box center [6, 251] width 13 height 15
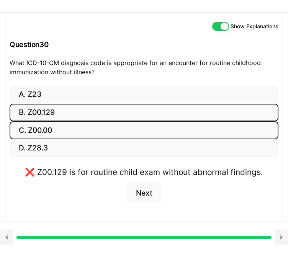
click at [34, 127] on button "C. Z00.00" at bounding box center [144, 130] width 269 height 18
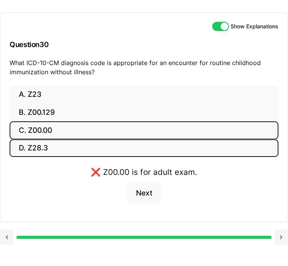
click at [34, 150] on button "D. Z28.3" at bounding box center [144, 148] width 269 height 18
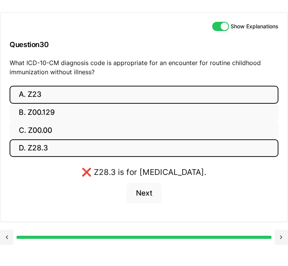
click at [36, 94] on button "A. Z23" at bounding box center [144, 95] width 269 height 18
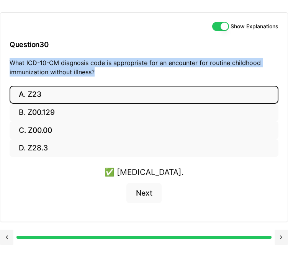
drag, startPoint x: 98, startPoint y: 70, endPoint x: 7, endPoint y: 61, distance: 91.1
click at [7, 61] on div "Show Explanations Question 30 What ICD-10-CM diagnosis code is appropriate for …" at bounding box center [143, 49] width 287 height 73
click at [6, 238] on button at bounding box center [6, 237] width 13 height 15
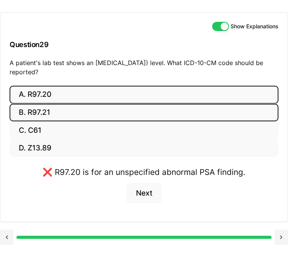
click at [52, 111] on button "B. R97.21" at bounding box center [144, 113] width 269 height 18
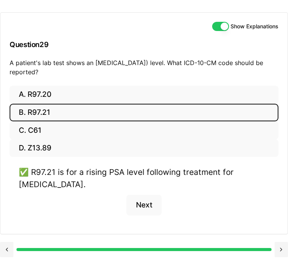
drag, startPoint x: 102, startPoint y: 71, endPoint x: 2, endPoint y: 63, distance: 100.9
click at [2, 63] on div "Show Explanations Question 29 A patient's lab test shows an elevated prostate-s…" at bounding box center [143, 49] width 287 height 73
click at [5, 249] on button at bounding box center [6, 249] width 13 height 15
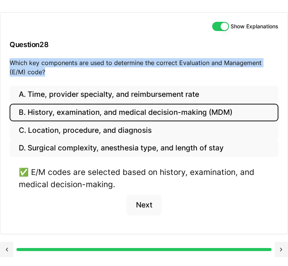
drag, startPoint x: 32, startPoint y: 72, endPoint x: 7, endPoint y: 62, distance: 26.8
click at [7, 62] on div "Show Explanations Question 28 Which key components are used to determine the co…" at bounding box center [143, 49] width 287 height 73
click at [6, 246] on button at bounding box center [6, 249] width 13 height 15
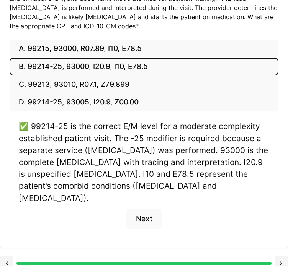
scroll to position [142, 0]
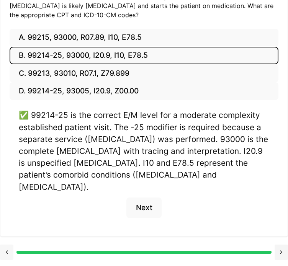
click at [9, 252] on button at bounding box center [6, 251] width 13 height 15
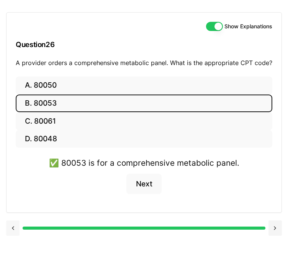
scroll to position [62, 0]
click at [15, 226] on button at bounding box center [12, 227] width 13 height 15
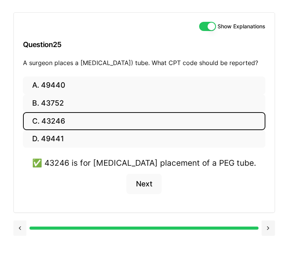
click at [13, 235] on button at bounding box center [19, 227] width 13 height 15
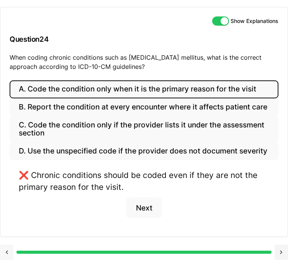
scroll to position [66, 0]
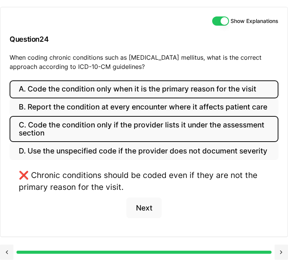
click at [53, 127] on button "C. Code the condition only if the provider lists it under the assessment section" at bounding box center [144, 129] width 269 height 26
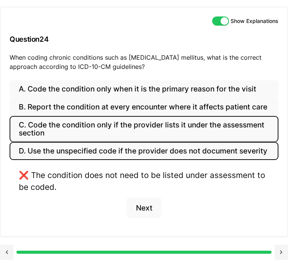
click at [54, 159] on button "D. Use the unspecified code if the provider does not document severity" at bounding box center [144, 151] width 269 height 18
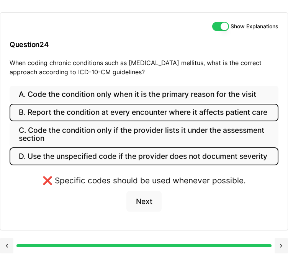
click at [67, 112] on button "B. Report the condition at every encounter where it affects patient care" at bounding box center [144, 113] width 269 height 18
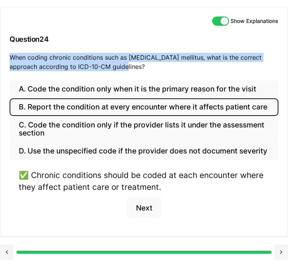
drag, startPoint x: 8, startPoint y: 60, endPoint x: 119, endPoint y: 77, distance: 112.9
click at [119, 77] on div "Show Explanations Question 24 When coding chronic conditions such as diabetes m…" at bounding box center [143, 43] width 287 height 73
click at [6, 253] on button at bounding box center [6, 251] width 13 height 15
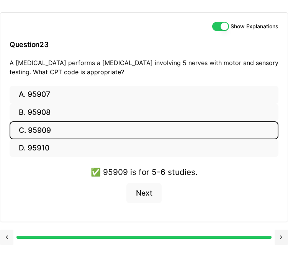
click at [9, 236] on button at bounding box center [6, 237] width 13 height 15
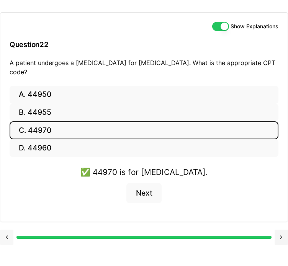
click at [9, 236] on button at bounding box center [6, 237] width 13 height 15
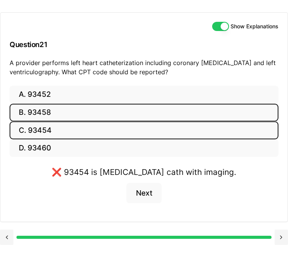
click at [43, 112] on button "B. 93458" at bounding box center [144, 113] width 269 height 18
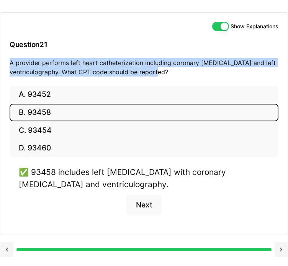
drag, startPoint x: 7, startPoint y: 62, endPoint x: 182, endPoint y: 72, distance: 175.1
click at [182, 72] on div "Show Explanations Question 21 A provider performs left heart catheterization in…" at bounding box center [143, 49] width 287 height 73
click at [5, 249] on button at bounding box center [6, 249] width 13 height 15
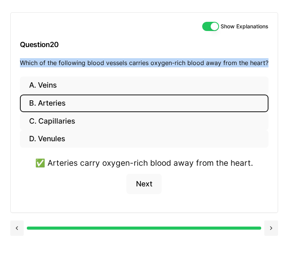
drag, startPoint x: 20, startPoint y: 65, endPoint x: 268, endPoint y: 63, distance: 248.3
click at [268, 63] on div "Show Explanations Question 20 Which of the following blood vessels carries oxyg…" at bounding box center [144, 45] width 267 height 64
click at [16, 225] on button at bounding box center [16, 227] width 13 height 15
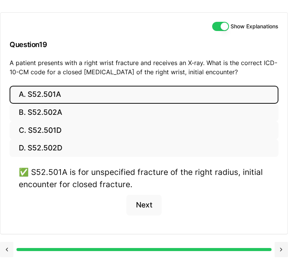
click at [7, 250] on button at bounding box center [6, 249] width 13 height 15
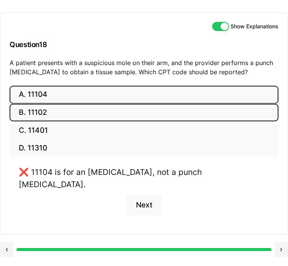
click at [37, 111] on button "B. 11102" at bounding box center [144, 113] width 269 height 18
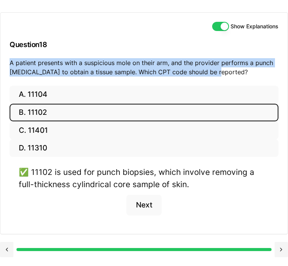
drag, startPoint x: 9, startPoint y: 61, endPoint x: 220, endPoint y: 73, distance: 211.2
click at [220, 73] on p "A patient presents with a suspicious mole on their arm, and the provider perfor…" at bounding box center [144, 67] width 269 height 18
click at [7, 251] on button at bounding box center [6, 249] width 13 height 15
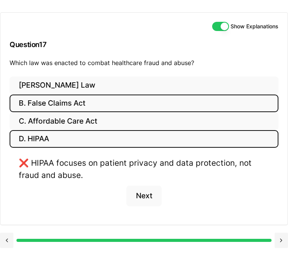
click at [68, 102] on button "B. False Claims Act" at bounding box center [144, 103] width 269 height 18
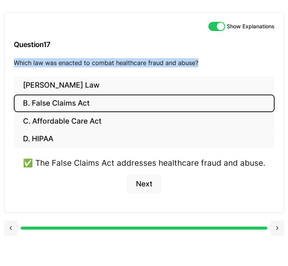
drag, startPoint x: 199, startPoint y: 61, endPoint x: 12, endPoint y: 59, distance: 187.1
click at [12, 59] on div "Show Explanations Question 17 Which law was enacted to combat healthcare fraud …" at bounding box center [144, 45] width 279 height 64
click at [8, 224] on button at bounding box center [10, 227] width 13 height 15
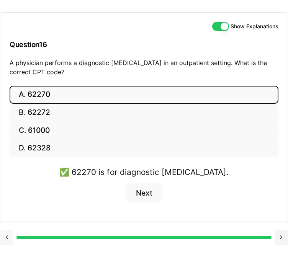
click at [8, 237] on button at bounding box center [6, 237] width 13 height 15
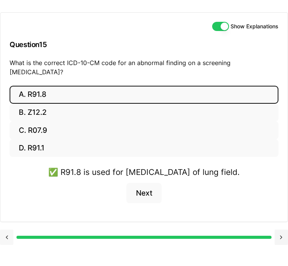
click at [8, 239] on button at bounding box center [6, 237] width 13 height 15
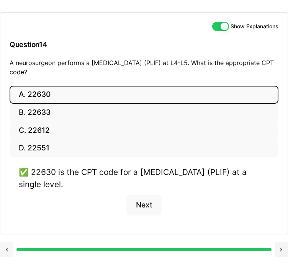
click at [7, 246] on button at bounding box center [6, 249] width 13 height 15
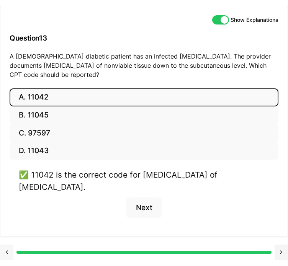
click at [6, 254] on button at bounding box center [6, 251] width 13 height 15
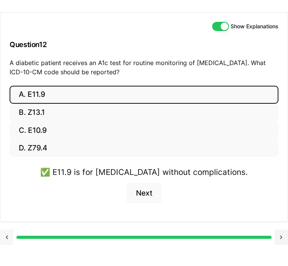
click at [8, 238] on button at bounding box center [6, 237] width 13 height 15
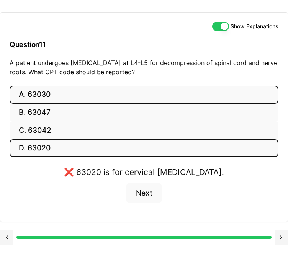
click at [35, 102] on button "A. 63030" at bounding box center [144, 95] width 269 height 18
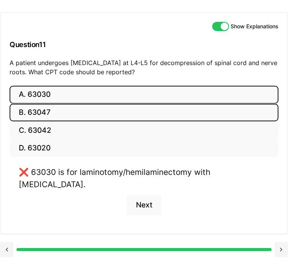
click at [34, 110] on button "B. 63047" at bounding box center [144, 113] width 269 height 18
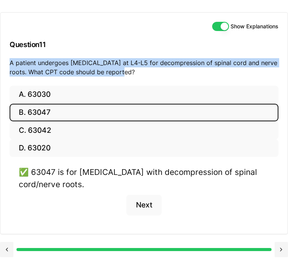
drag, startPoint x: 136, startPoint y: 70, endPoint x: 5, endPoint y: 63, distance: 130.7
click at [5, 63] on div "Show Explanations Question 11 A patient undergoes laminectomy at L4-L5 for deco…" at bounding box center [143, 49] width 287 height 73
click at [8, 243] on button at bounding box center [6, 249] width 13 height 15
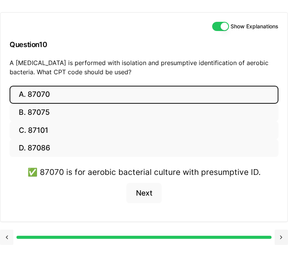
click at [8, 238] on button at bounding box center [6, 237] width 13 height 15
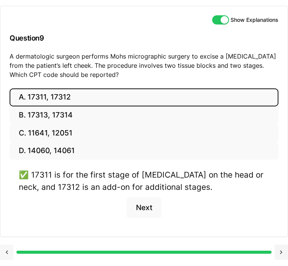
click at [5, 260] on button at bounding box center [6, 251] width 13 height 15
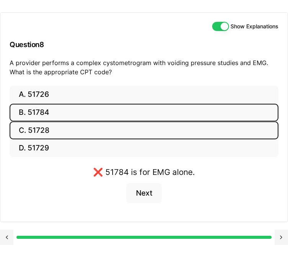
click at [40, 131] on button "C. 51728" at bounding box center [144, 130] width 269 height 18
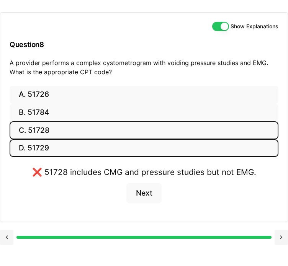
click at [41, 147] on button "D. 51729" at bounding box center [144, 148] width 269 height 18
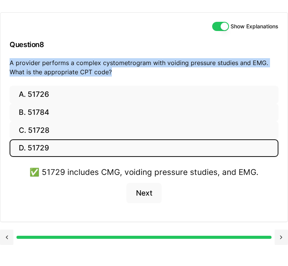
drag, startPoint x: 8, startPoint y: 59, endPoint x: 117, endPoint y: 72, distance: 109.8
click at [117, 72] on div "Show Explanations Question 8 A provider performs a complex cystometrogram with …" at bounding box center [143, 49] width 287 height 73
click at [8, 236] on button at bounding box center [6, 237] width 13 height 15
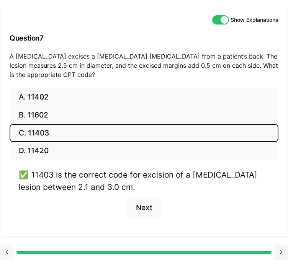
click at [9, 255] on button at bounding box center [6, 251] width 13 height 15
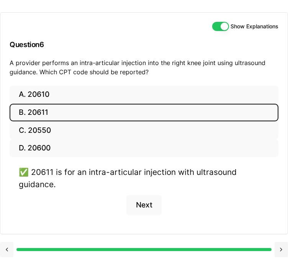
click at [5, 249] on button at bounding box center [6, 249] width 13 height 15
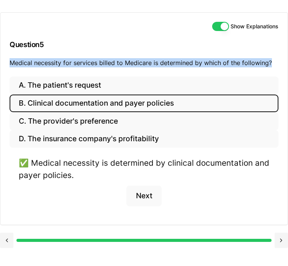
drag, startPoint x: 10, startPoint y: 62, endPoint x: 271, endPoint y: 62, distance: 261.3
click at [271, 62] on p "Medical necessity for services billed to Medicare is determined by which of the…" at bounding box center [144, 62] width 269 height 9
click at [9, 238] on button at bounding box center [6, 240] width 13 height 15
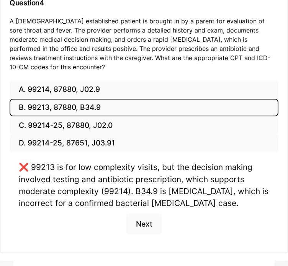
scroll to position [79, 0]
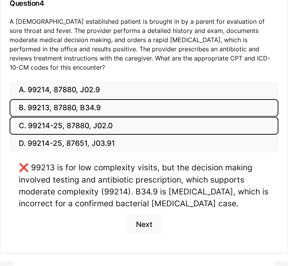
click at [41, 135] on button "C. 99214-25, 87880, J02.0" at bounding box center [144, 126] width 269 height 18
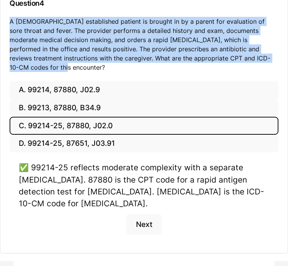
drag, startPoint x: 8, startPoint y: 46, endPoint x: 253, endPoint y: 86, distance: 248.1
click at [253, 81] on div "Show Explanations Question 4 A 6-year-old established patient is brought in by …" at bounding box center [143, 26] width 287 height 110
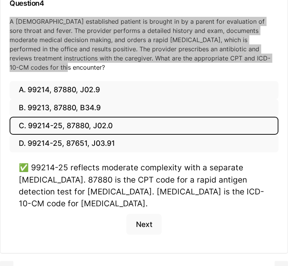
scroll to position [109, 0]
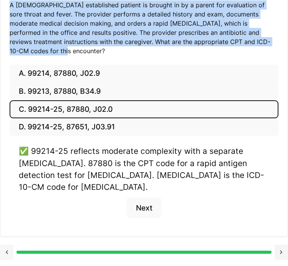
click at [5, 251] on button at bounding box center [6, 251] width 13 height 15
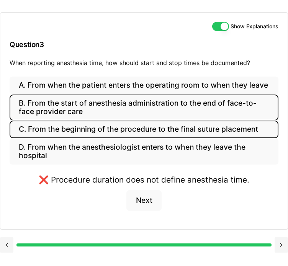
click at [96, 105] on button "B. From the start of anesthesia administration to the end of face-to-face provi…" at bounding box center [144, 107] width 269 height 26
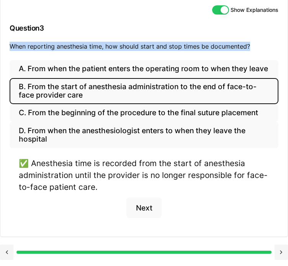
drag, startPoint x: 8, startPoint y: 63, endPoint x: 250, endPoint y: 70, distance: 241.5
click at [250, 60] on div "Show Explanations Question 3 When reporting anesthesia time, how should start a…" at bounding box center [143, 28] width 287 height 64
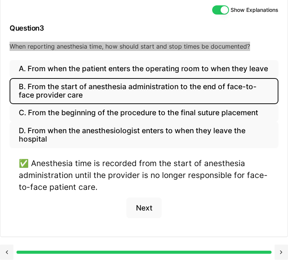
scroll to position [77, 0]
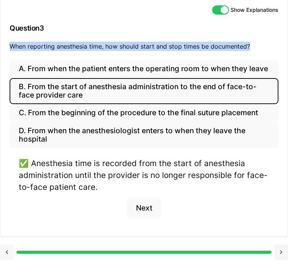
click at [8, 251] on button at bounding box center [6, 251] width 13 height 15
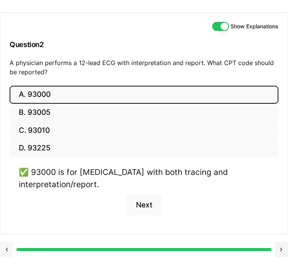
scroll to position [62, 0]
click at [6, 242] on button at bounding box center [6, 249] width 13 height 15
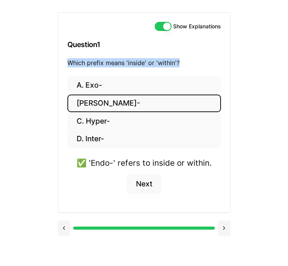
drag, startPoint x: 66, startPoint y: 63, endPoint x: 182, endPoint y: 67, distance: 116.4
click at [182, 67] on div "Show Explanations Question 1 Which prefix means 'inside' or 'within'?" at bounding box center [144, 45] width 172 height 64
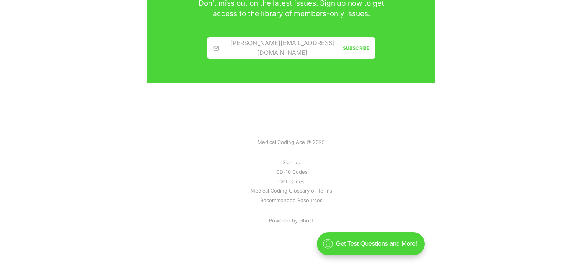
scroll to position [1614, 0]
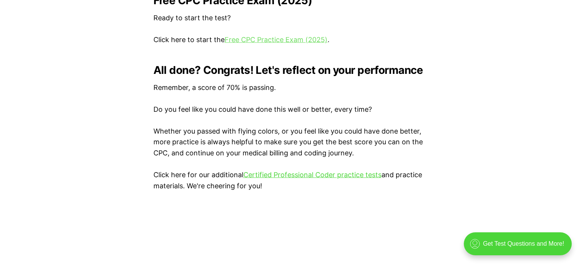
click at [256, 42] on link "Free CPC Practice Exam (2025)" at bounding box center [276, 40] width 103 height 8
click at [287, 176] on link "Certified Professional Coder practice tests" at bounding box center [312, 175] width 138 height 8
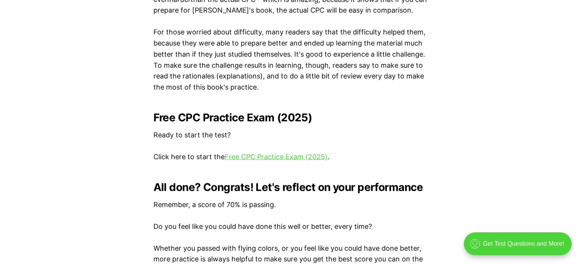
scroll to position [1488, 0]
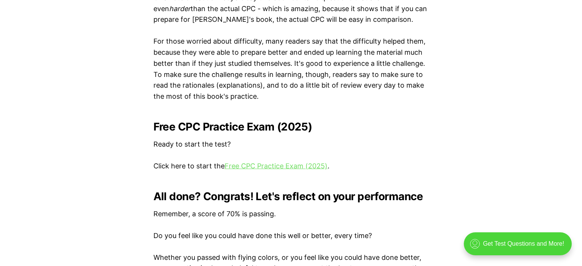
click at [243, 168] on link "Free CPC Practice Exam (2025)" at bounding box center [276, 166] width 103 height 8
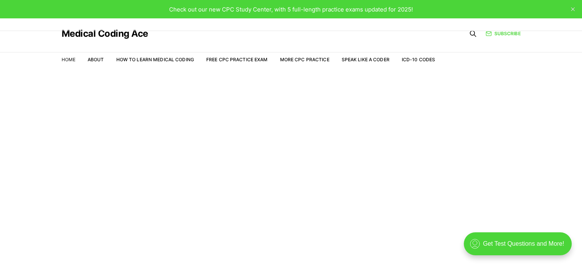
click at [68, 61] on link "Home" at bounding box center [69, 60] width 14 height 6
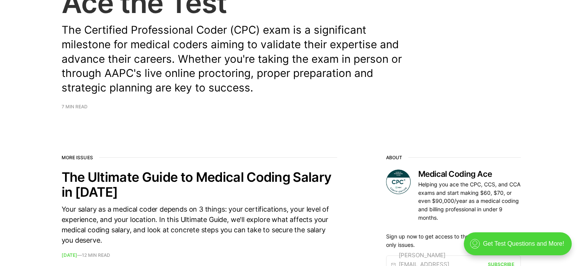
scroll to position [156, 0]
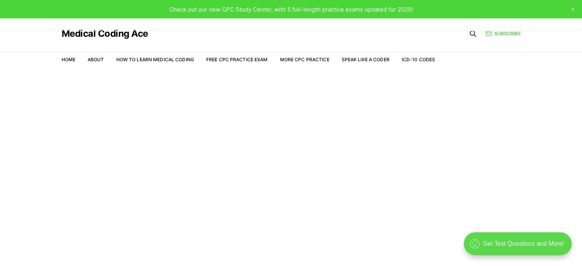
click at [501, 241] on div ".cls-1{fill:none;stroke:currentColor;stroke-linecap:round;stroke-linejoin:round…" at bounding box center [518, 243] width 108 height 23
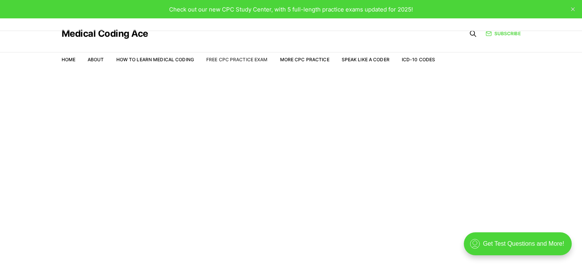
click at [226, 59] on link "Free CPC Practice Exam" at bounding box center [237, 60] width 62 height 6
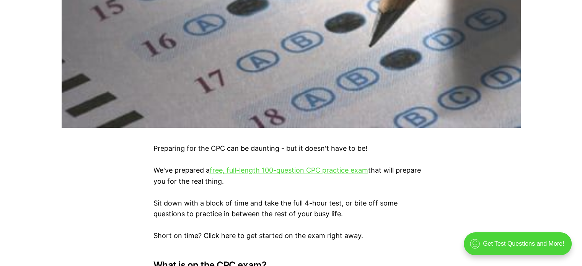
scroll to position [366, 0]
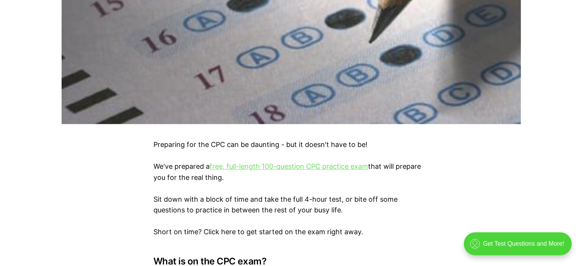
click at [261, 167] on link "free, full-length 100-question CPC practice exam" at bounding box center [289, 166] width 158 height 8
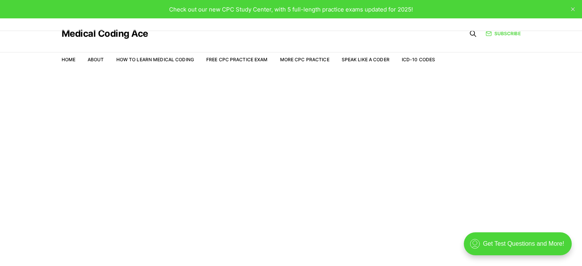
click at [260, 11] on span "Check out our new CPC Study Center, with 5 full-length practice exams updated f…" at bounding box center [291, 9] width 244 height 7
